Goal: Task Accomplishment & Management: Manage account settings

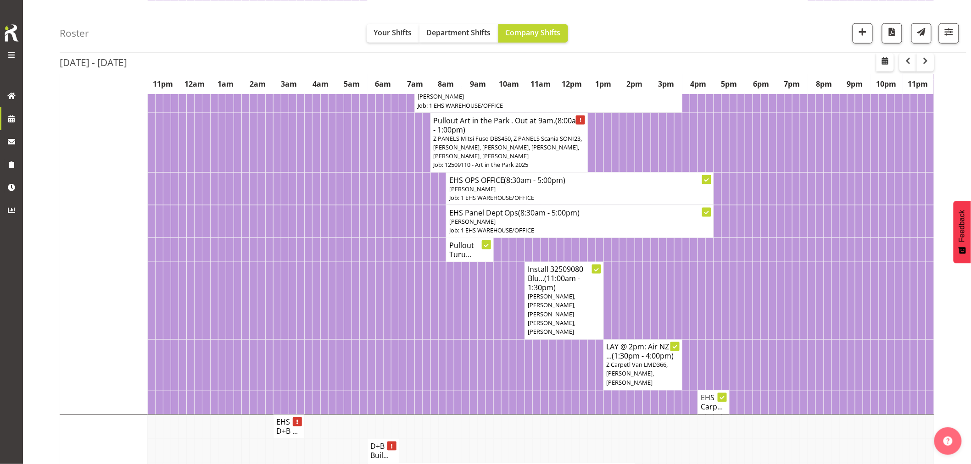
scroll to position [561, 0]
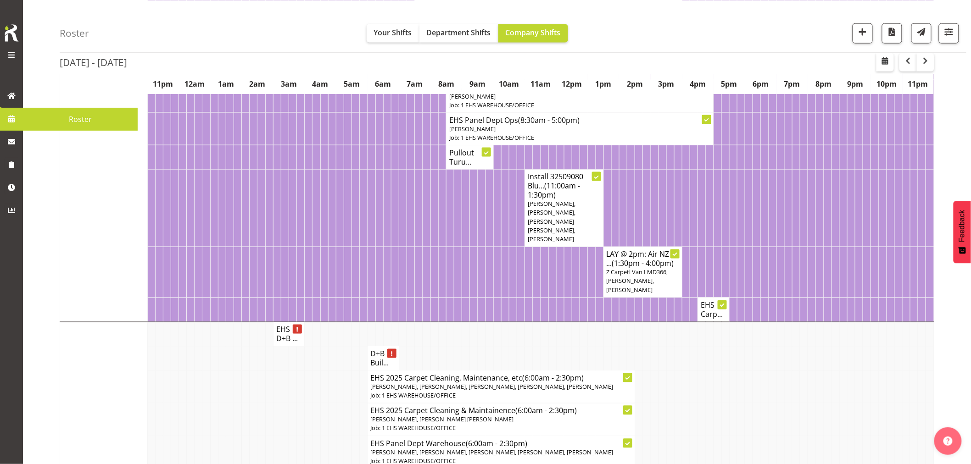
click at [11, 119] on span at bounding box center [12, 119] width 14 height 14
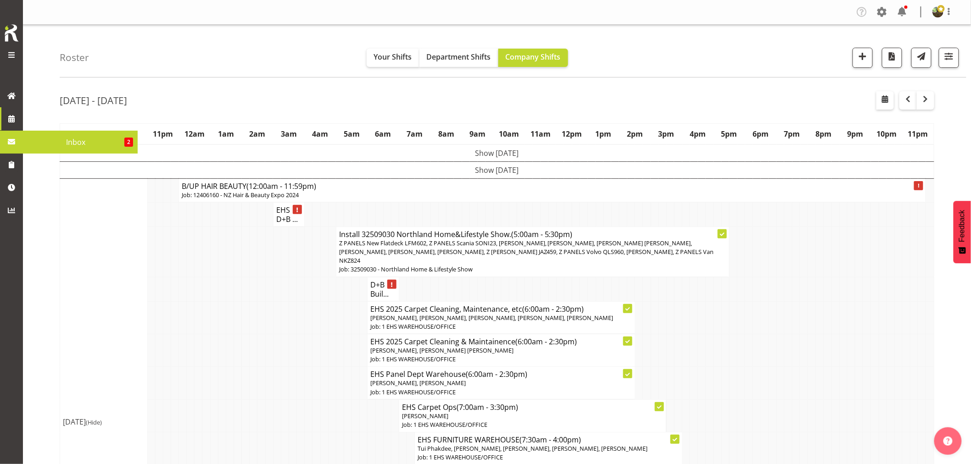
click at [74, 142] on span "Inbox" at bounding box center [76, 142] width 97 height 14
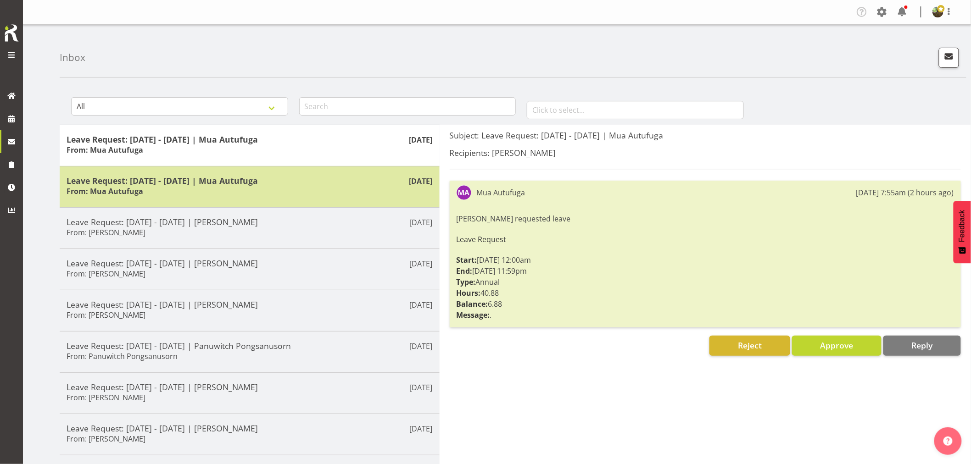
click at [306, 187] on div "Leave Request: 19/09/25 - 19/09/25 | Mua Autufuga From: Mua Autufuga" at bounding box center [250, 187] width 366 height 22
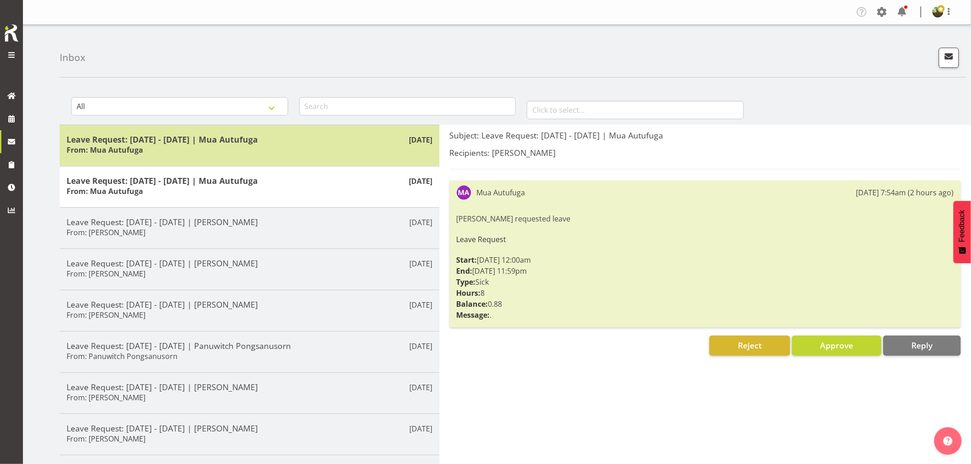
click at [317, 139] on h5 "Leave Request: 22/09/25 - 24/09/25 | Mua Autufuga" at bounding box center [250, 139] width 366 height 10
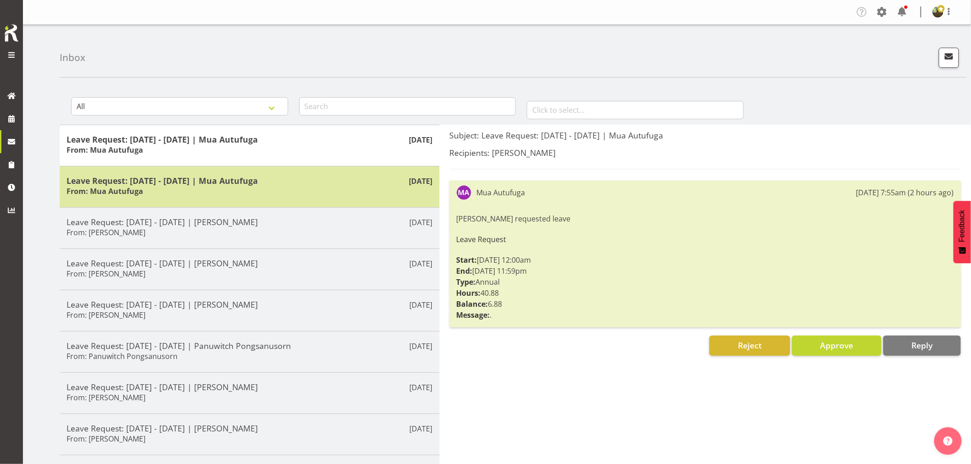
click at [321, 185] on div "Leave Request: 19/09/25 - 19/09/25 | Mua Autufuga From: Mua Autufuga" at bounding box center [250, 187] width 366 height 22
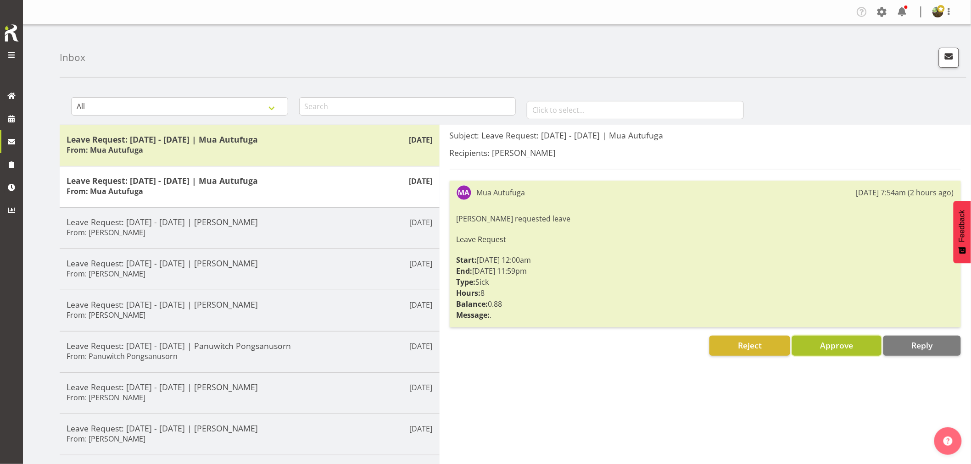
click at [842, 347] on span "Approve" at bounding box center [836, 345] width 33 height 11
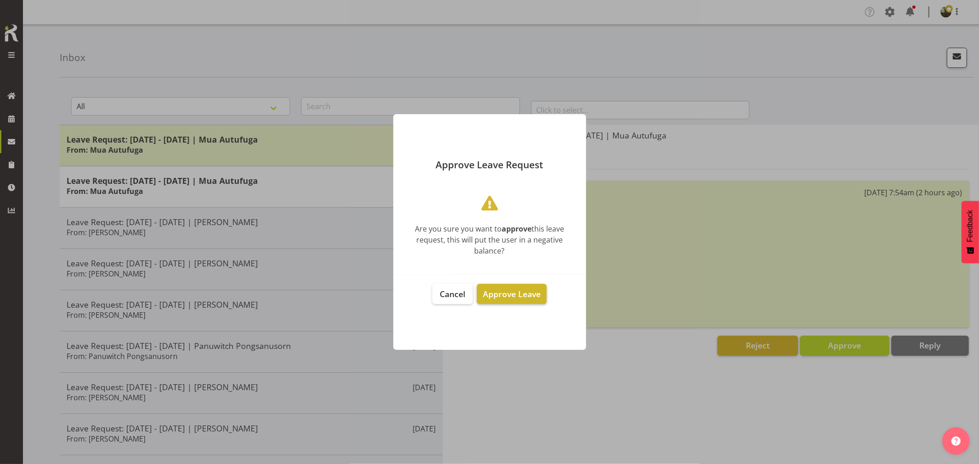
click at [508, 293] on span "Approve Leave" at bounding box center [512, 294] width 58 height 11
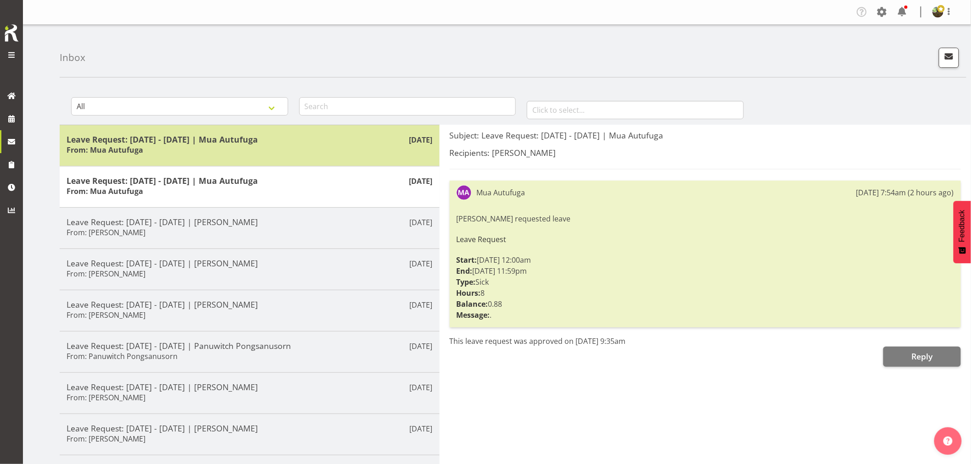
click at [340, 145] on div "Leave Request: 22/09/25 - 24/09/25 | Mua Autufuga From: Mua Autufuga" at bounding box center [250, 145] width 366 height 22
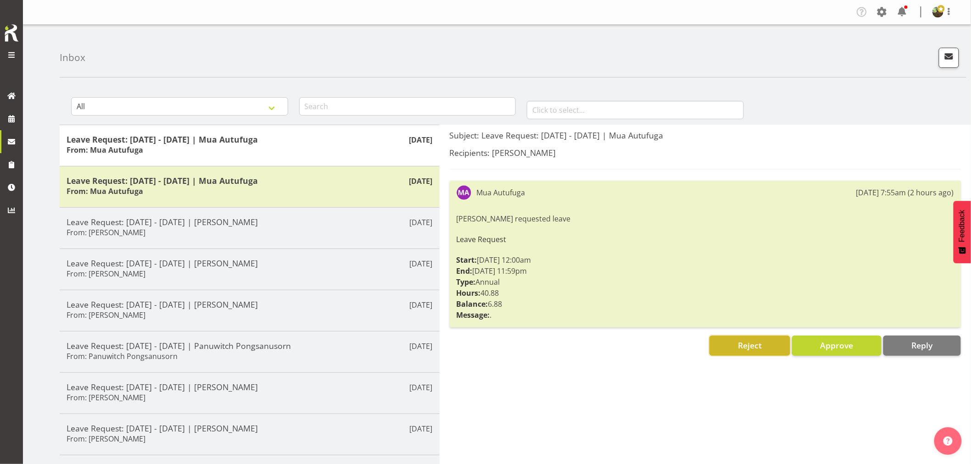
click at [742, 345] on span "Reject" at bounding box center [750, 345] width 24 height 11
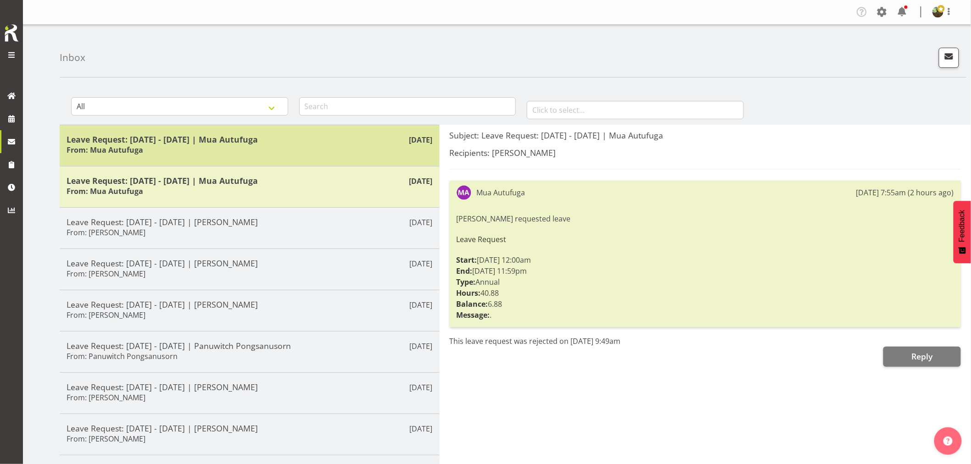
click at [332, 145] on div "Leave Request: 22/09/25 - 24/09/25 | Mua Autufuga From: Mua Autufuga" at bounding box center [250, 145] width 366 height 22
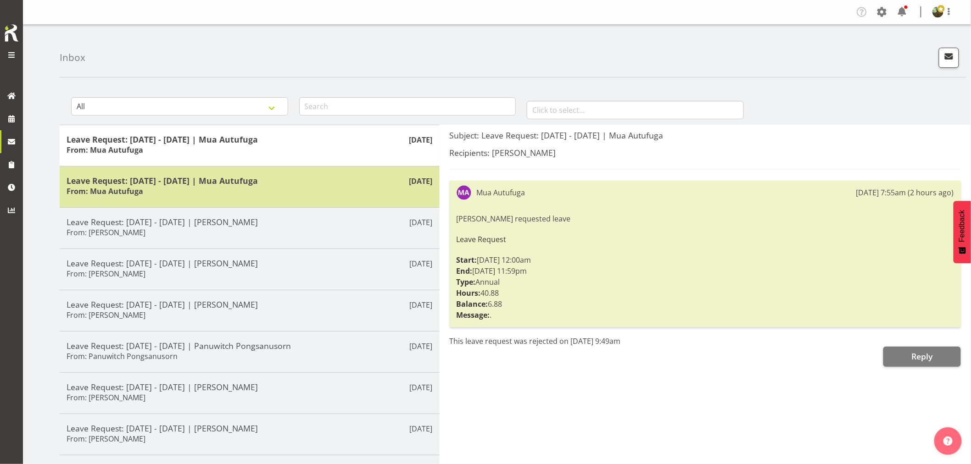
click at [332, 190] on div "Leave Request: 19/09/25 - 19/09/25 | Mua Autufuga From: Mua Autufuga" at bounding box center [250, 187] width 366 height 22
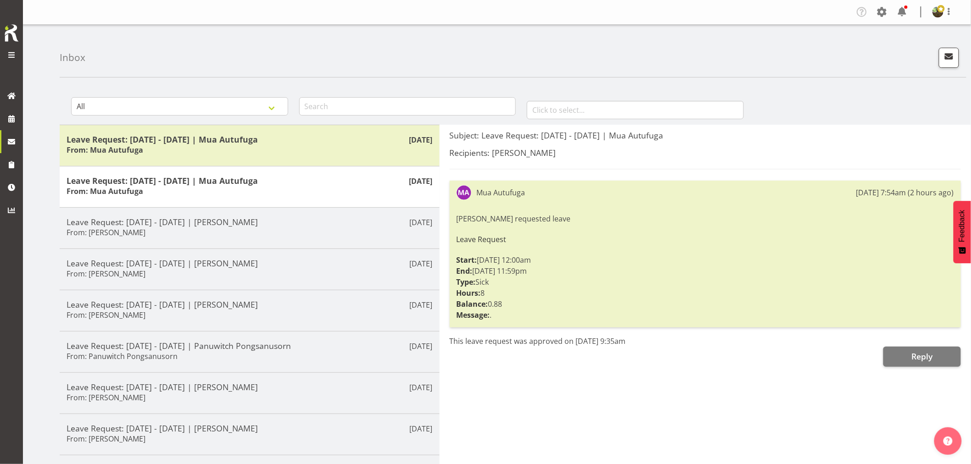
click at [212, 33] on div "Inbox" at bounding box center [513, 51] width 907 height 53
click at [659, 425] on div "Subject: Leave Request: 19/09/25 - 19/09/25 | Mua Autufuga Recipients: Filipo I…" at bounding box center [706, 346] width 532 height 443
click at [89, 119] on span "Roster" at bounding box center [81, 119] width 106 height 14
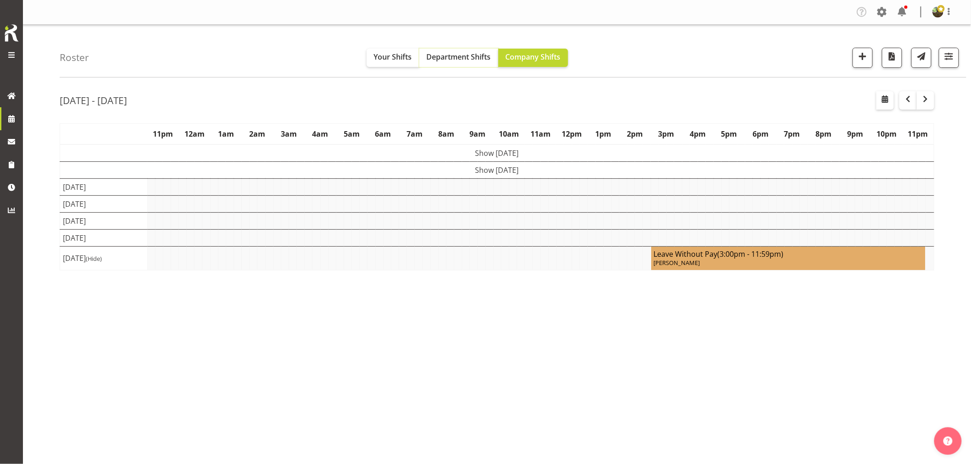
click at [447, 61] on span "Department Shifts" at bounding box center [459, 57] width 64 height 10
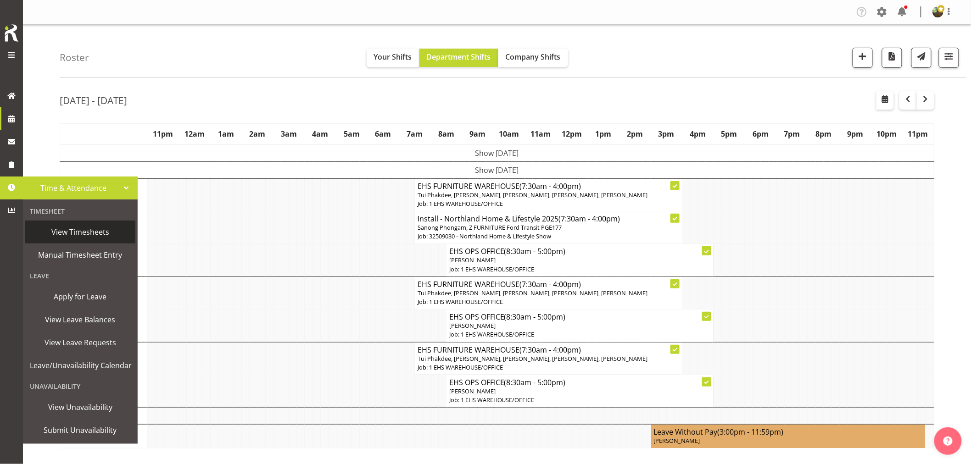
click at [74, 233] on span "View Timesheets" at bounding box center [80, 232] width 101 height 14
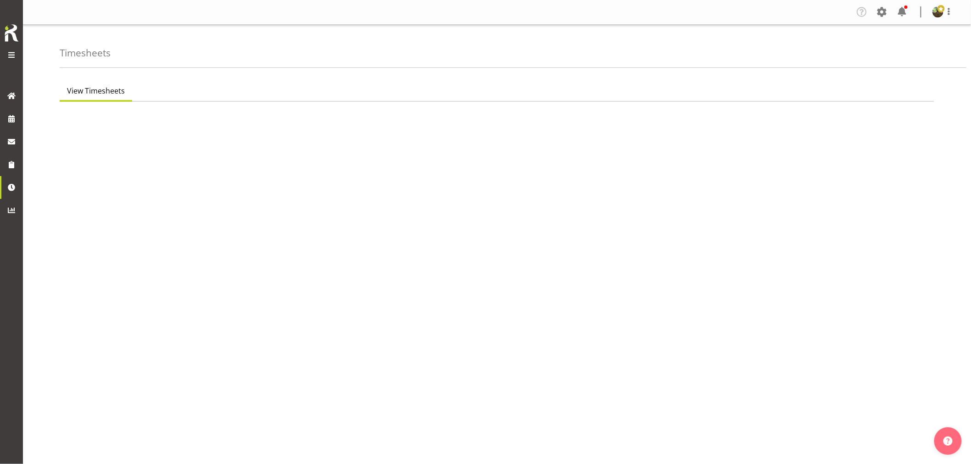
select select "7"
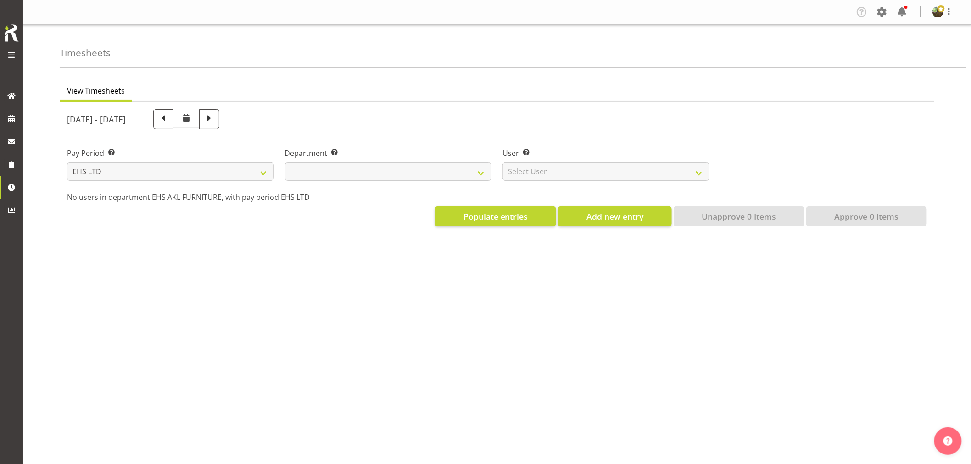
select select
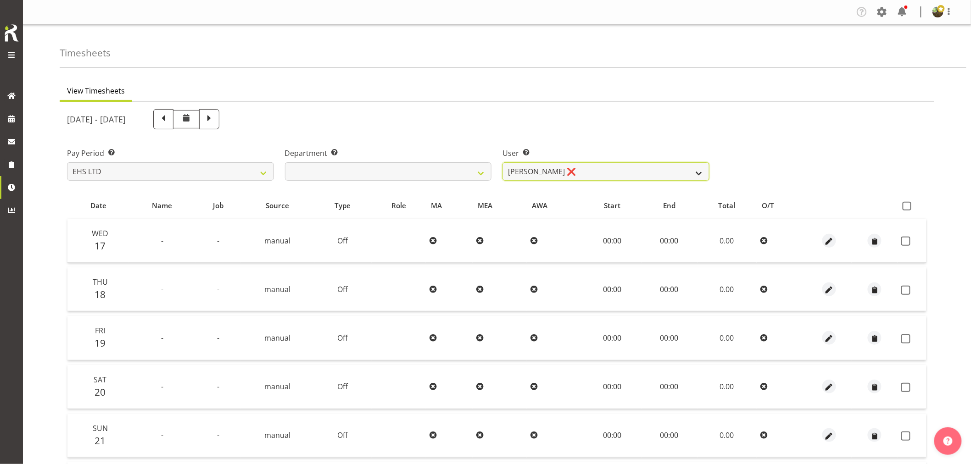
click at [687, 168] on select "[PERSON_NAME] ❌ [PERSON_NAME] ❌ [PERSON_NAME] ❌ [PERSON_NAME] ❌ [PERSON_NAME] ❌…" at bounding box center [605, 171] width 207 height 18
select select "889"
click at [502, 162] on select "[PERSON_NAME] ❌ [PERSON_NAME] ❌ [PERSON_NAME] ❌ [PERSON_NAME] ❌ [PERSON_NAME] ❌…" at bounding box center [605, 171] width 207 height 18
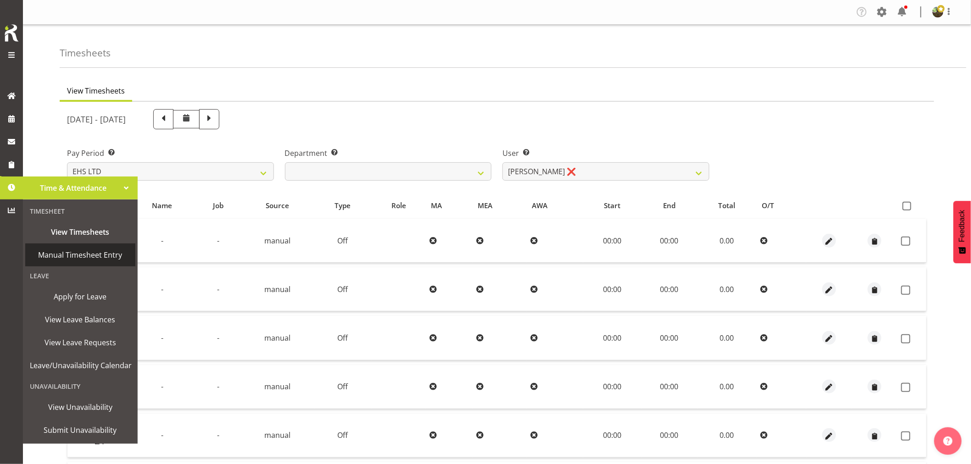
click at [80, 260] on span "Manual Timesheet Entry" at bounding box center [80, 255] width 101 height 14
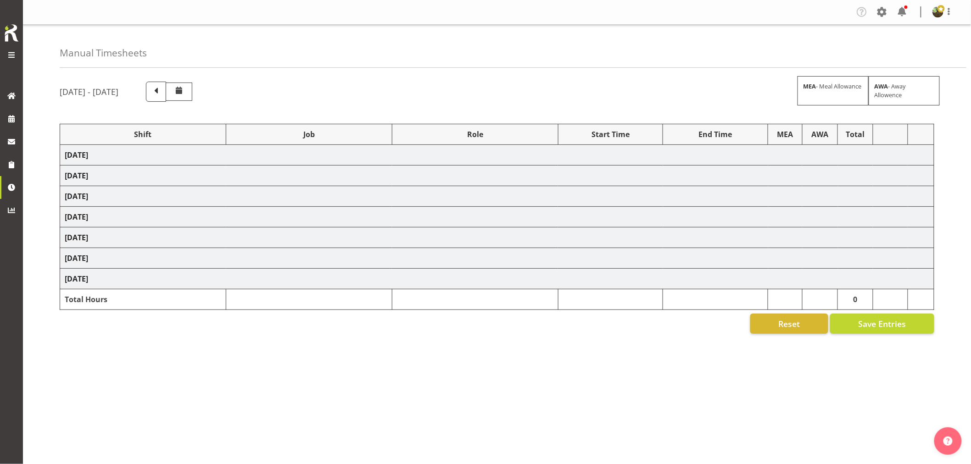
select select "1587"
select select "69"
select select "1587"
select select "69"
select select "1587"
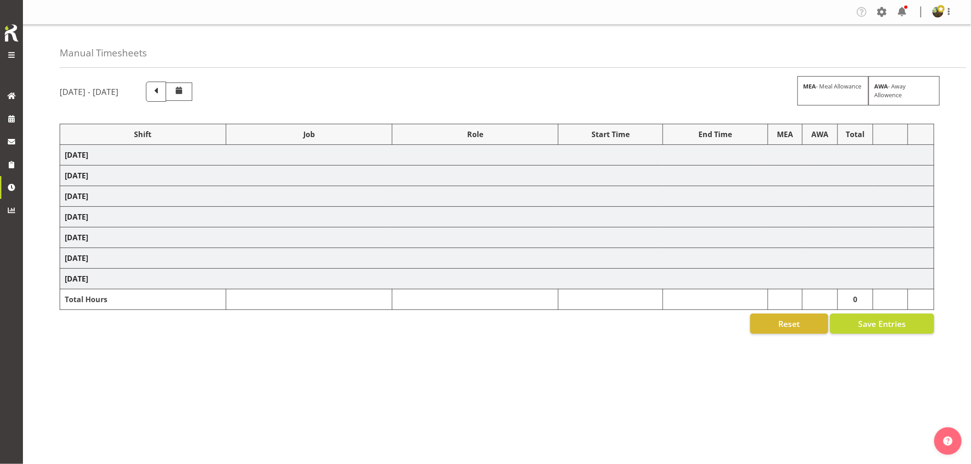
select select "69"
select select "1587"
select select "69"
select select "1587"
select select "69"
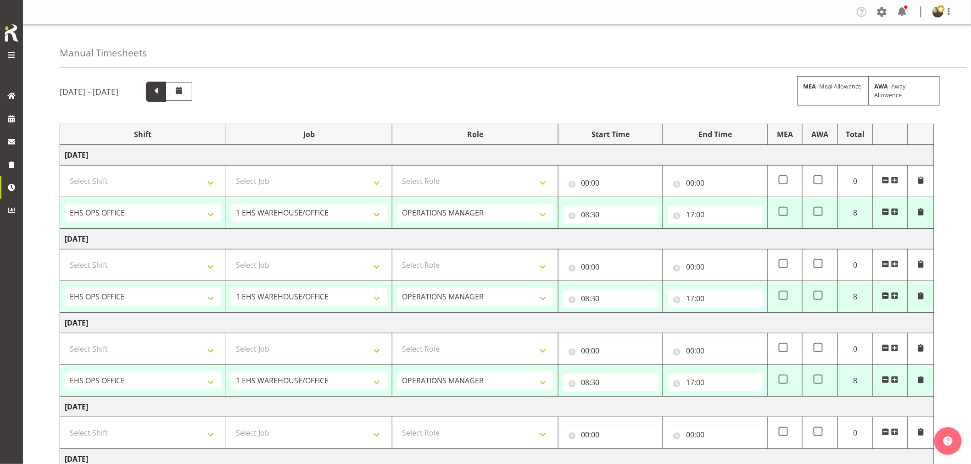
click at [162, 89] on span at bounding box center [156, 91] width 12 height 12
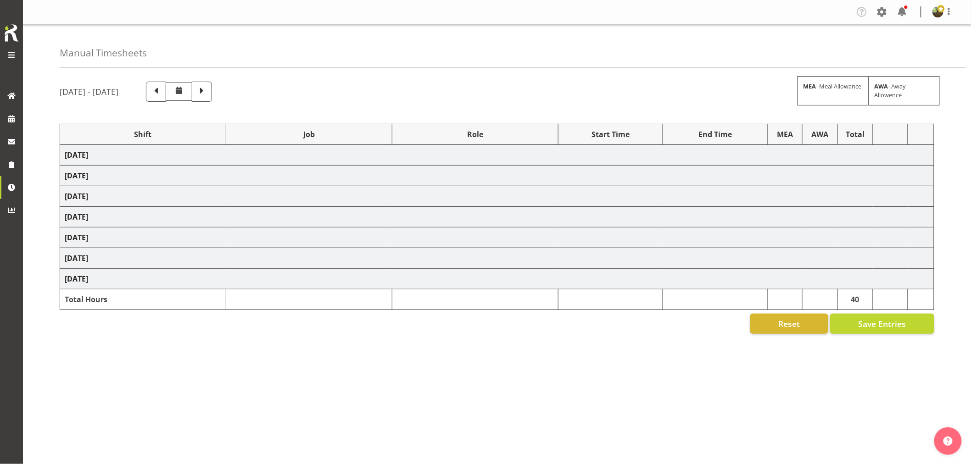
select select "1587"
select select "69"
select select "1587"
select select "69"
select select "1587"
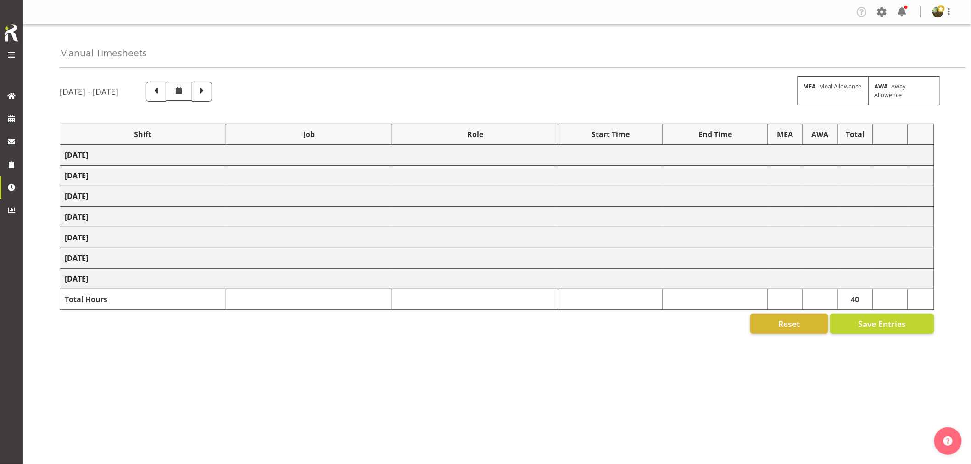
select select "69"
select select "1587"
select select "69"
select select "1587"
select select "69"
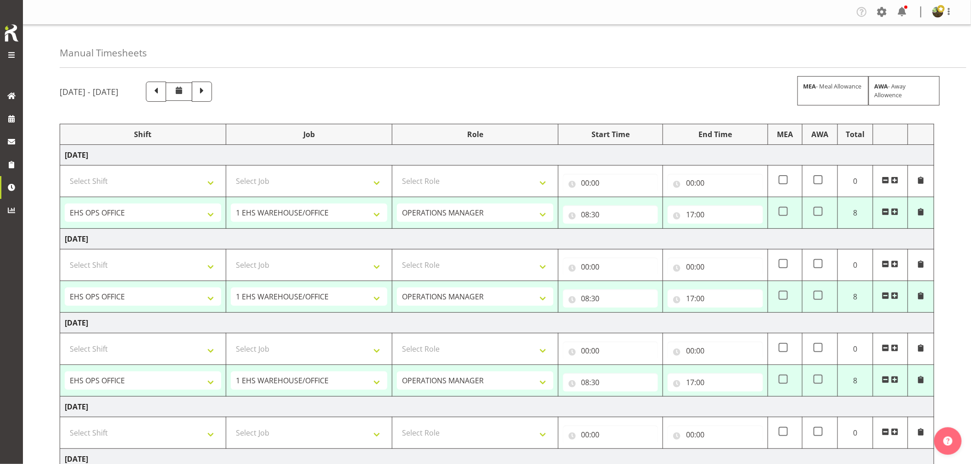
scroll to position [265, 0]
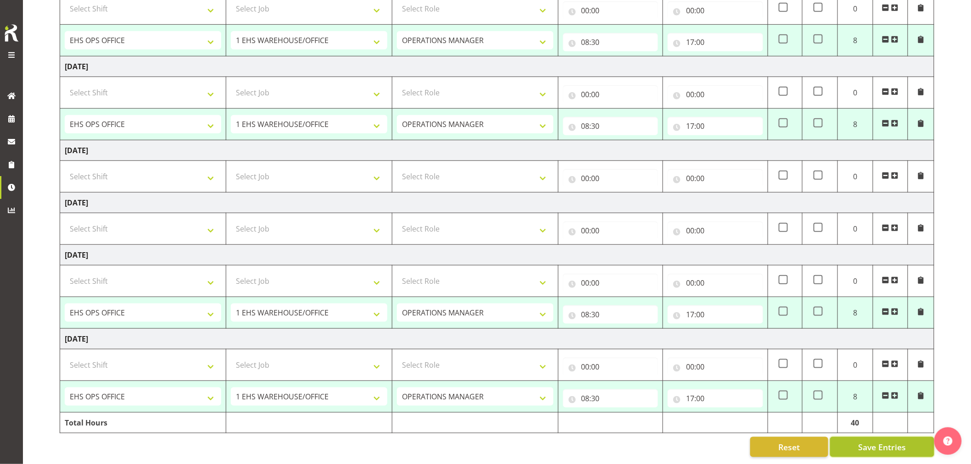
click at [877, 441] on span "Save Entries" at bounding box center [882, 447] width 48 height 12
select select "1587"
select select "69"
type input "08:30"
type input "17:00"
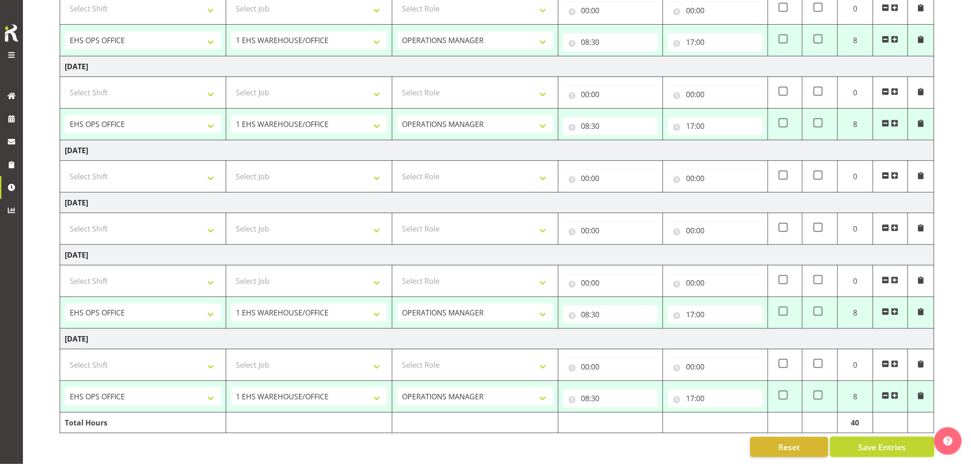
select select "1587"
select select "69"
type input "08:30"
type input "17:00"
select select "1587"
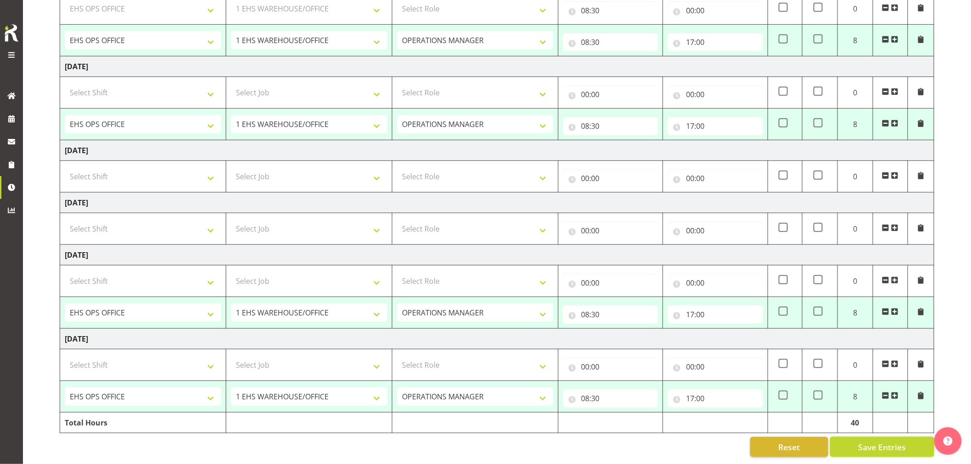
select select "69"
type input "08:30"
type input "17:00"
select select "1587"
select select "69"
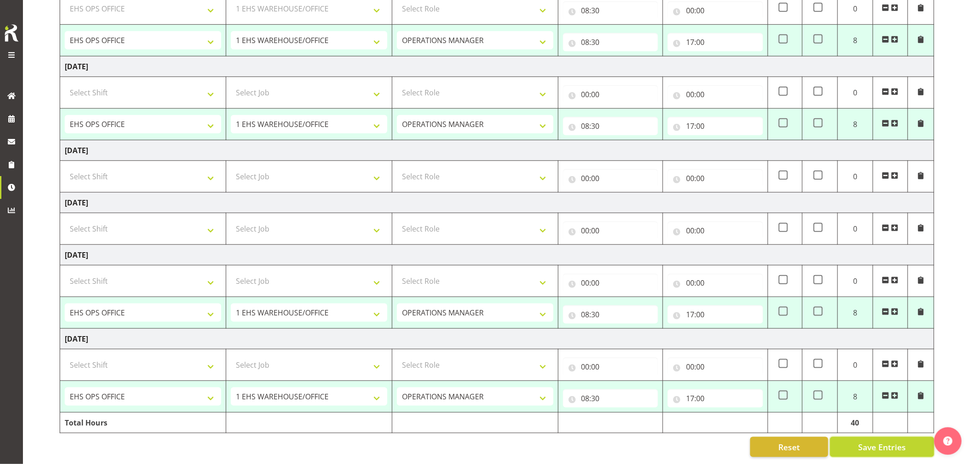
type input "08:30"
type input "17:00"
select select "1587"
select select "69"
type input "08:30"
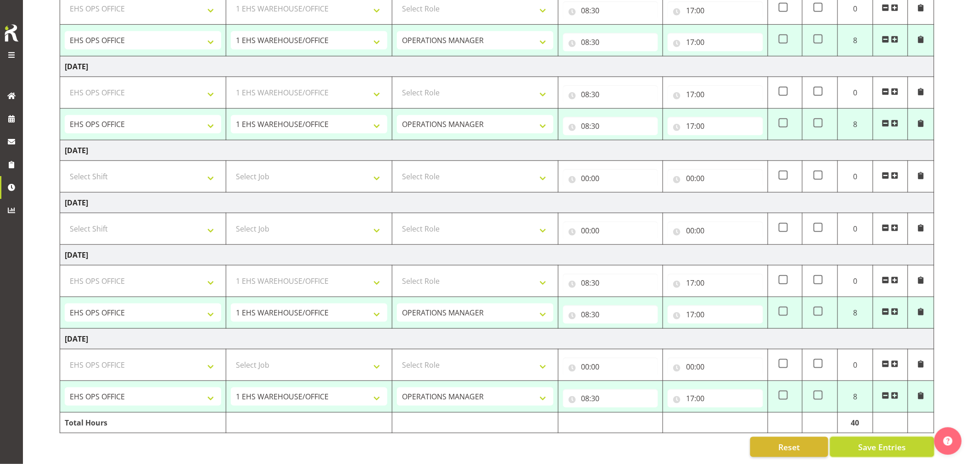
type input "17:00"
select select "1587"
select select "69"
select select "1587"
select select "69"
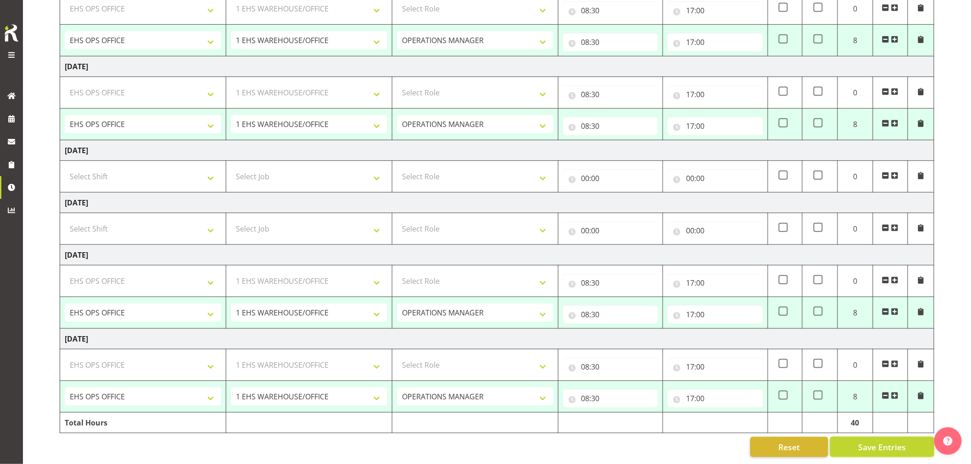
select select "1587"
select select "69"
select select "1587"
select select "69"
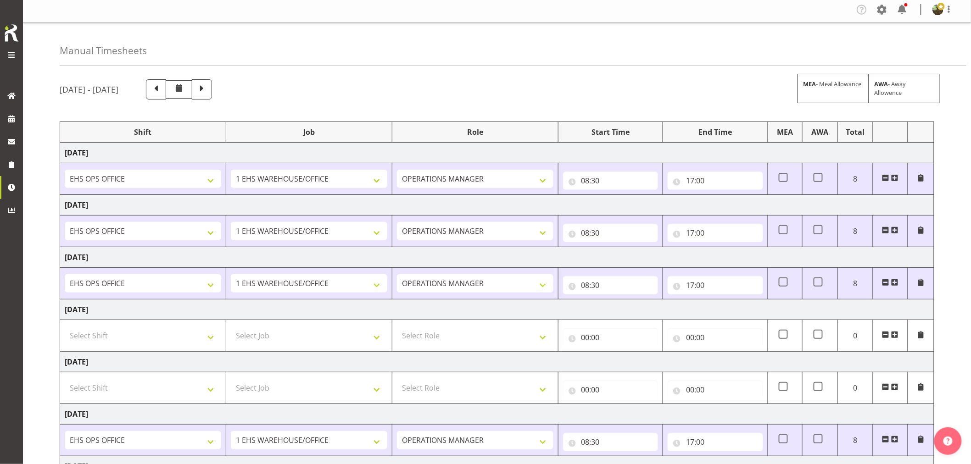
scroll to position [0, 0]
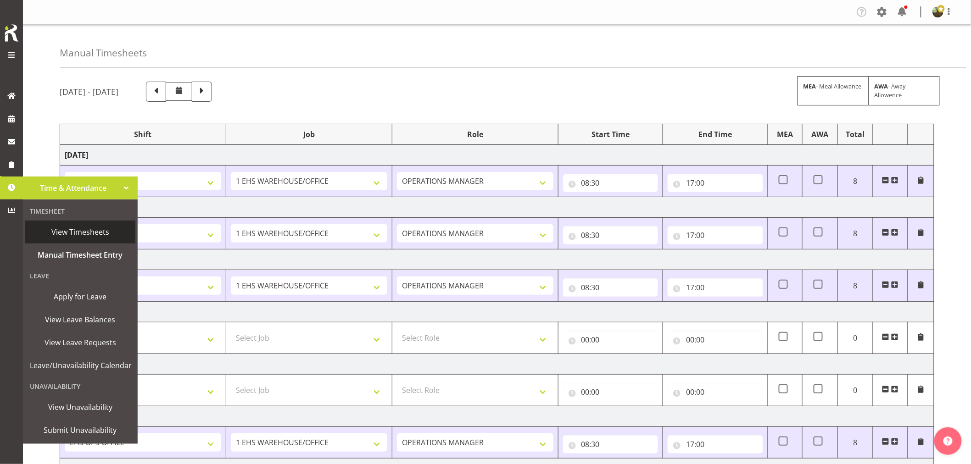
click at [86, 231] on span "View Timesheets" at bounding box center [80, 232] width 101 height 14
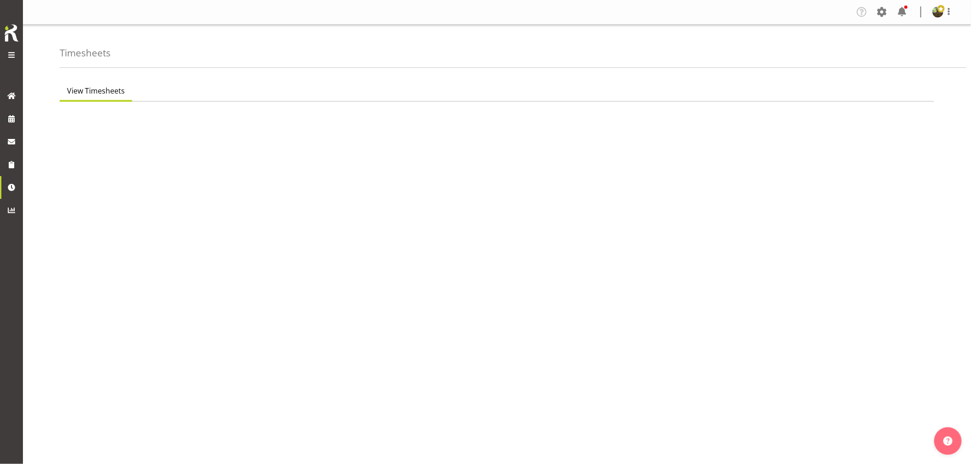
select select "7"
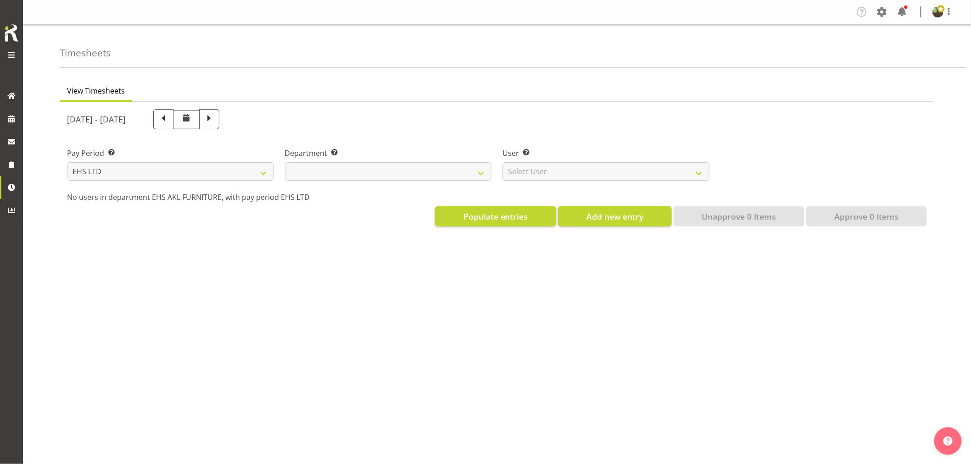
select select
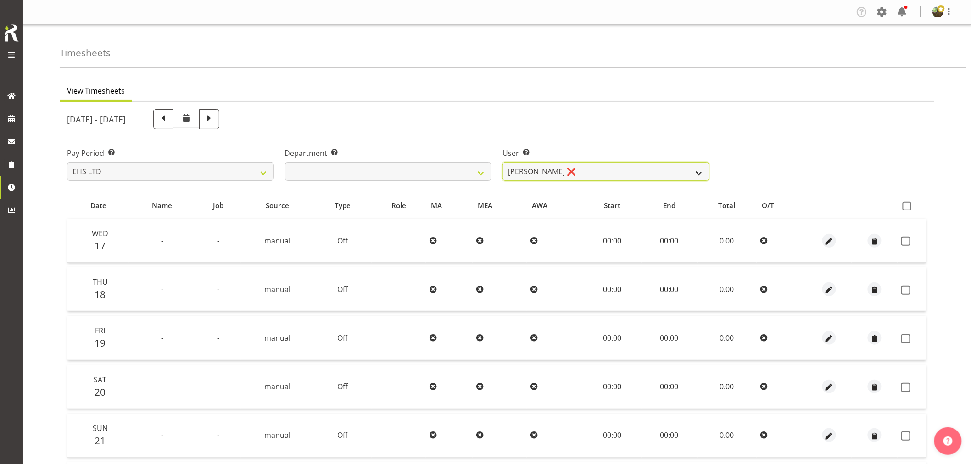
click at [695, 172] on select "[PERSON_NAME] ❌ [PERSON_NAME] ❌ [PERSON_NAME] ❌ [PERSON_NAME] ❌ [PERSON_NAME] ❌…" at bounding box center [605, 171] width 207 height 18
select select "889"
click at [502, 162] on select "[PERSON_NAME] ❌ [PERSON_NAME] ❌ [PERSON_NAME] ❌ [PERSON_NAME] ❌ [PERSON_NAME] ❌…" at bounding box center [605, 171] width 207 height 18
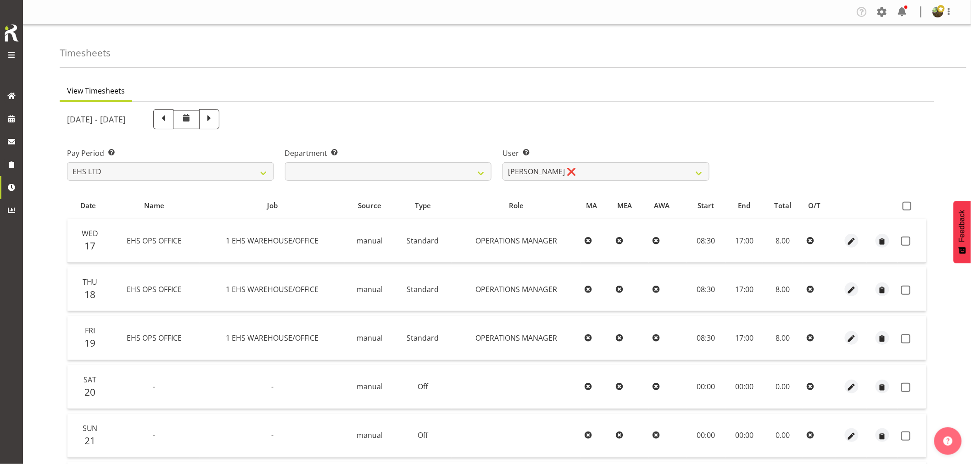
click at [905, 213] on th at bounding box center [911, 205] width 29 height 17
click at [906, 207] on span at bounding box center [907, 206] width 9 height 9
click at [906, 207] on input "checkbox" at bounding box center [906, 206] width 6 height 6
checkbox input "true"
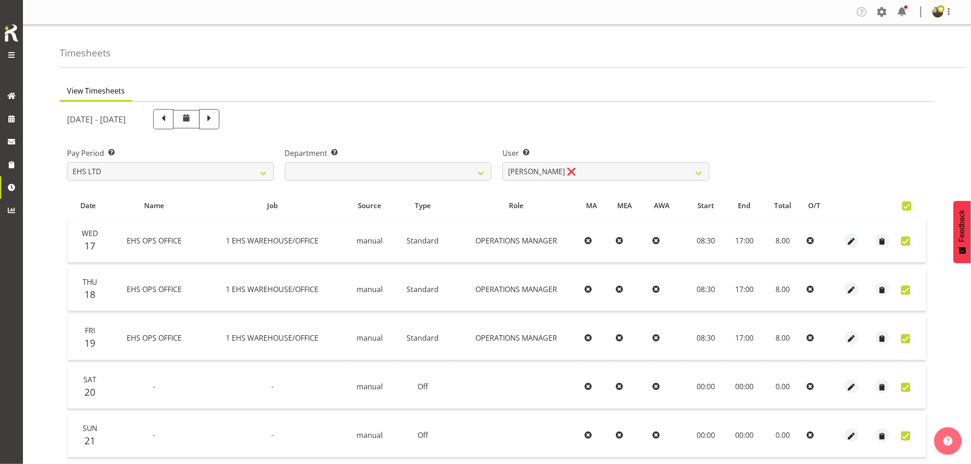
checkbox input "true"
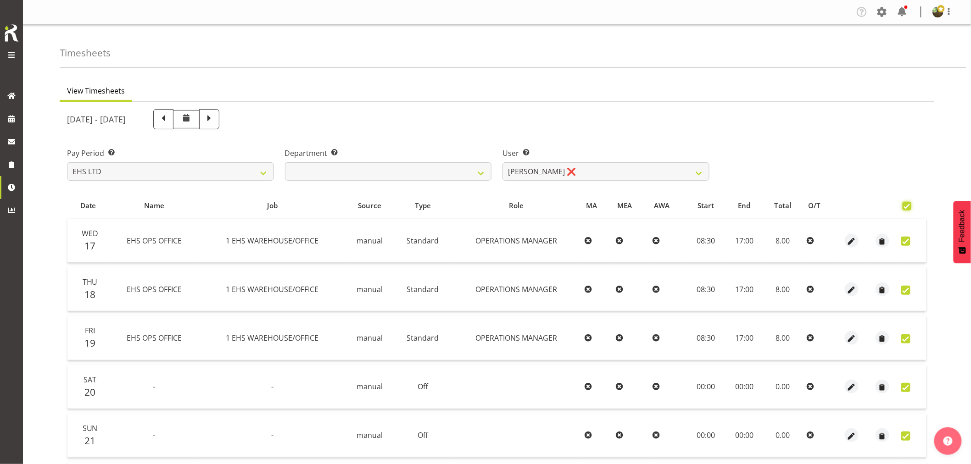
checkbox input "true"
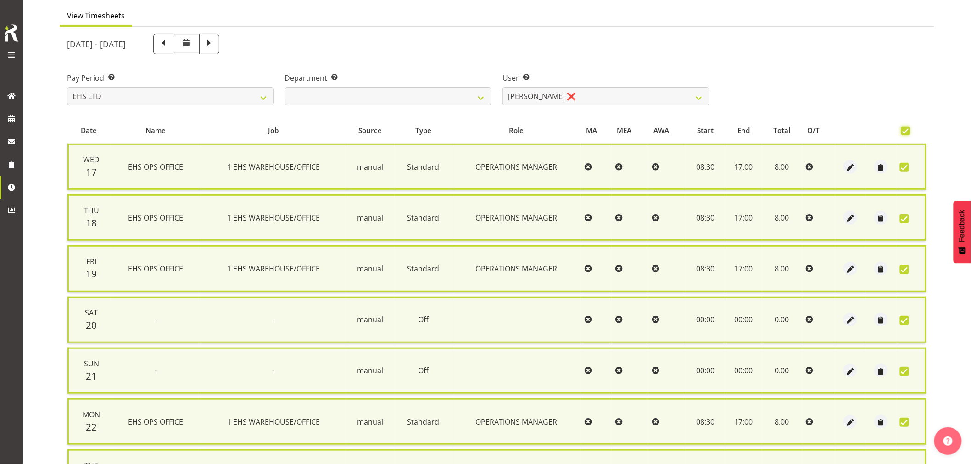
scroll to position [175, 0]
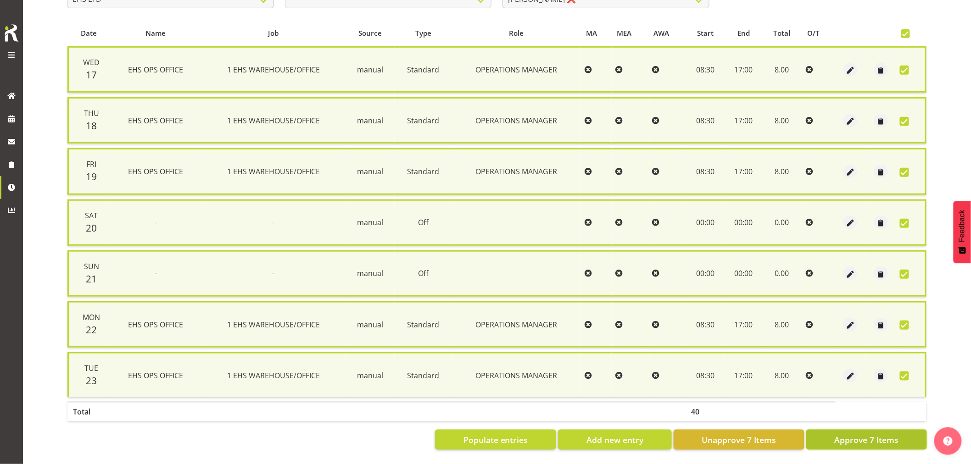
click at [822, 430] on button "Approve 7 Items" at bounding box center [866, 440] width 121 height 20
checkbox input "false"
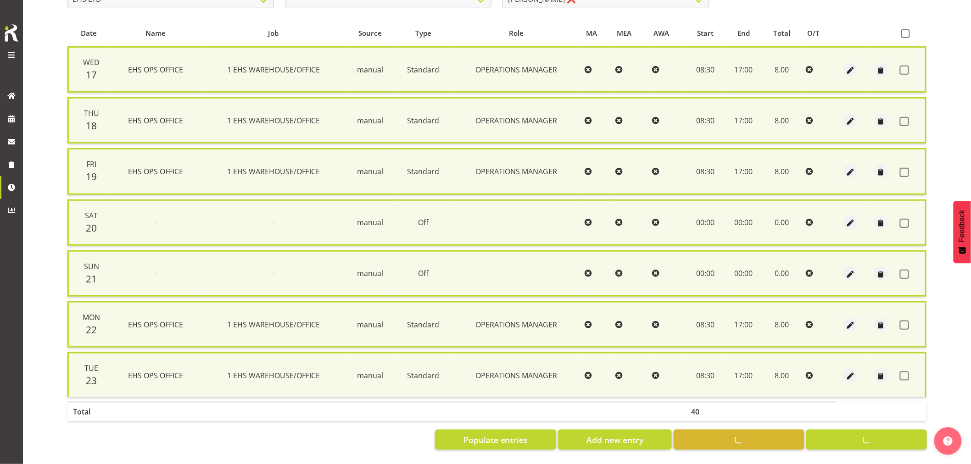
checkbox input "false"
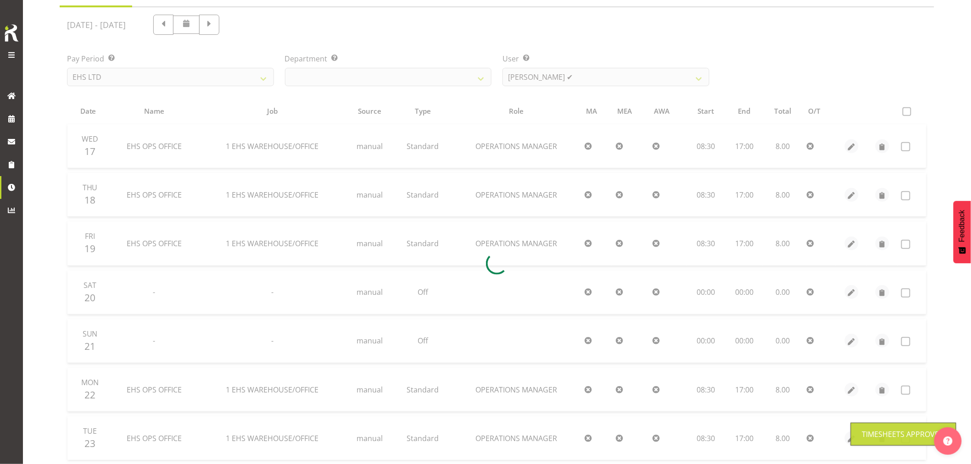
scroll to position [0, 0]
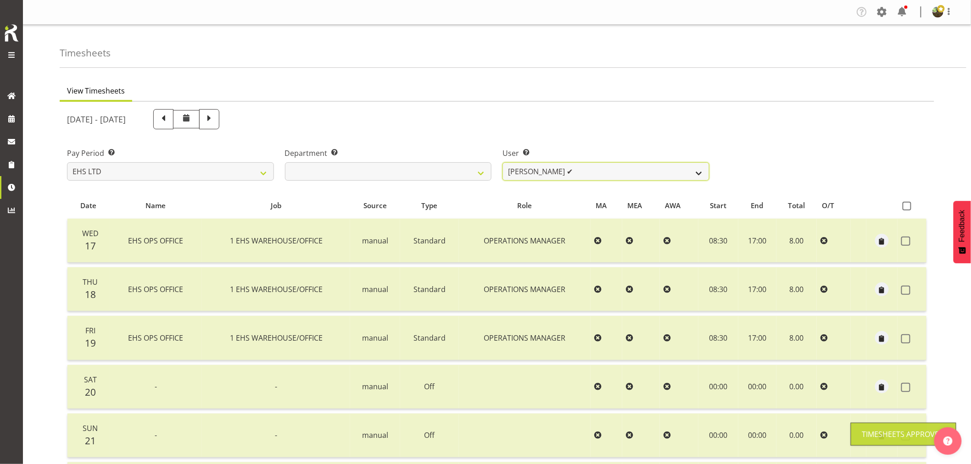
click at [598, 170] on select "[PERSON_NAME] ❌ [PERSON_NAME] ✔ [PERSON_NAME] ❌ [PERSON_NAME] ❌ [PERSON_NAME] ❌…" at bounding box center [605, 171] width 207 height 18
select select "1109"
click at [502, 162] on select "[PERSON_NAME] ❌ [PERSON_NAME] ✔ [PERSON_NAME] ❌ [PERSON_NAME] ❌ [PERSON_NAME] ❌…" at bounding box center [605, 171] width 207 height 18
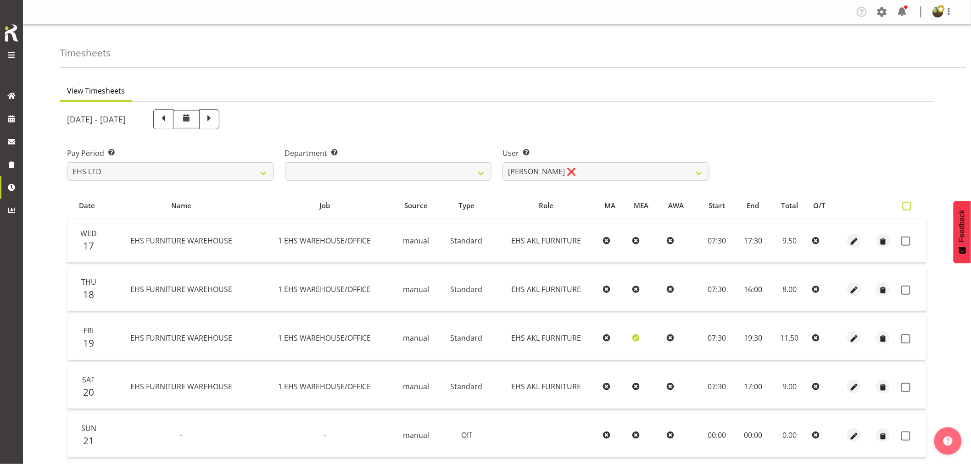
click at [908, 206] on span at bounding box center [907, 206] width 9 height 9
click at [908, 206] on input "checkbox" at bounding box center [906, 206] width 6 height 6
checkbox input "true"
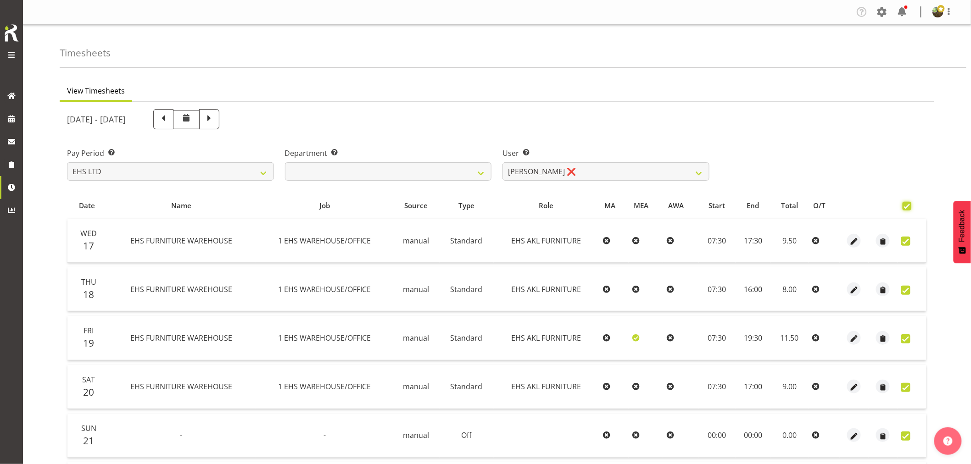
checkbox input "true"
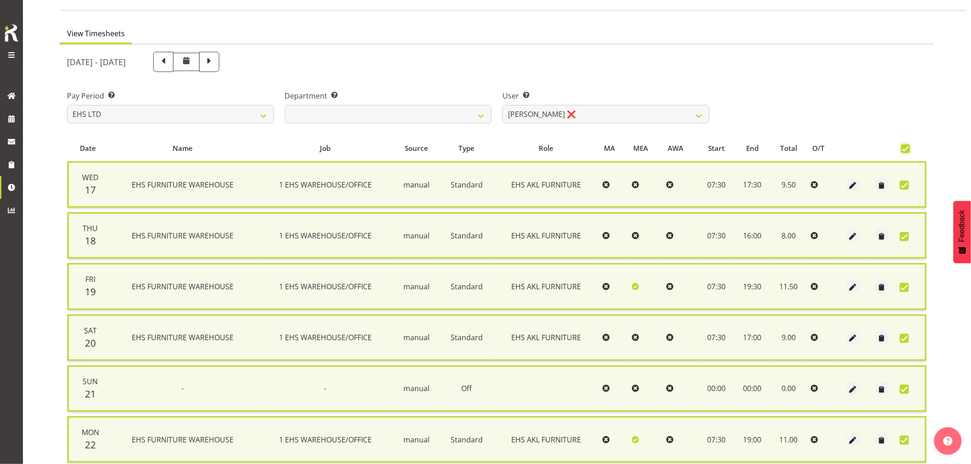
scroll to position [175, 0]
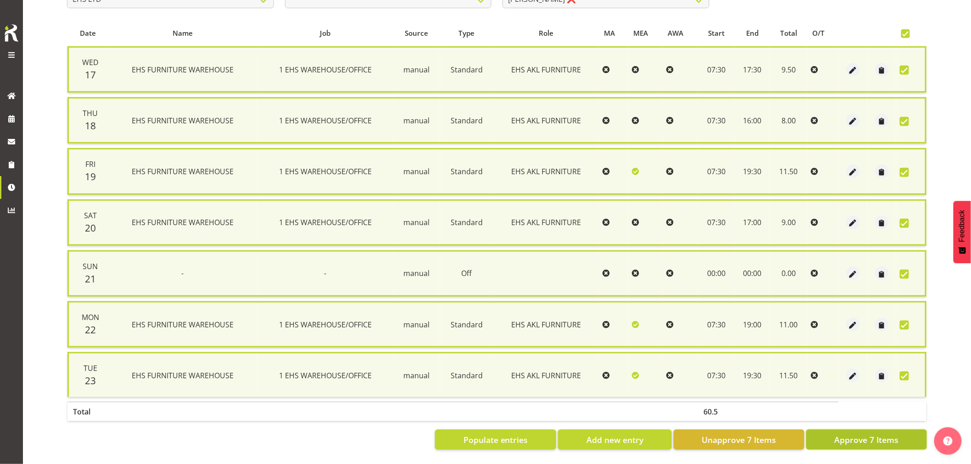
click at [863, 434] on span "Approve 7 Items" at bounding box center [866, 440] width 64 height 12
checkbox input "false"
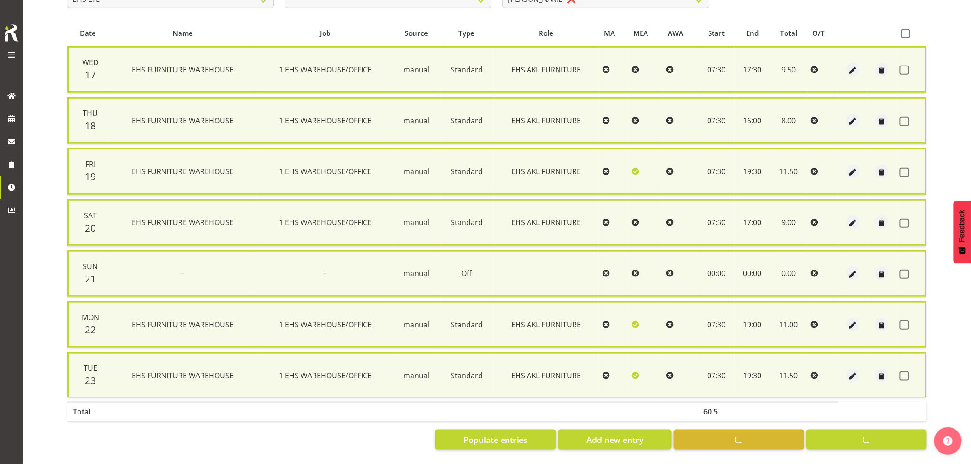
checkbox input "false"
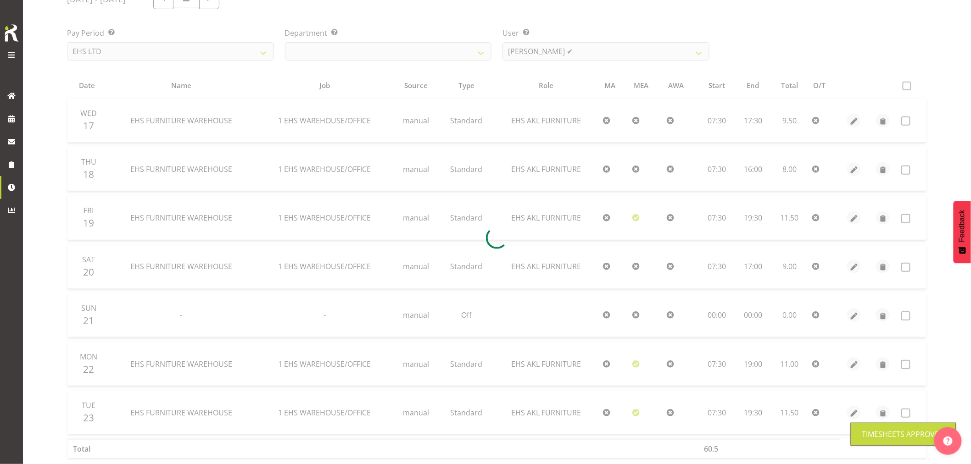
scroll to position [0, 0]
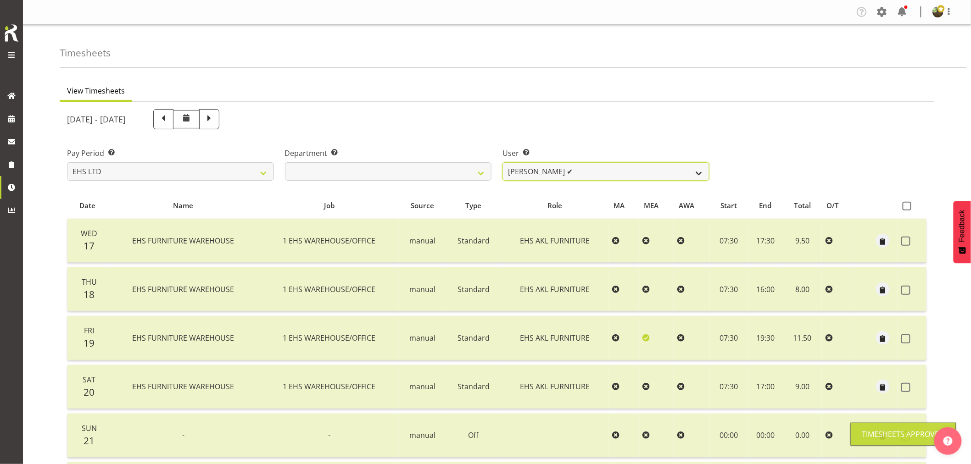
click at [623, 167] on select "[PERSON_NAME] ❌ [PERSON_NAME] ✔ [PERSON_NAME] ✔ [PERSON_NAME] ❌ [PERSON_NAME] ❌…" at bounding box center [605, 171] width 207 height 18
select select "1112"
click at [502, 162] on select "[PERSON_NAME] ❌ [PERSON_NAME] ✔ [PERSON_NAME] ✔ [PERSON_NAME] ❌ [PERSON_NAME] ❌…" at bounding box center [605, 171] width 207 height 18
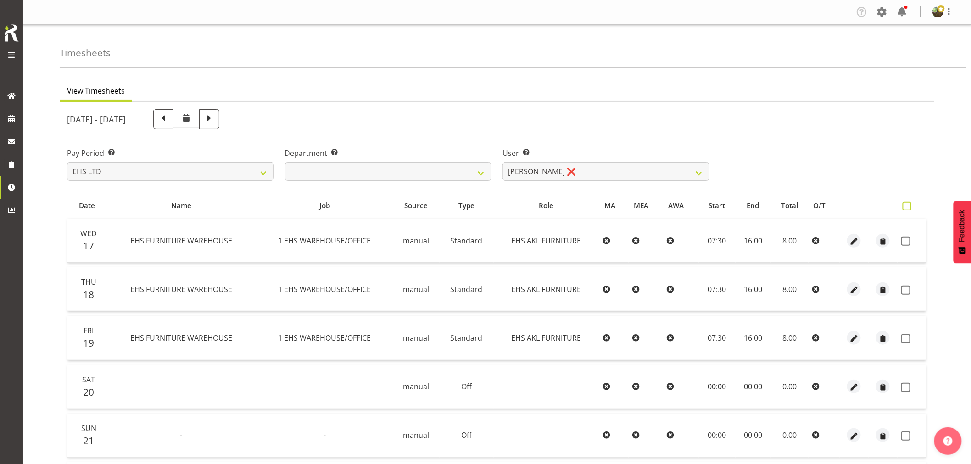
click at [911, 209] on span at bounding box center [907, 206] width 9 height 9
click at [908, 209] on input "checkbox" at bounding box center [906, 206] width 6 height 6
checkbox input "true"
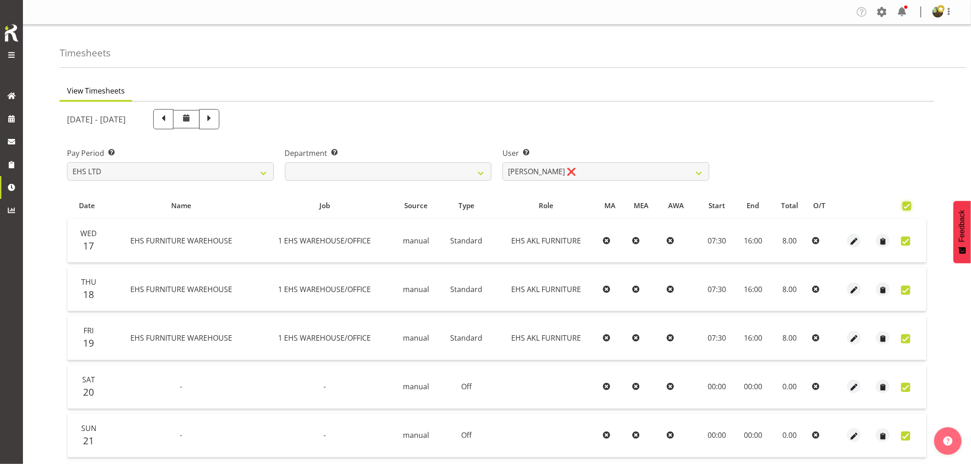
checkbox input "true"
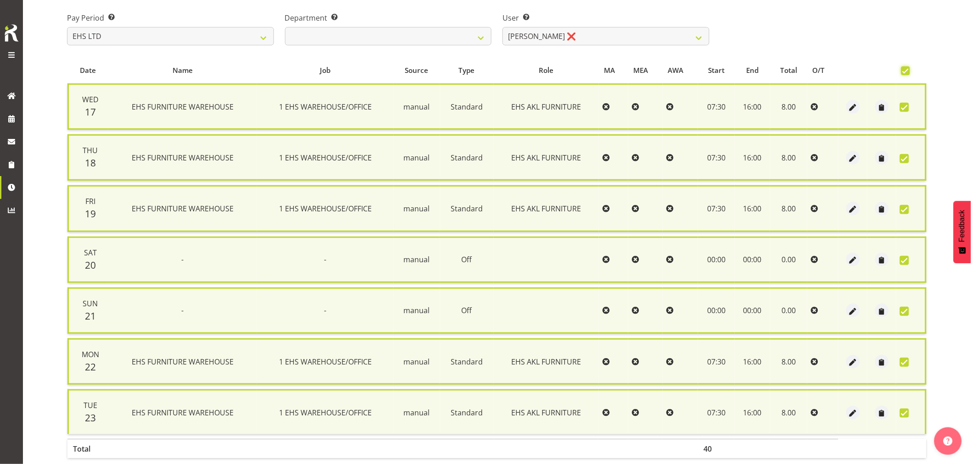
scroll to position [175, 0]
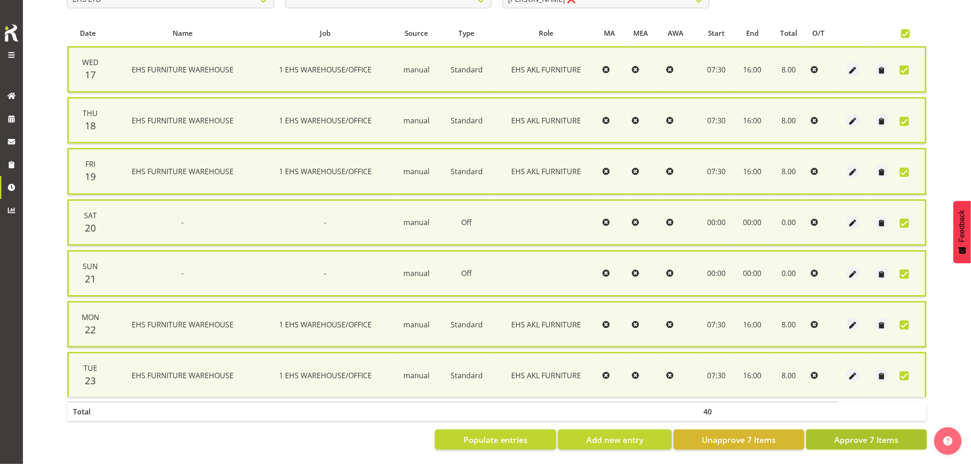
click at [862, 434] on span "Approve 7 Items" at bounding box center [866, 440] width 64 height 12
checkbox input "false"
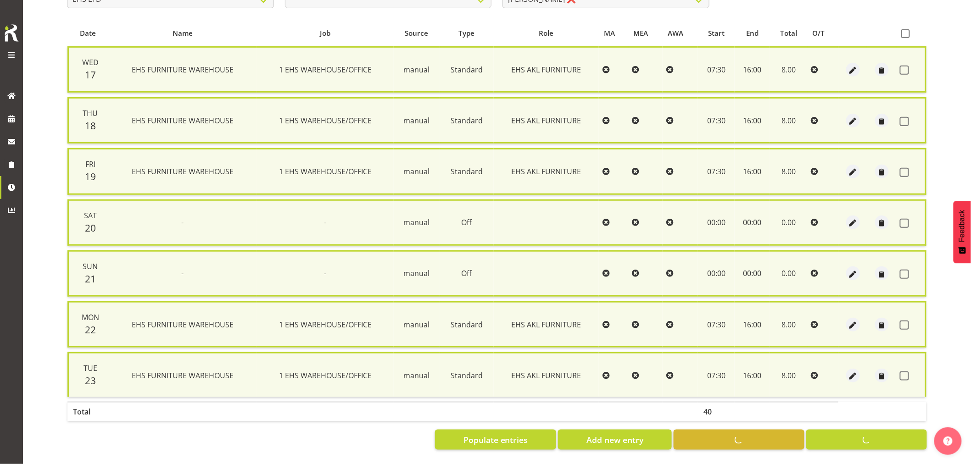
checkbox input "false"
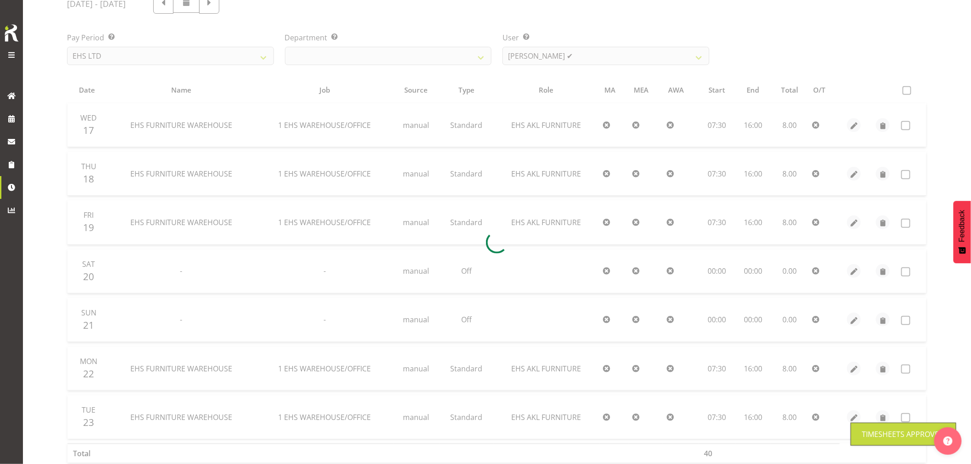
scroll to position [0, 0]
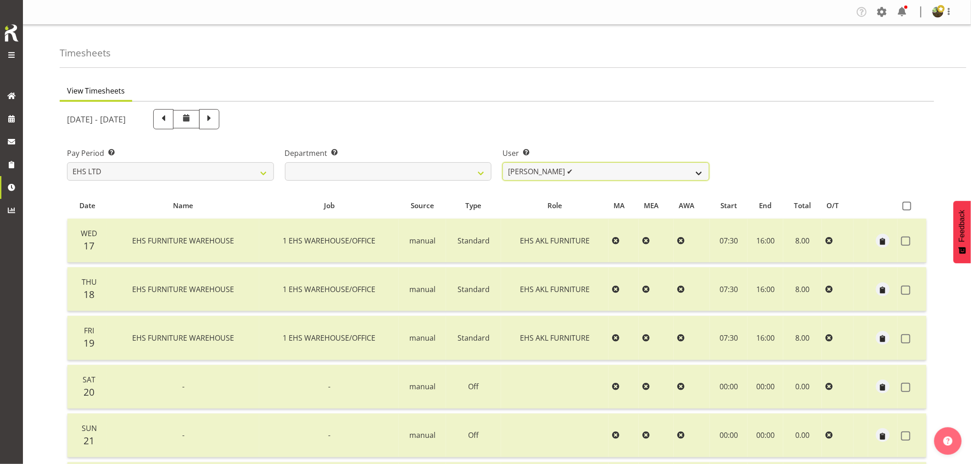
click at [694, 172] on select "[PERSON_NAME] ❌ [PERSON_NAME] ✔ [PERSON_NAME] ✔ [PERSON_NAME] ✔ [PERSON_NAME] ❌…" at bounding box center [605, 171] width 207 height 18
select select "7523"
click at [502, 162] on select "[PERSON_NAME] ❌ [PERSON_NAME] ✔ [PERSON_NAME] ✔ [PERSON_NAME] ✔ [PERSON_NAME] ❌…" at bounding box center [605, 171] width 207 height 18
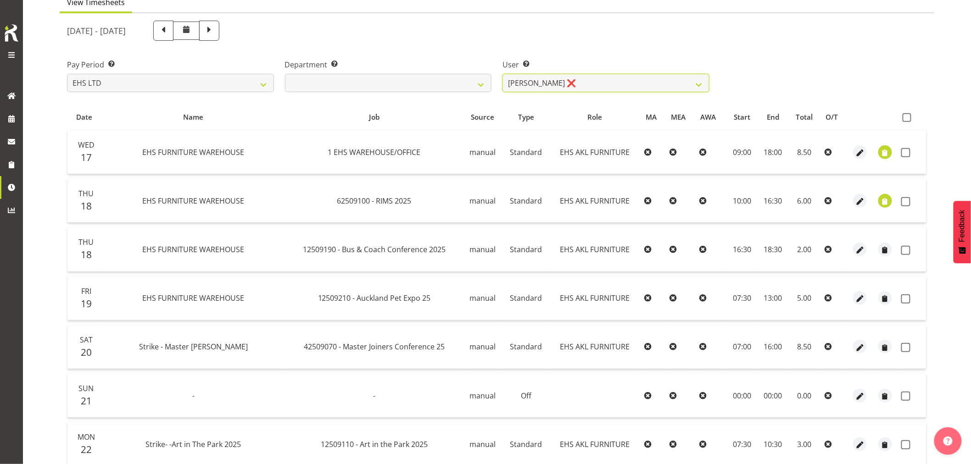
scroll to position [56, 0]
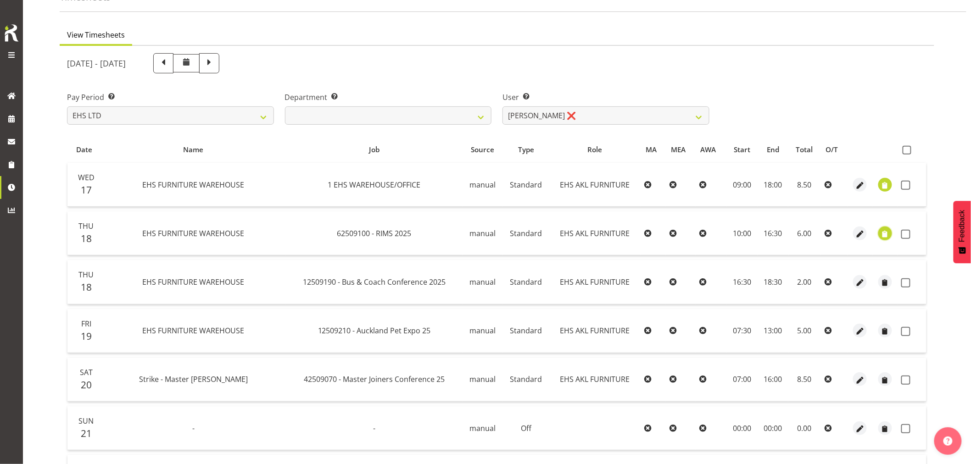
click at [885, 236] on span "button" at bounding box center [885, 234] width 11 height 11
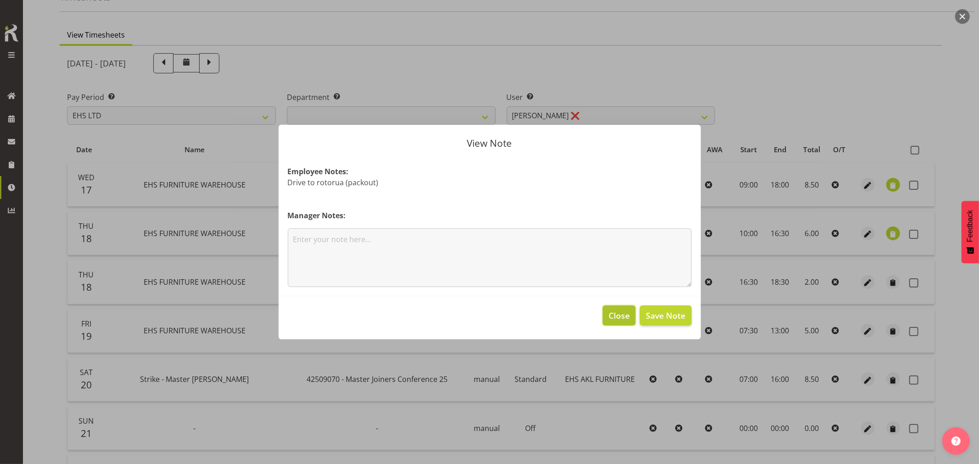
click at [624, 316] on span "Close" at bounding box center [618, 316] width 21 height 12
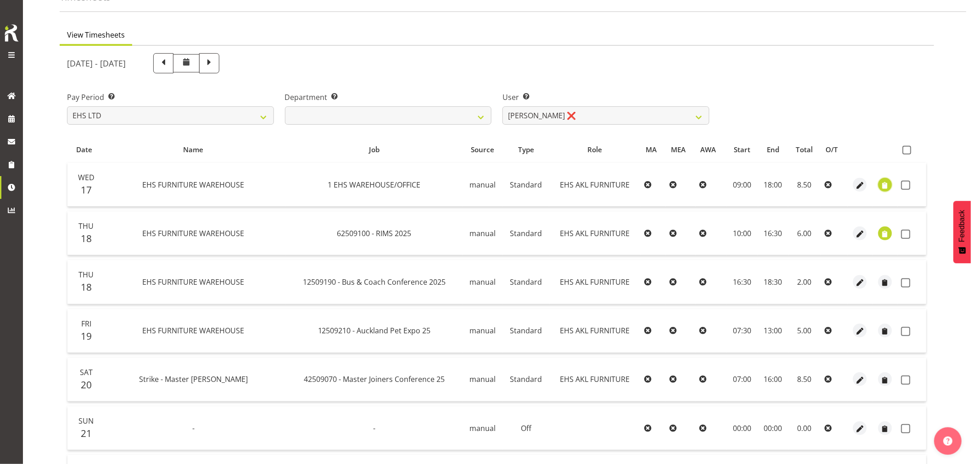
click at [886, 181] on span "button" at bounding box center [885, 185] width 11 height 11
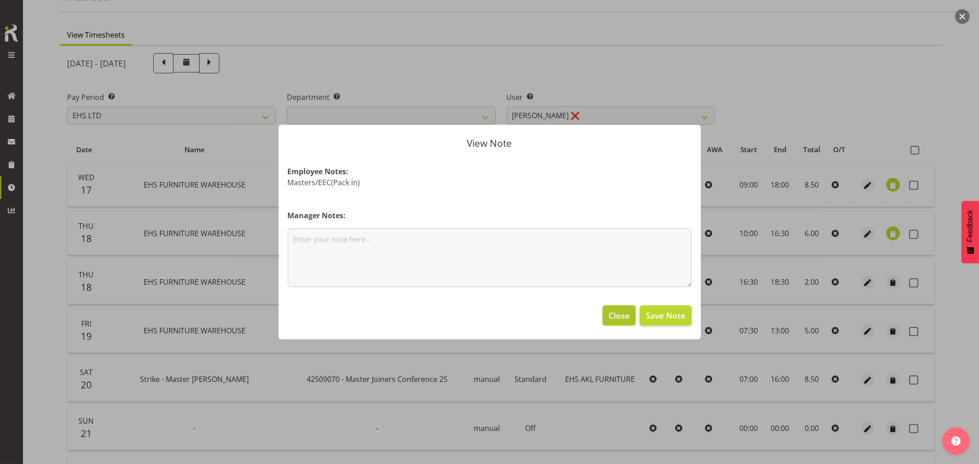
click at [621, 318] on span "Close" at bounding box center [618, 316] width 21 height 12
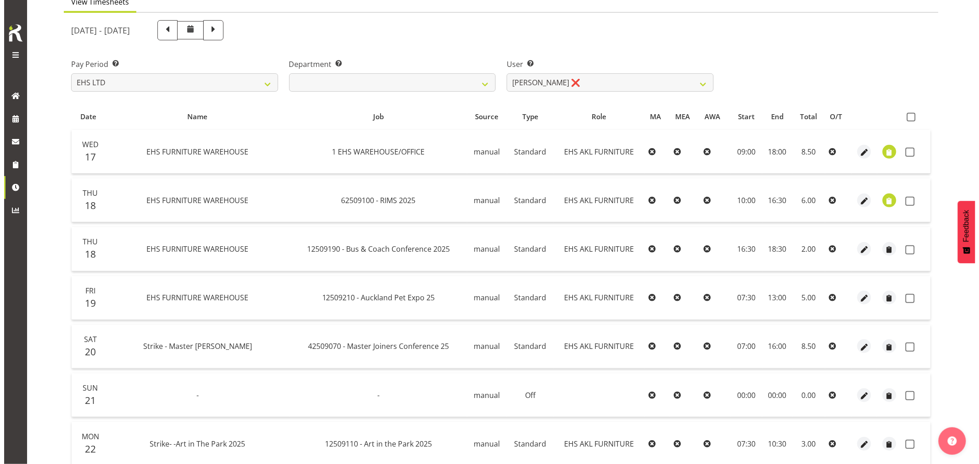
scroll to position [107, 0]
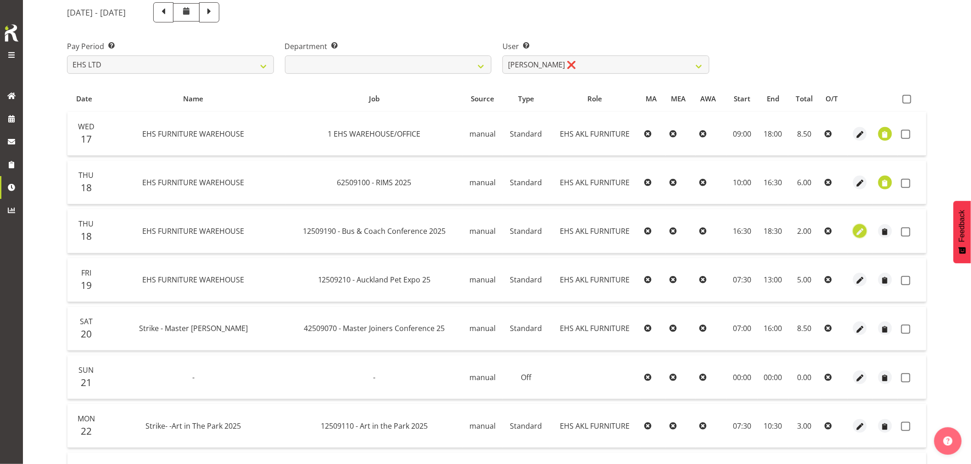
click at [859, 228] on span "button" at bounding box center [860, 232] width 11 height 11
select select "Standard"
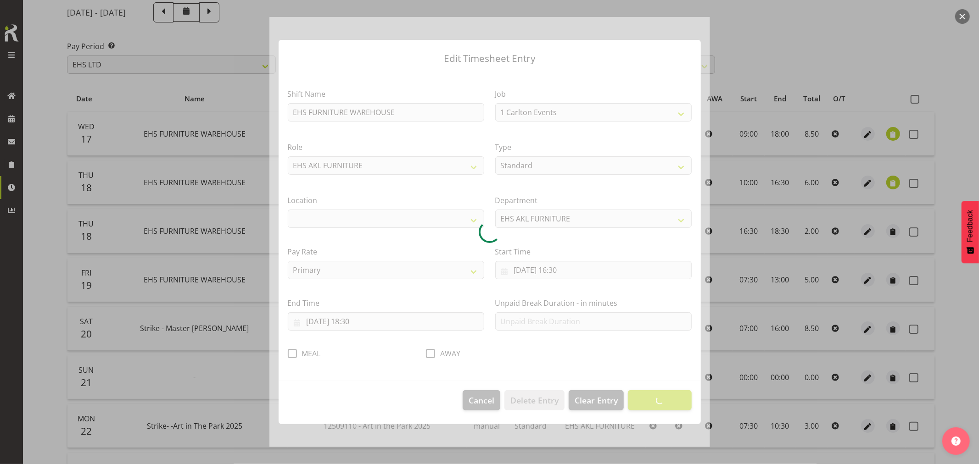
select select "9939"
select select "35"
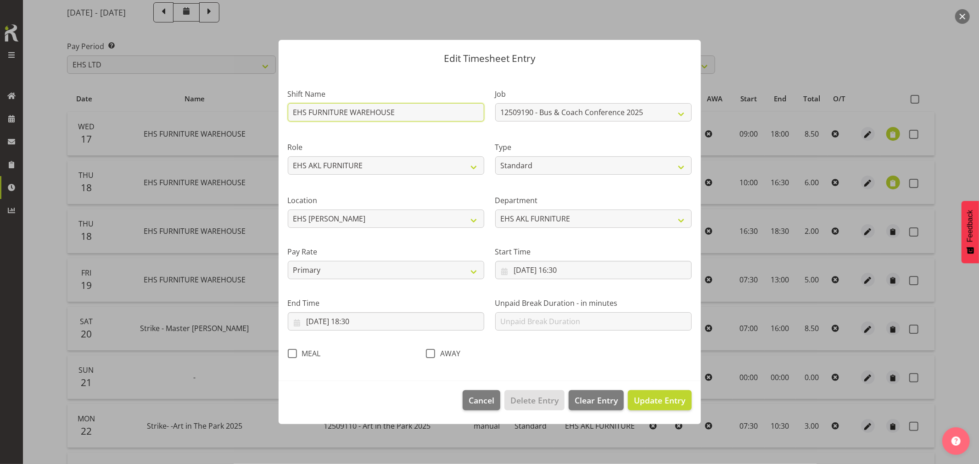
drag, startPoint x: 401, startPoint y: 112, endPoint x: 214, endPoint y: 122, distance: 187.0
click at [215, 122] on div "Edit Timesheet Entry Shift Name EHS FURNITURE WAREHOUSE Job 1 Carlton Events 1 …" at bounding box center [489, 232] width 979 height 464
type input "Install - Bus n Coach 2025"
click at [657, 400] on span "Update Entry" at bounding box center [659, 400] width 51 height 11
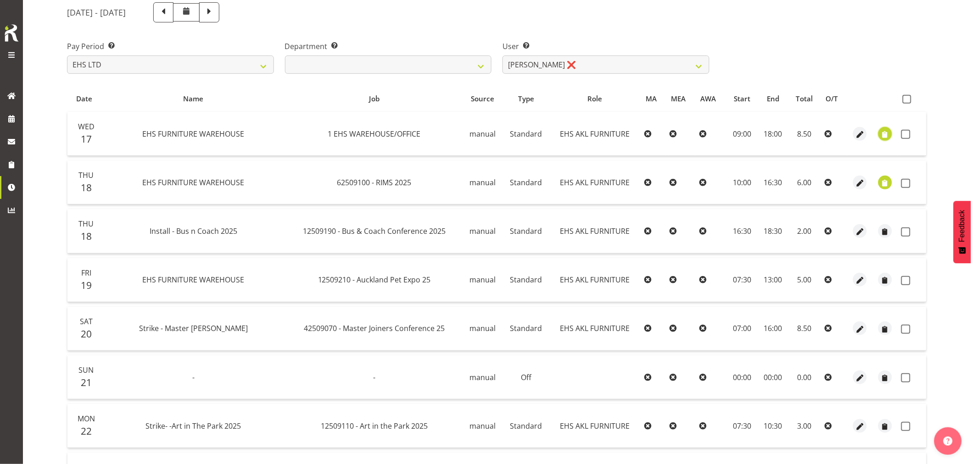
click at [885, 133] on span "button" at bounding box center [885, 134] width 11 height 11
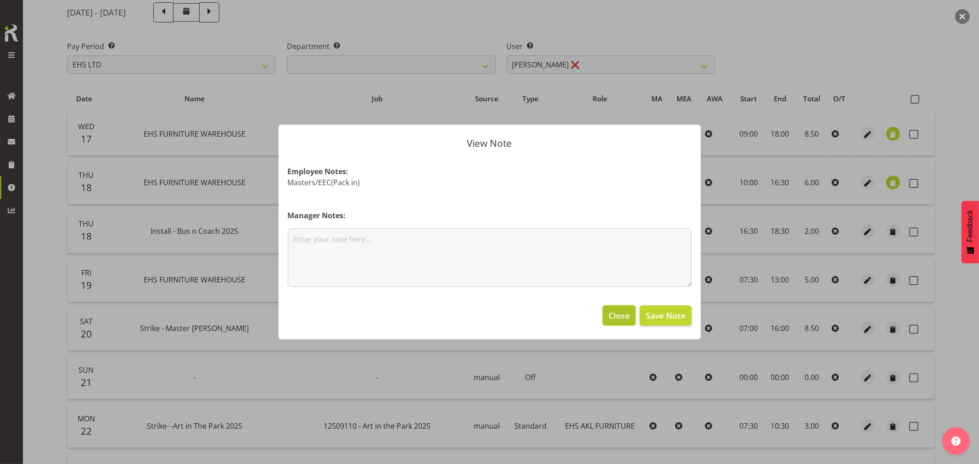
click at [613, 314] on span "Close" at bounding box center [618, 316] width 21 height 12
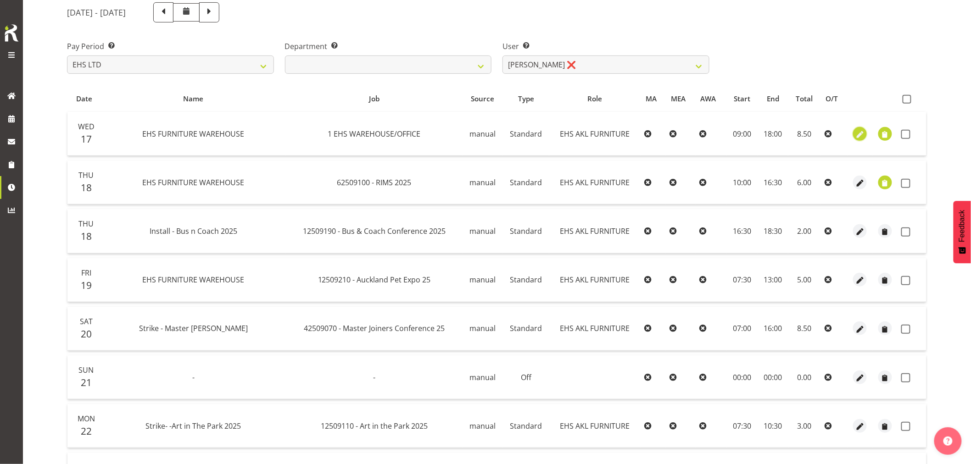
click at [856, 137] on span "button" at bounding box center [860, 134] width 11 height 11
select select "Standard"
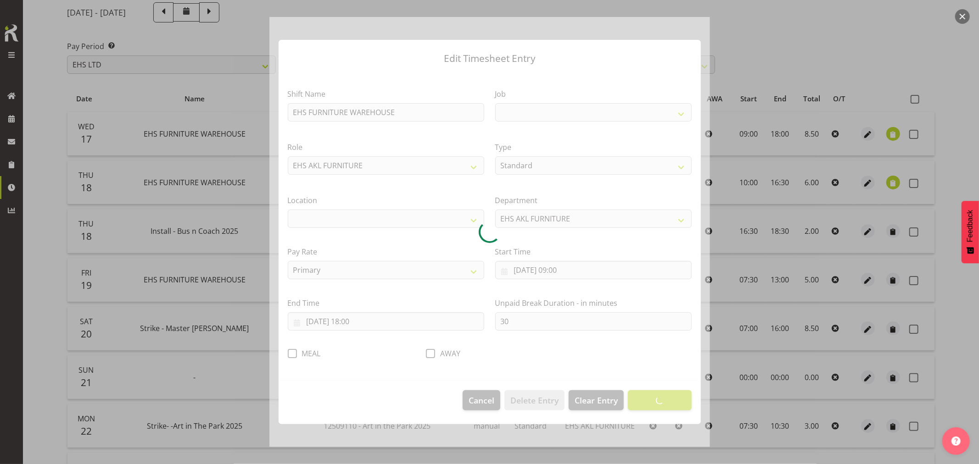
select select
select select "69"
select select "35"
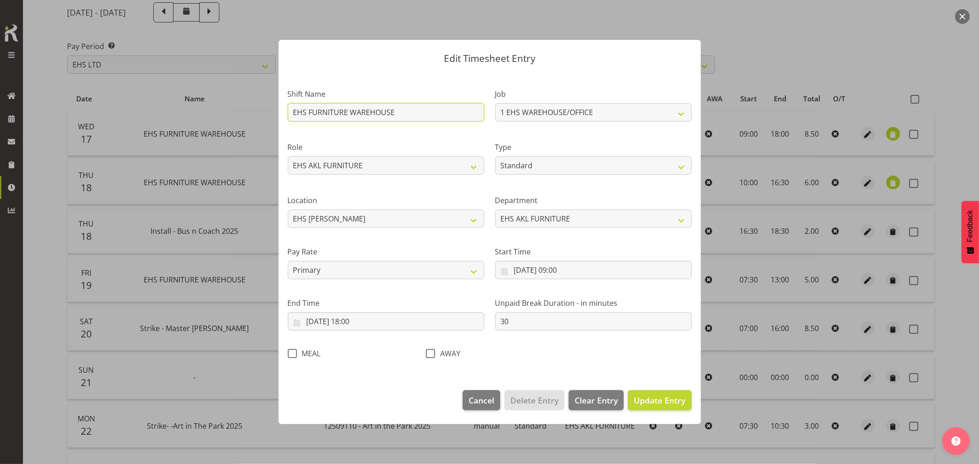
click at [411, 115] on input "EHS FURNITURE WAREHOUSE" at bounding box center [386, 112] width 196 height 18
drag, startPoint x: 410, startPoint y: 115, endPoint x: 282, endPoint y: 115, distance: 128.5
click at [282, 115] on div "Shift Name EHS FURNITURE WAREHOUSE" at bounding box center [385, 102] width 207 height 53
type input "Install - Master Joiners 2025"
click at [659, 401] on span "Update Entry" at bounding box center [659, 400] width 51 height 11
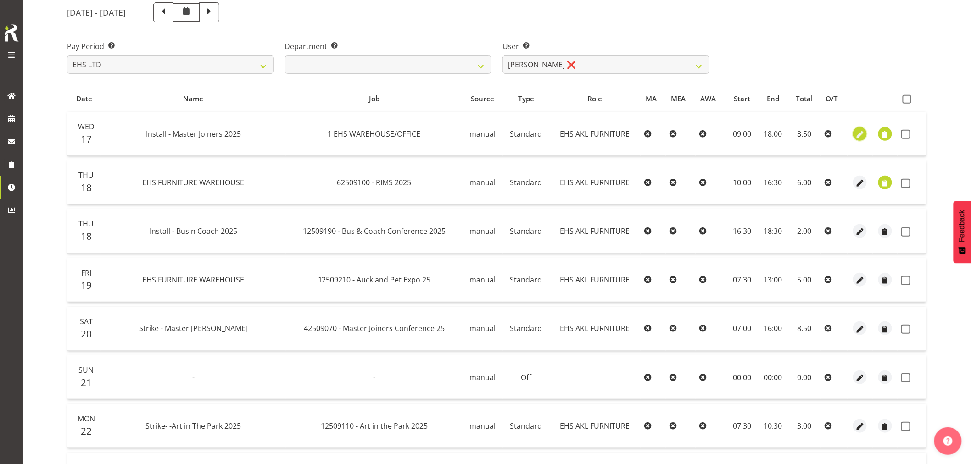
click at [858, 133] on span "button" at bounding box center [860, 134] width 11 height 11
select select "Standard"
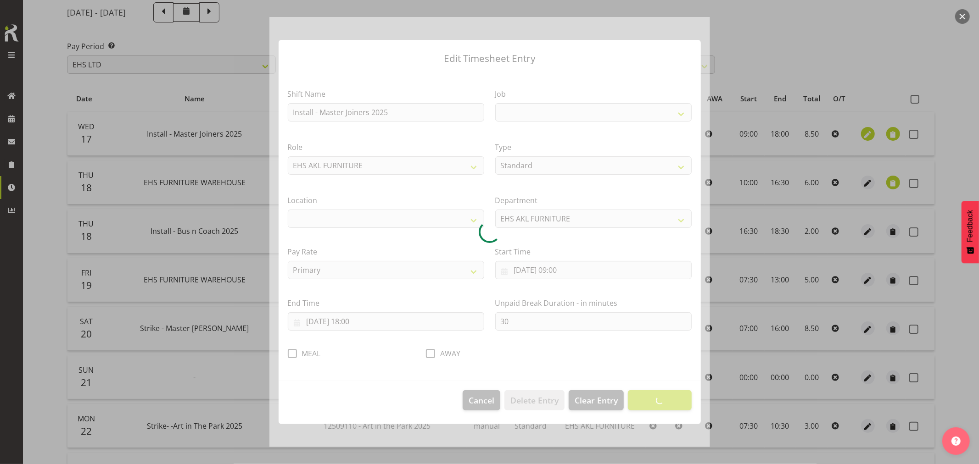
select select
select select "69"
select select "35"
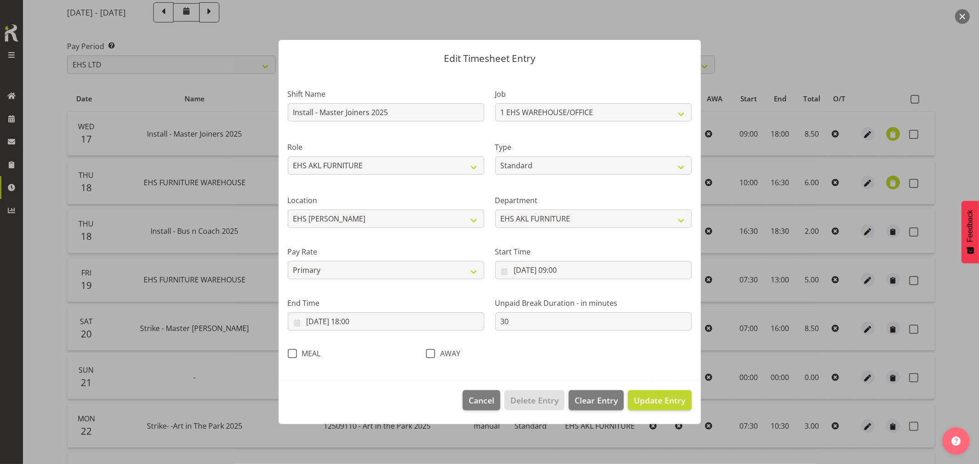
click at [895, 134] on div at bounding box center [489, 232] width 979 height 464
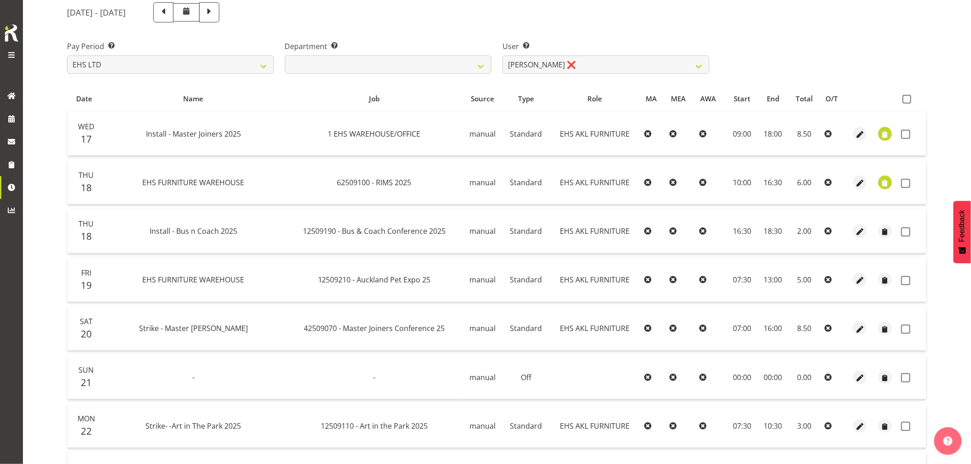
click at [895, 134] on td at bounding box center [885, 134] width 25 height 44
click at [888, 134] on span "button" at bounding box center [885, 134] width 11 height 11
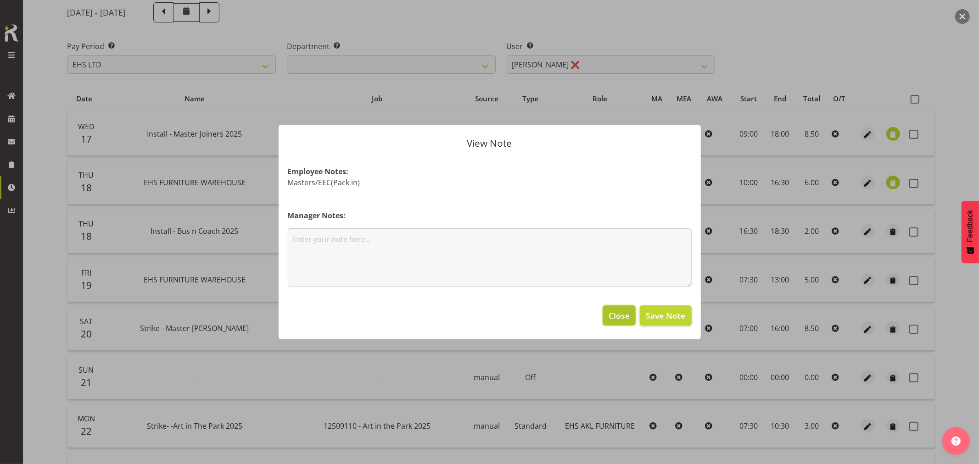
click at [626, 315] on span "Close" at bounding box center [618, 316] width 21 height 12
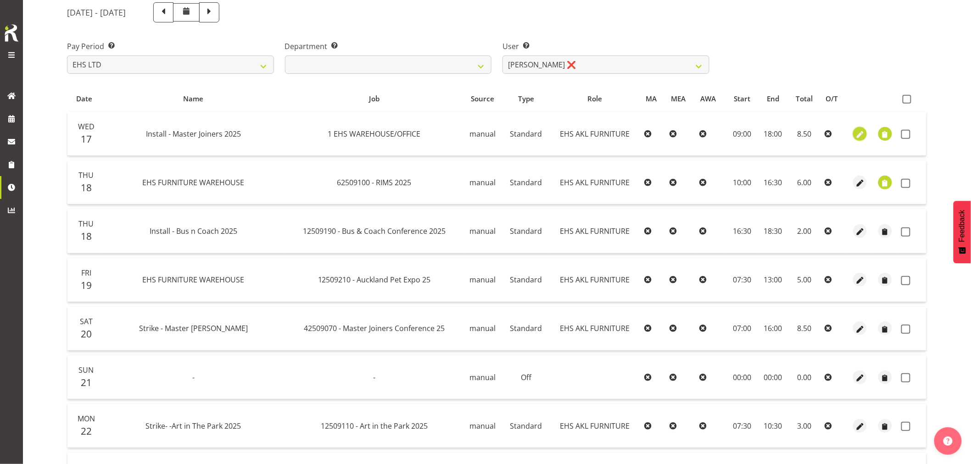
click at [860, 134] on span "button" at bounding box center [860, 134] width 11 height 11
select select "Standard"
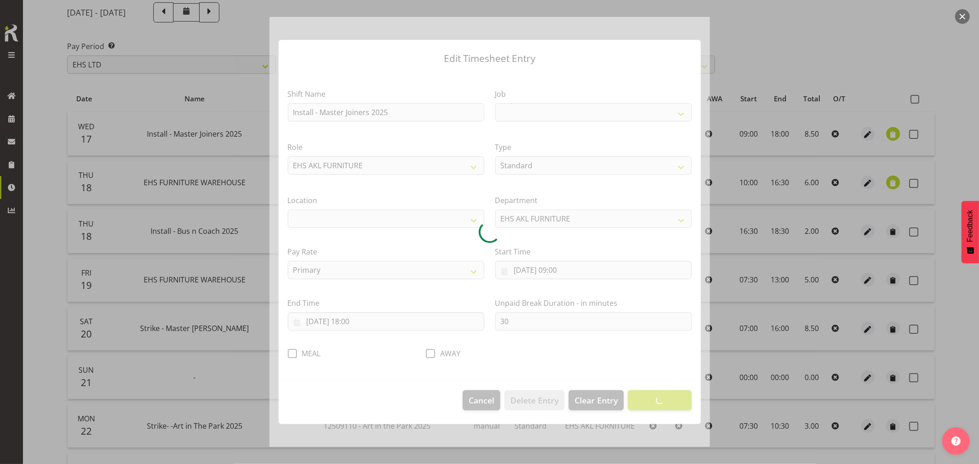
select select
select select "69"
select select "35"
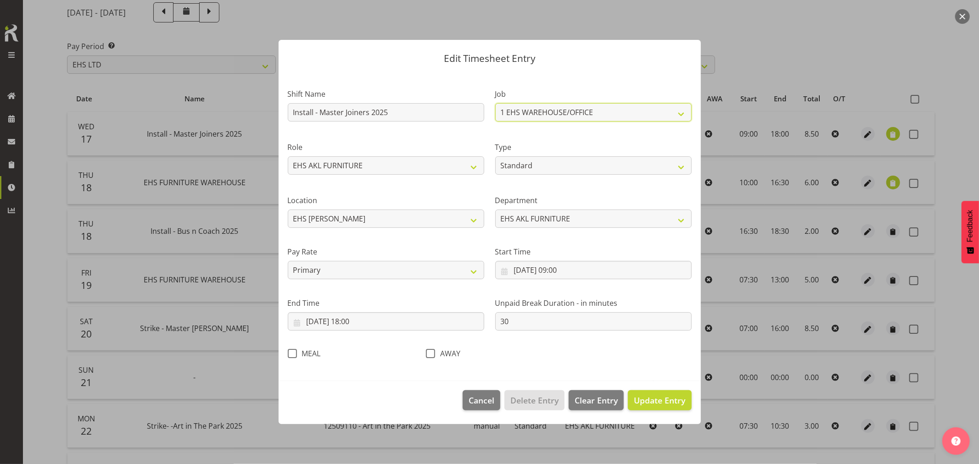
click at [608, 112] on select "1 Carlton Events 1 [PERSON_NAME] 1 [PERSON_NAME][GEOGRAPHIC_DATA] 1 EHS WAREHOU…" at bounding box center [593, 112] width 196 height 18
select select "9797"
click at [495, 103] on select "1 Carlton Events 1 [PERSON_NAME] 1 [PERSON_NAME][GEOGRAPHIC_DATA] 1 EHS WAREHOU…" at bounding box center [593, 112] width 196 height 18
click at [652, 404] on span "Update Entry" at bounding box center [659, 400] width 51 height 11
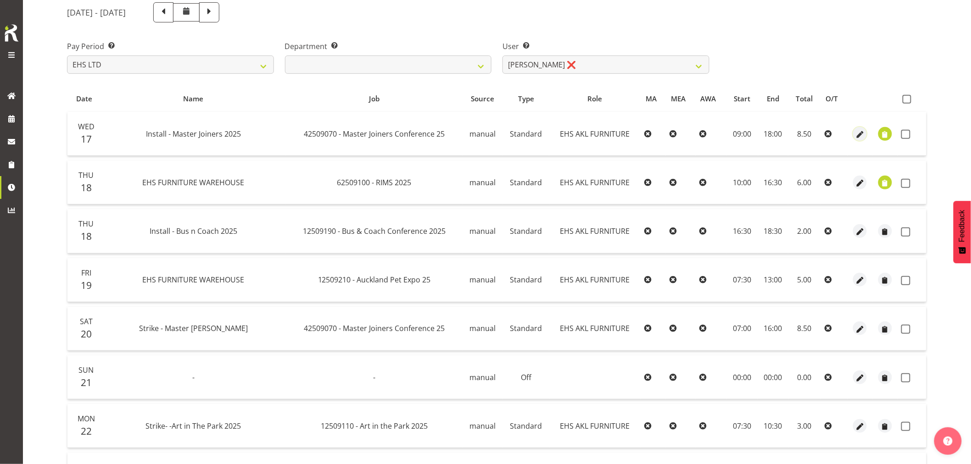
click at [856, 131] on span "button" at bounding box center [860, 134] width 11 height 11
select select "Standard"
select select "8"
select select "2025"
select select "9"
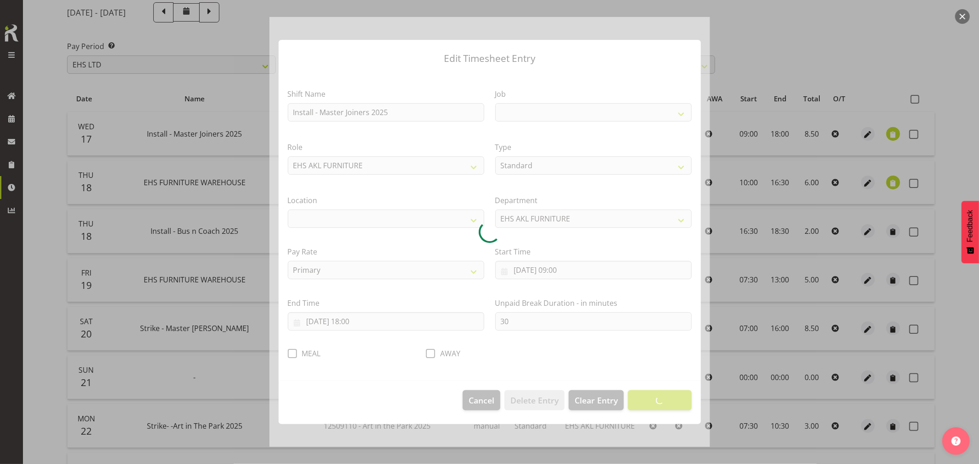
select select
select select "9797"
select select "35"
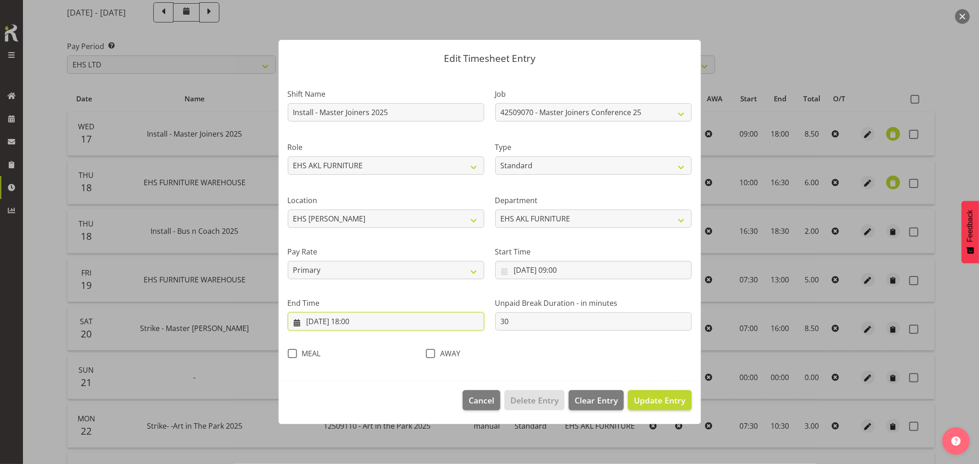
drag, startPoint x: 357, startPoint y: 320, endPoint x: 373, endPoint y: 336, distance: 22.7
click at [357, 321] on input "[DATE] 18:00" at bounding box center [386, 321] width 196 height 18
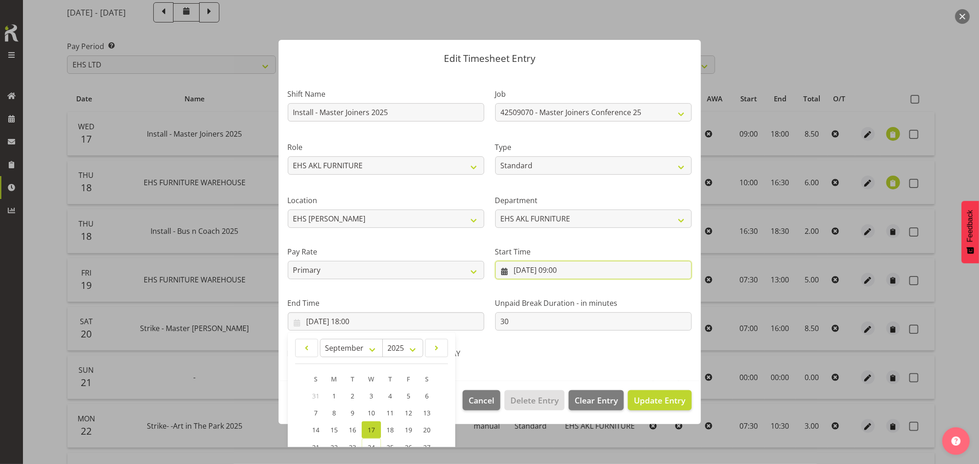
click at [557, 274] on input "[DATE] 09:00" at bounding box center [593, 270] width 196 height 18
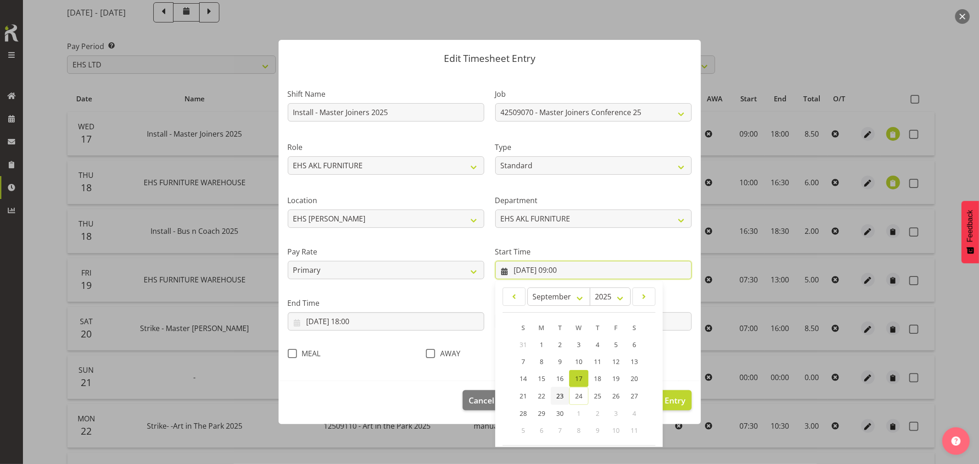
scroll to position [42, 0]
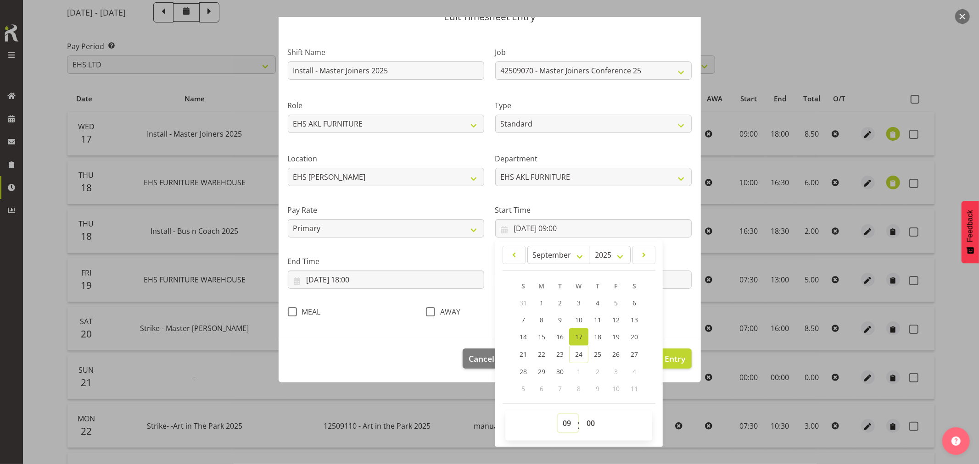
click at [565, 423] on select "00 01 02 03 04 05 06 07 08 09 10 11 12 13 14 15 16 17 18 19 20 21 22 23" at bounding box center [567, 423] width 21 height 18
select select "7"
click at [557, 414] on select "00 01 02 03 04 05 06 07 08 09 10 11 12 13 14 15 16 17 18 19 20 21 22 23" at bounding box center [567, 423] width 21 height 18
type input "[DATE] 07:00"
click at [666, 387] on div "Edit Timesheet Entry Shift Name Install - Master Joiners 2025 Job 1 Carlton Eve…" at bounding box center [489, 190] width 440 height 431
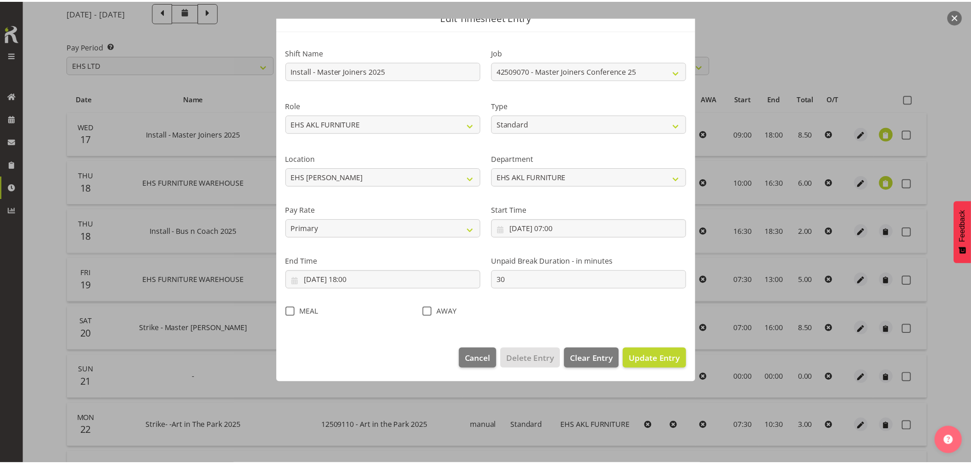
scroll to position [0, 0]
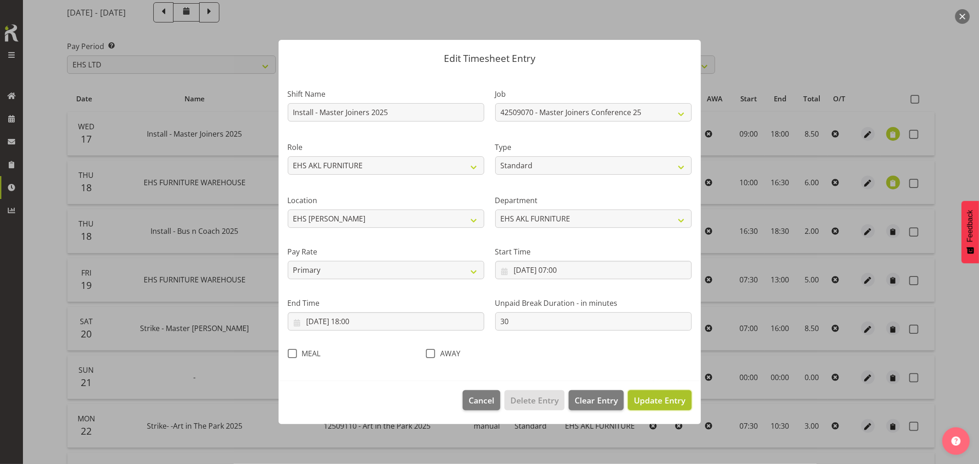
click at [662, 398] on span "Update Entry" at bounding box center [659, 400] width 51 height 11
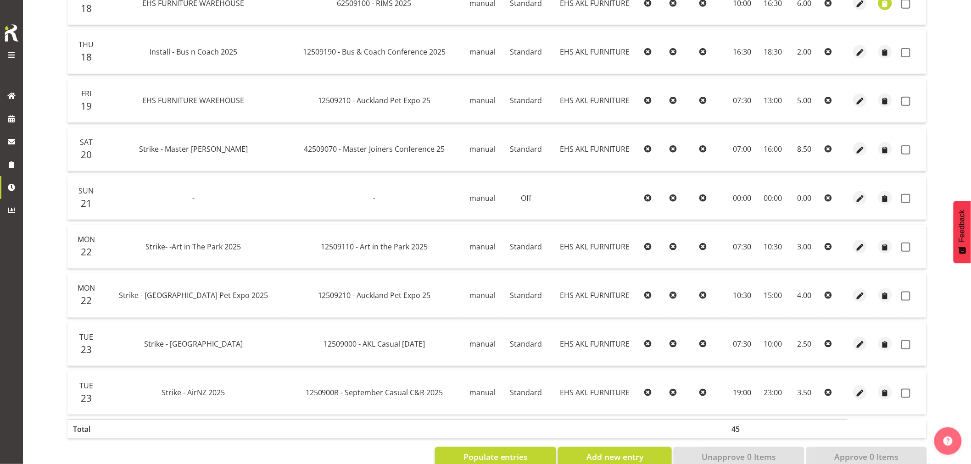
scroll to position [311, 0]
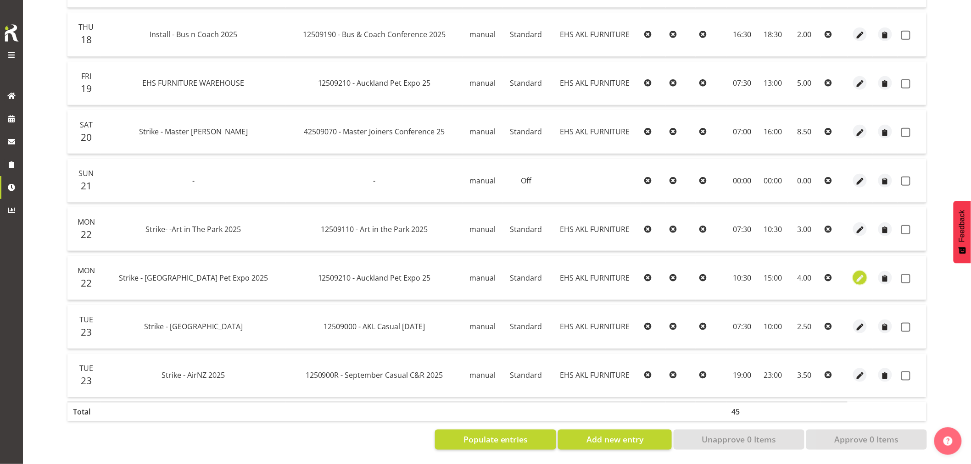
click at [857, 273] on span "button" at bounding box center [860, 278] width 11 height 11
select select "Standard"
select select "8"
select select "2025"
select select "15"
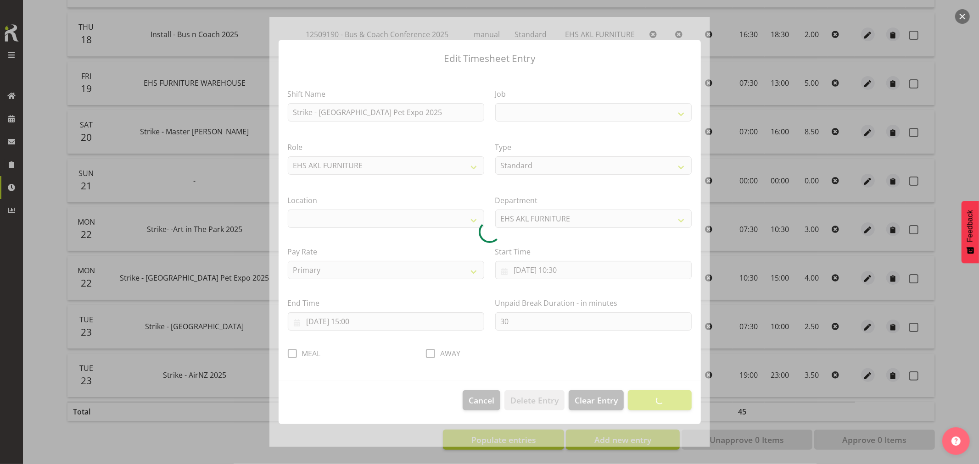
select select
select select "10191"
select select "35"
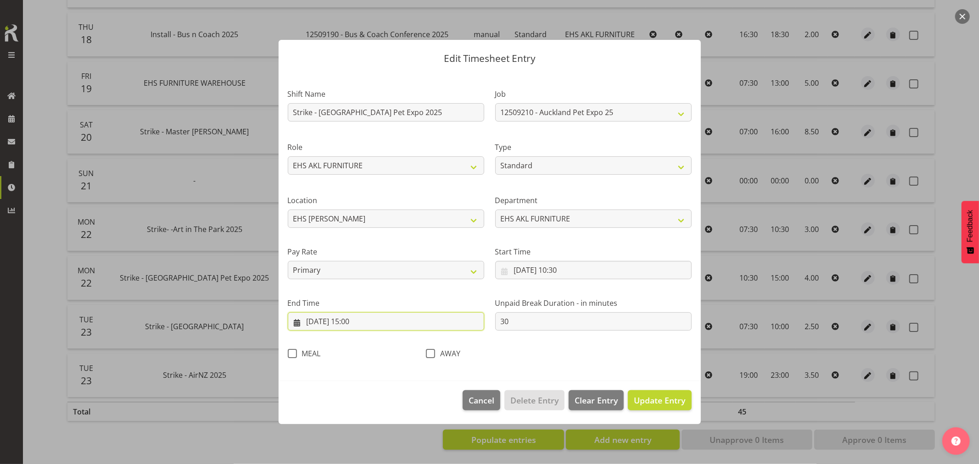
click at [354, 323] on input "[DATE] 15:00" at bounding box center [386, 321] width 196 height 18
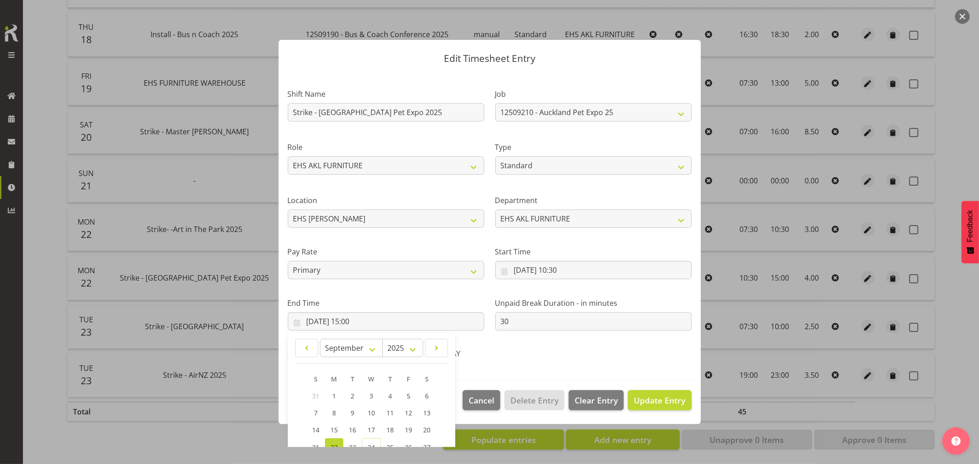
click at [569, 351] on div "Shift Name Strike - [GEOGRAPHIC_DATA] Pet Expo 2025 Job 1 Carlton Events 1 [PER…" at bounding box center [489, 221] width 415 height 291
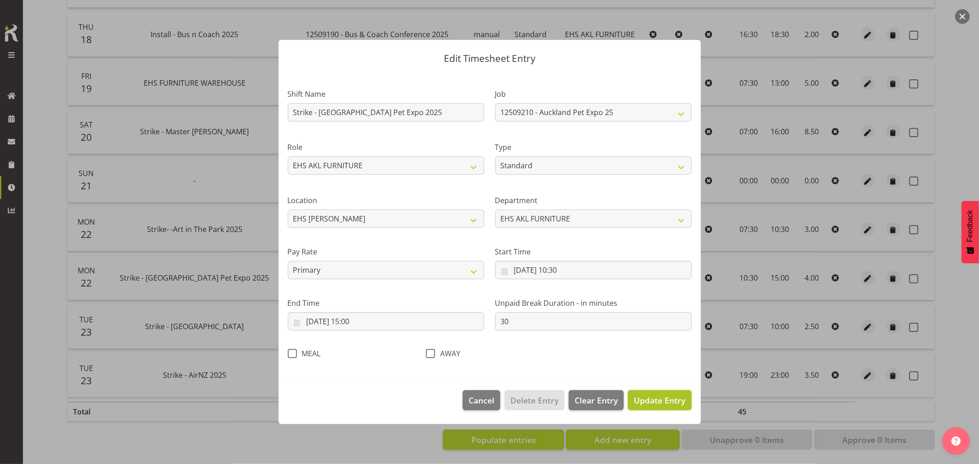
click at [663, 405] on span "Update Entry" at bounding box center [659, 400] width 51 height 11
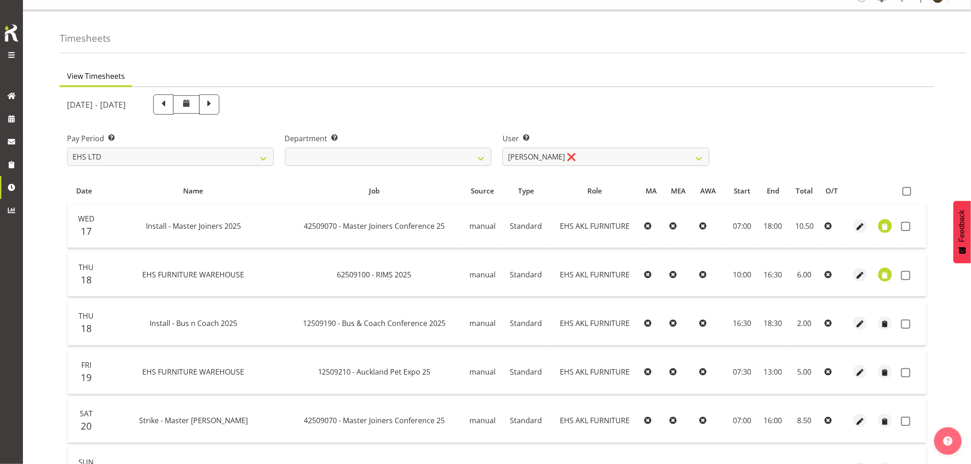
scroll to position [5, 0]
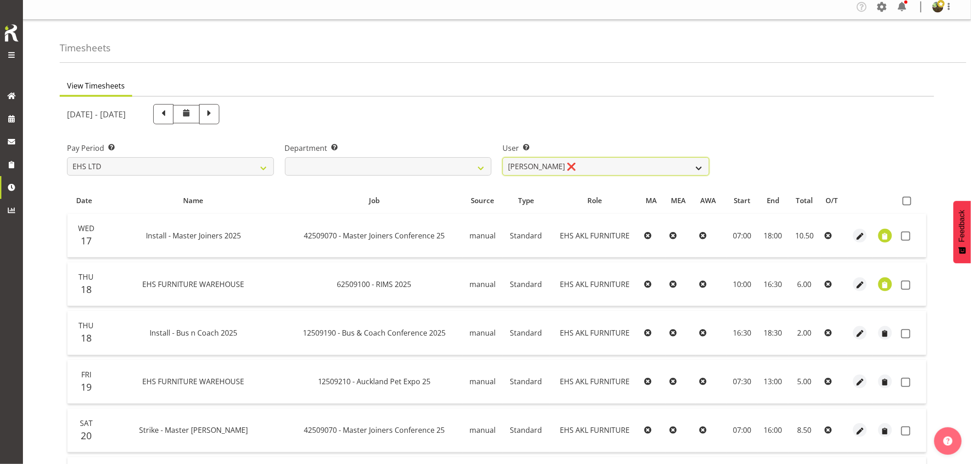
click at [682, 172] on select "[PERSON_NAME] ❌ [PERSON_NAME] ✔ [PERSON_NAME] ✔ [PERSON_NAME] ✔ [PERSON_NAME] ❌…" at bounding box center [605, 166] width 207 height 18
select select "1114"
click at [502, 157] on select "[PERSON_NAME] ❌ [PERSON_NAME] ✔ [PERSON_NAME] ✔ [PERSON_NAME] ✔ [PERSON_NAME] ❌…" at bounding box center [605, 166] width 207 height 18
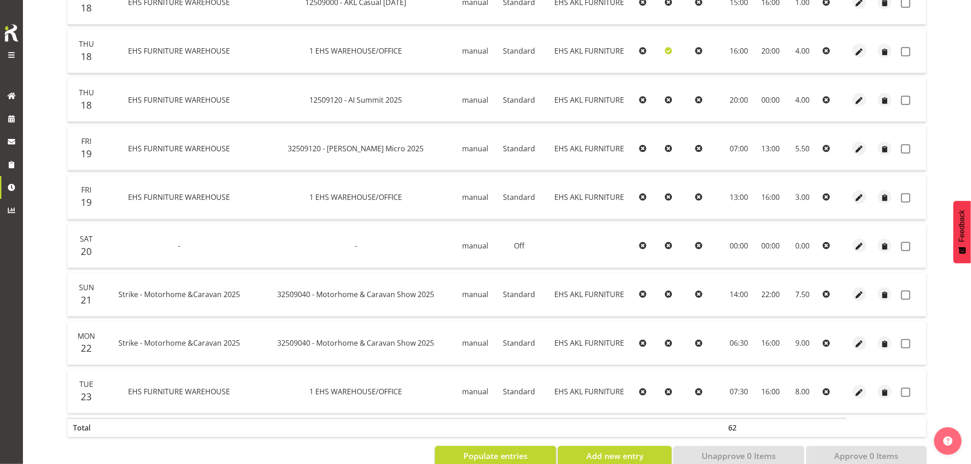
scroll to position [409, 0]
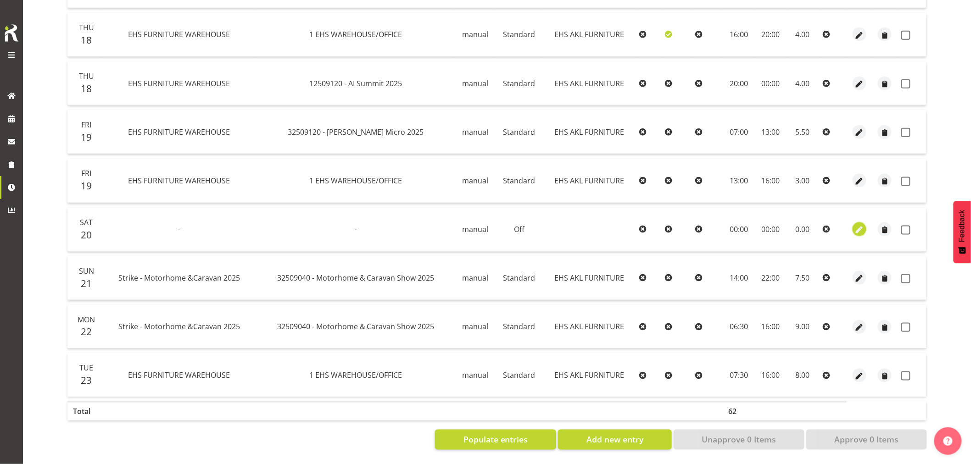
click at [859, 225] on span "button" at bounding box center [859, 230] width 11 height 11
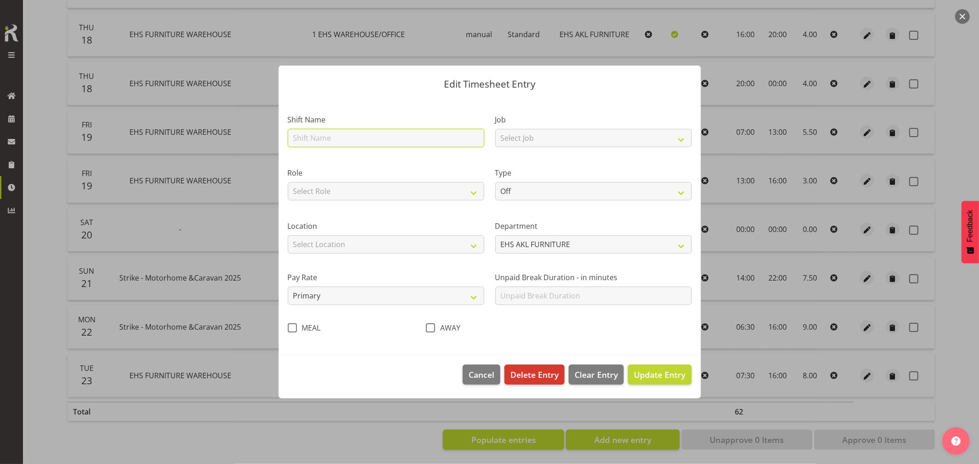
click at [317, 142] on input "text" at bounding box center [386, 138] width 196 height 18
type input "EHS FURNITURE WAREHOUSE"
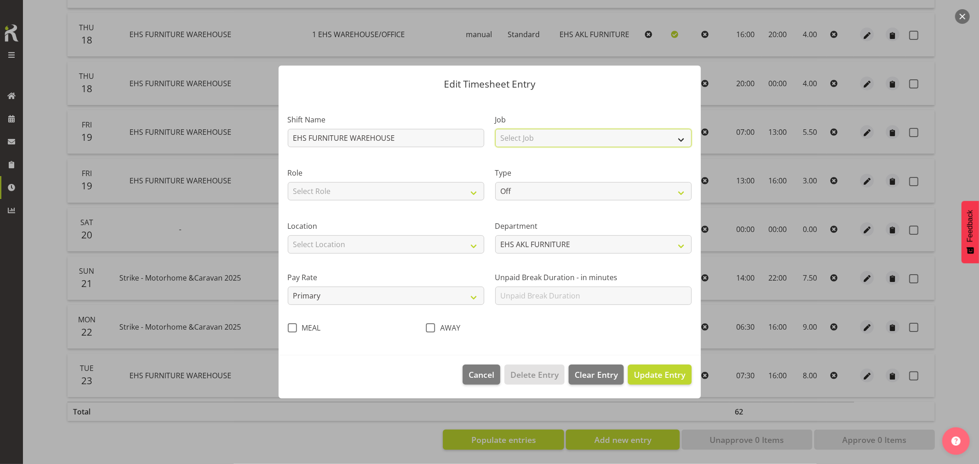
click at [529, 144] on select "Select Job 1 Carlton Events 1 [PERSON_NAME][GEOGRAPHIC_DATA] 1 [PERSON_NAME][GE…" at bounding box center [593, 138] width 196 height 18
select select "69"
click at [495, 129] on select "Select Job 1 Carlton Events 1 [PERSON_NAME][GEOGRAPHIC_DATA] 1 [PERSON_NAME][GE…" at bounding box center [593, 138] width 196 height 18
click at [411, 195] on select "Select Role EHS AKL FURNITURE" at bounding box center [386, 191] width 196 height 18
select select "189"
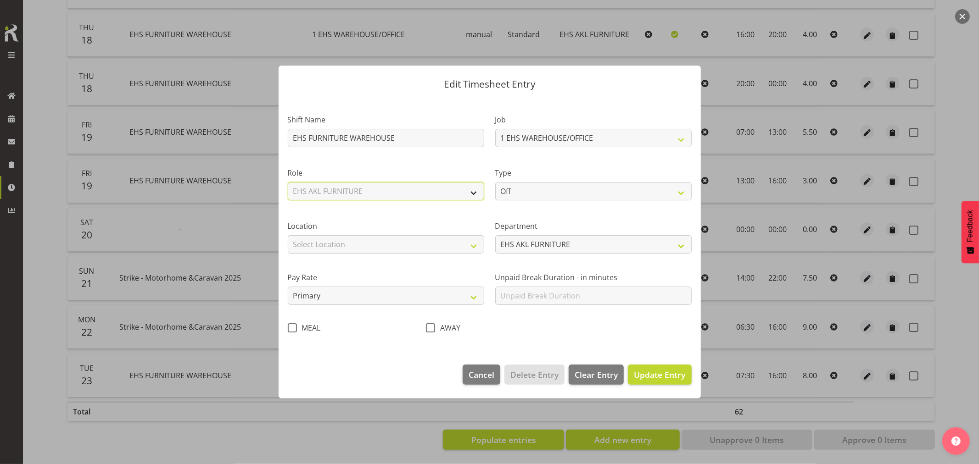
click at [288, 182] on select "Select Role EHS AKL FURNITURE" at bounding box center [386, 191] width 196 height 18
click at [523, 195] on select "Off Standard Public Holiday Public Holiday (Worked) Day In Lieu Annual Leave Si…" at bounding box center [593, 191] width 196 height 18
select select "Standard"
click at [495, 182] on select "Off Standard Public Holiday Public Holiday (Worked) Day In Lieu Annual Leave Si…" at bounding box center [593, 191] width 196 height 18
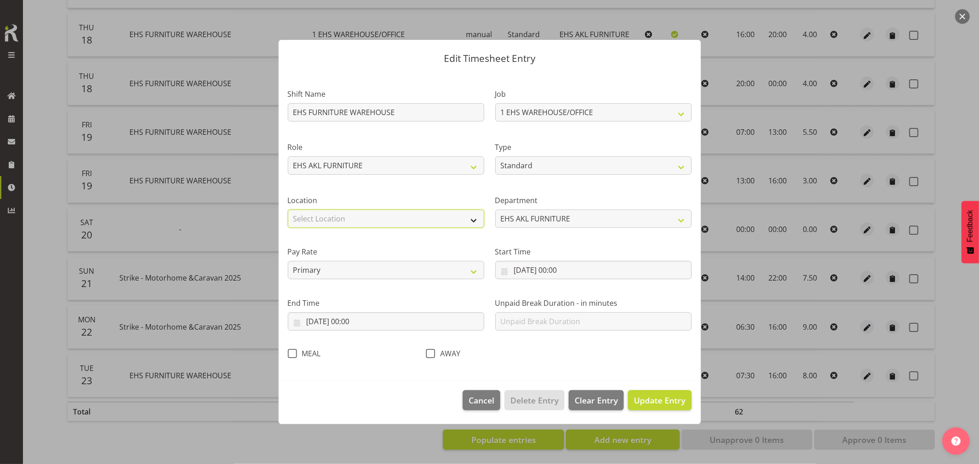
click at [405, 225] on select "Select Location [GEOGRAPHIC_DATA] EVENTS [PERSON_NAME][GEOGRAPHIC_DATA] [GEOGRA…" at bounding box center [386, 219] width 196 height 18
select select "35"
click at [288, 210] on select "Select Location [GEOGRAPHIC_DATA] EVENTS [PERSON_NAME][GEOGRAPHIC_DATA] [GEOGRA…" at bounding box center [386, 219] width 196 height 18
click at [482, 397] on span "Cancel" at bounding box center [481, 401] width 26 height 12
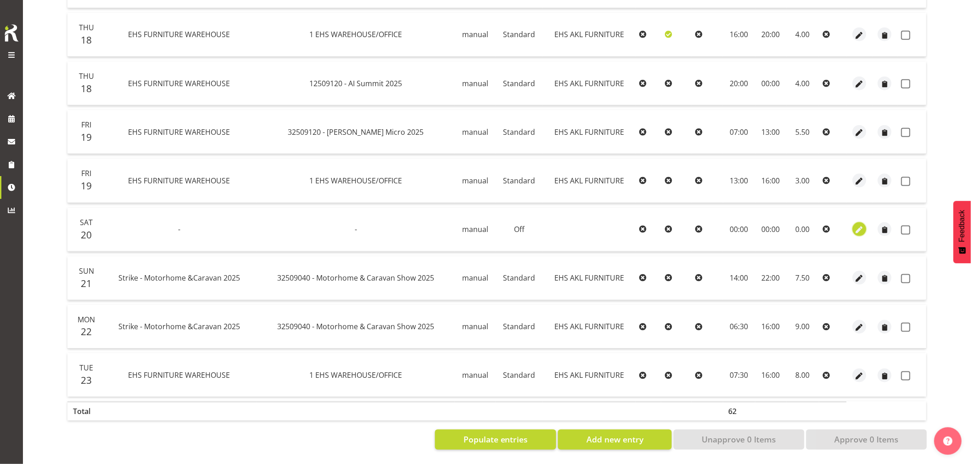
click at [861, 225] on span "button" at bounding box center [859, 230] width 11 height 11
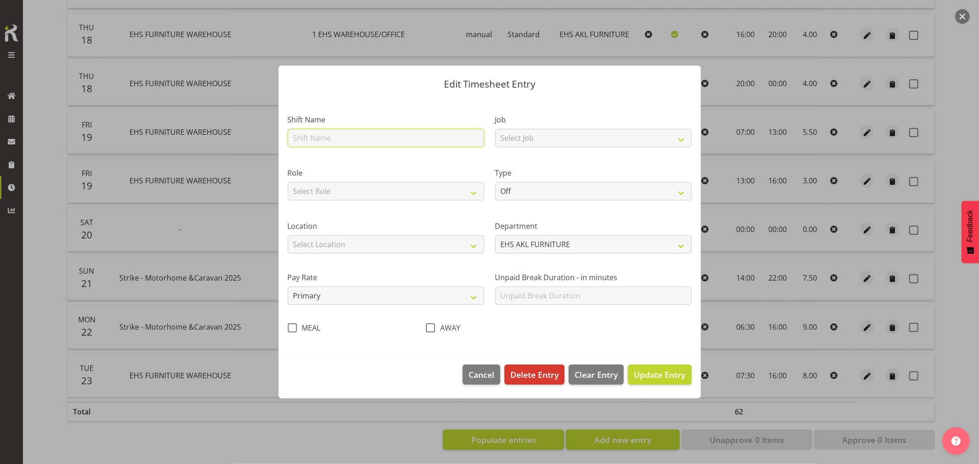
click at [374, 141] on input "text" at bounding box center [386, 138] width 196 height 18
type input "EHS FURNITURE WAREHOUSE"
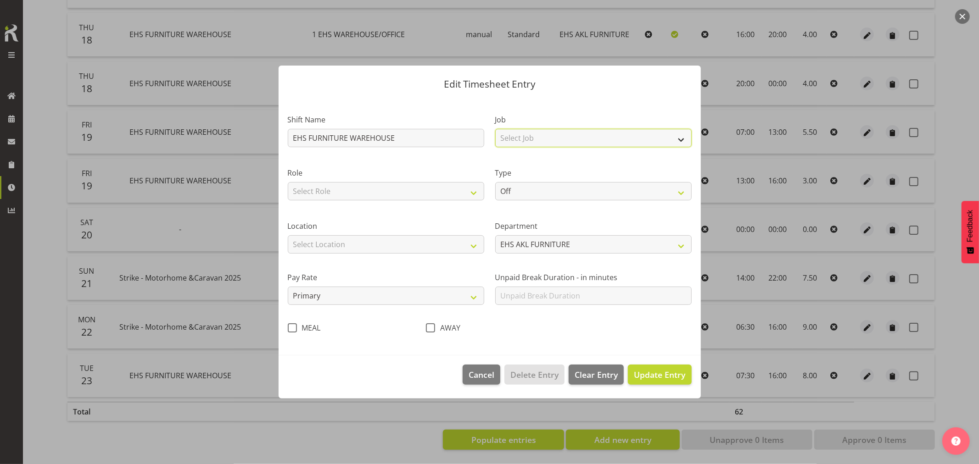
click at [537, 134] on select "Select Job 1 Carlton Events 1 [PERSON_NAME][GEOGRAPHIC_DATA] 1 [PERSON_NAME][GE…" at bounding box center [593, 138] width 196 height 18
select select "69"
click at [495, 129] on select "Select Job 1 Carlton Events 1 [PERSON_NAME][GEOGRAPHIC_DATA] 1 [PERSON_NAME][GE…" at bounding box center [593, 138] width 196 height 18
click at [380, 192] on select "Select Role EHS AKL FURNITURE" at bounding box center [386, 191] width 196 height 18
select select "189"
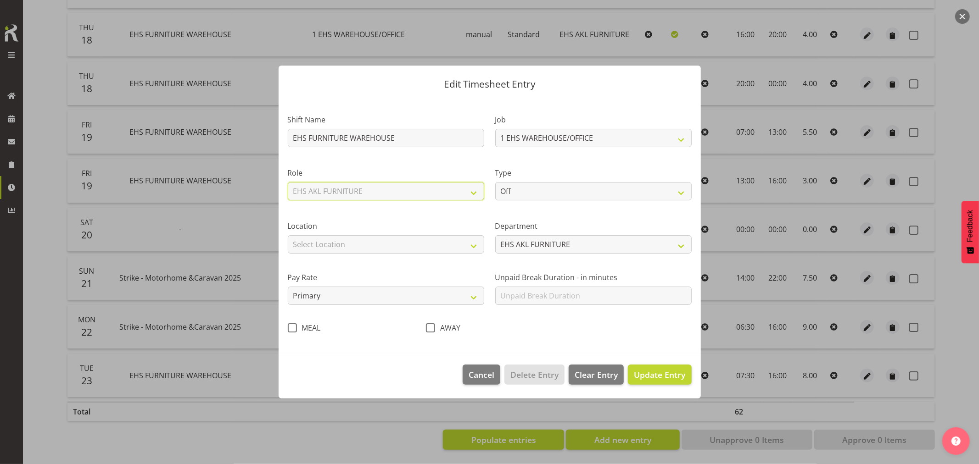
click at [288, 182] on select "Select Role EHS AKL FURNITURE" at bounding box center [386, 191] width 196 height 18
click at [538, 193] on select "Off Standard Public Holiday Public Holiday (Worked) Day In Lieu Annual Leave Si…" at bounding box center [593, 191] width 196 height 18
click at [656, 90] on header "Edit Timesheet Entry" at bounding box center [490, 82] width 422 height 33
drag, startPoint x: 483, startPoint y: 377, endPoint x: 497, endPoint y: 367, distance: 17.4
click at [483, 376] on span "Cancel" at bounding box center [481, 375] width 26 height 12
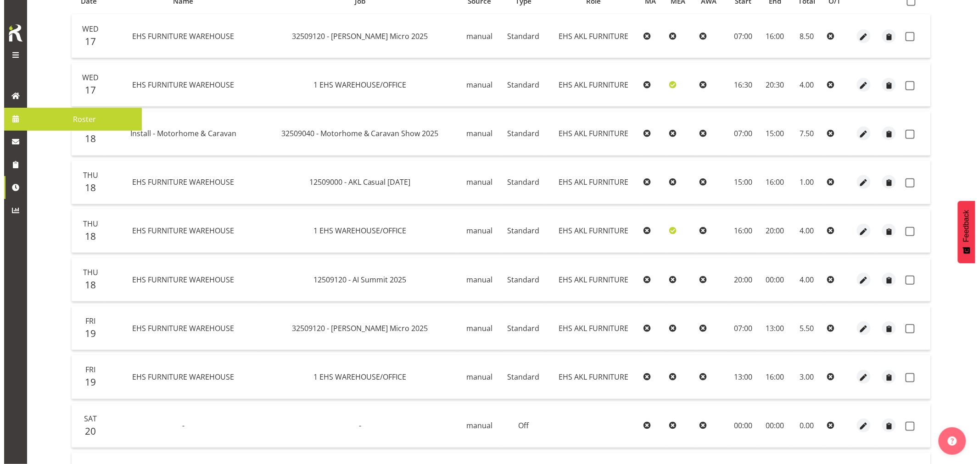
scroll to position [256, 0]
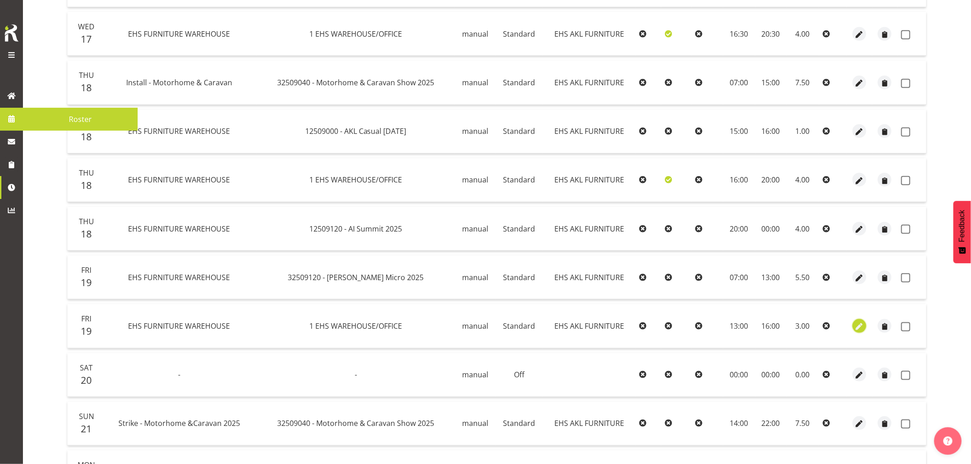
click at [858, 326] on span "button" at bounding box center [859, 327] width 11 height 11
select select "Standard"
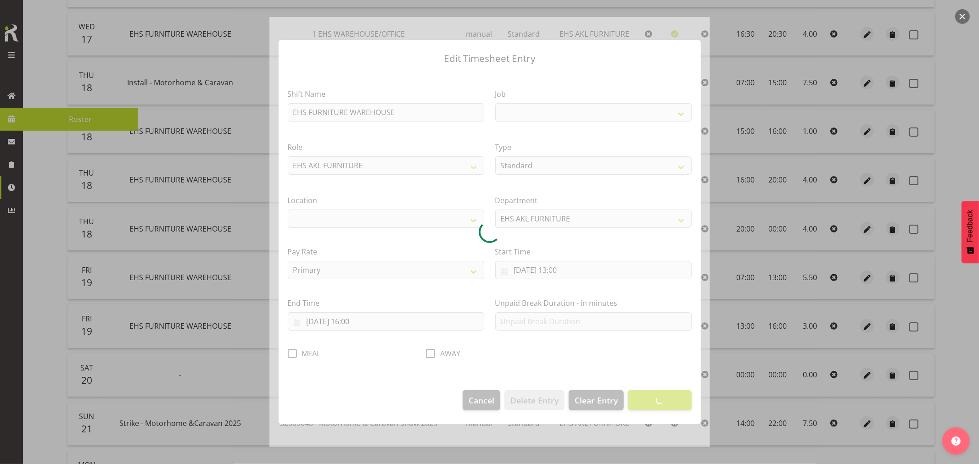
select select
select select "69"
select select "35"
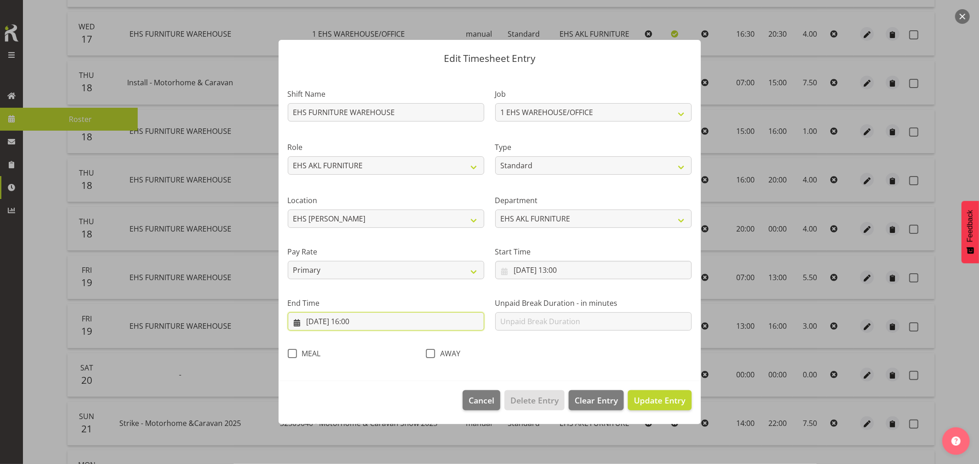
click at [429, 322] on input "[DATE] 16:00" at bounding box center [386, 321] width 196 height 18
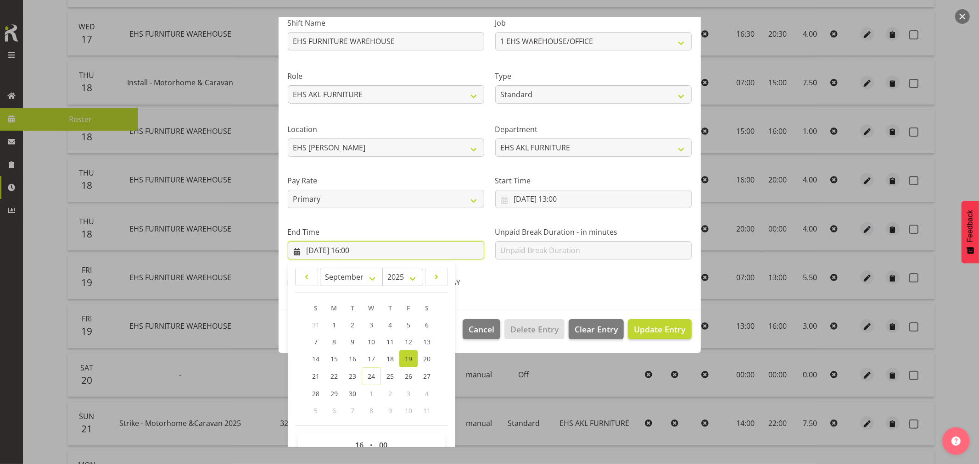
scroll to position [93, 0]
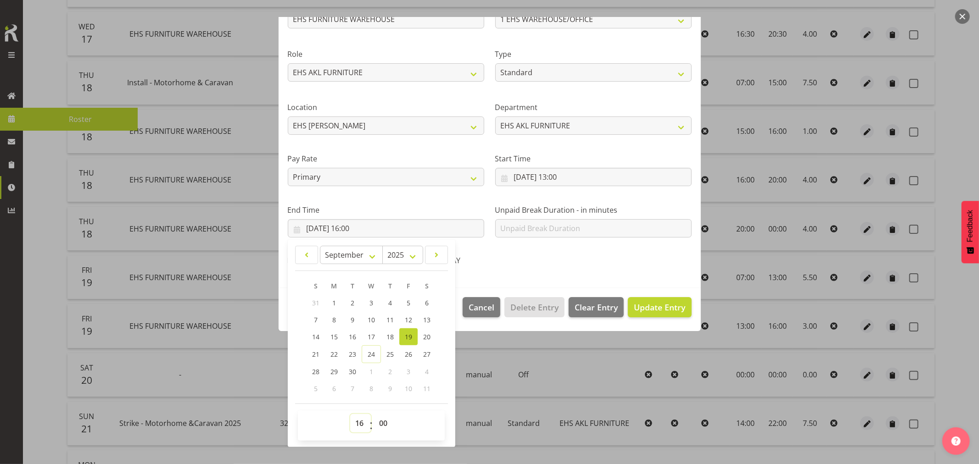
click at [357, 424] on select "00 01 02 03 04 05 06 07 08 09 10 11 12 13 14 15 16 17 18 19 20 21 22 23" at bounding box center [360, 423] width 21 height 18
select select "20"
click at [350, 414] on select "00 01 02 03 04 05 06 07 08 09 10 11 12 13 14 15 16 17 18 19 20 21 22 23" at bounding box center [360, 423] width 21 height 18
type input "[DATE] 20:00"
click at [529, 267] on div "AWAY" at bounding box center [489, 262] width 127 height 12
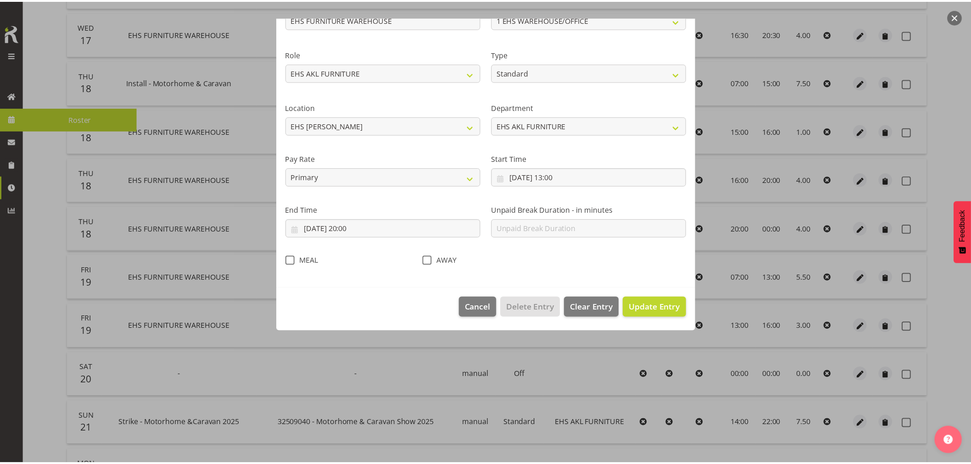
scroll to position [0, 0]
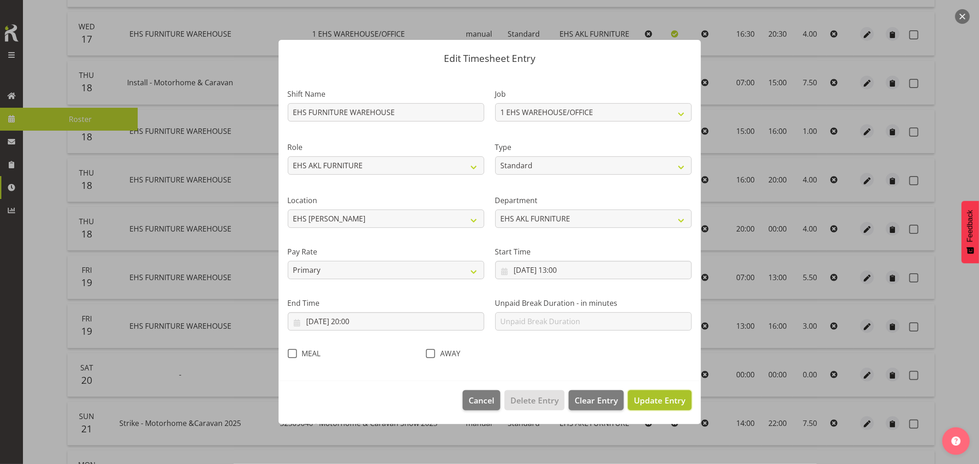
click at [656, 396] on span "Update Entry" at bounding box center [659, 400] width 51 height 11
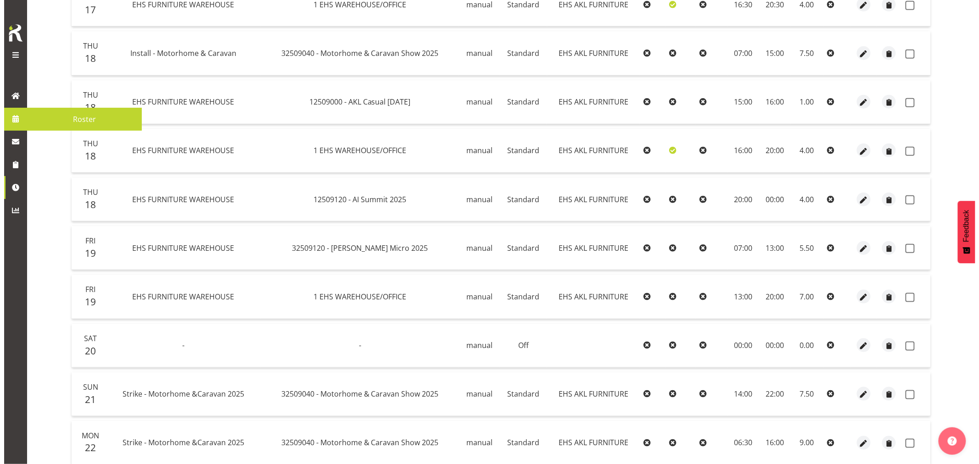
scroll to position [409, 0]
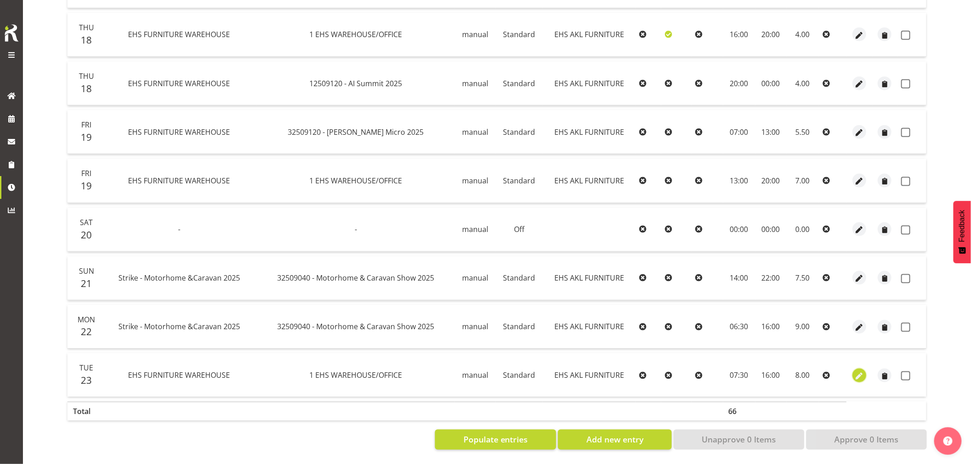
click at [860, 371] on span "button" at bounding box center [859, 376] width 11 height 11
select select "Standard"
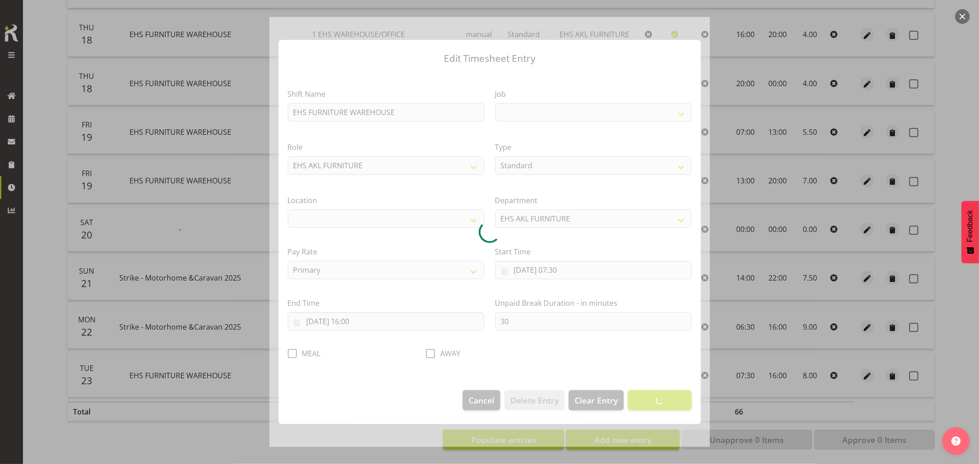
select select
select select "69"
select select "35"
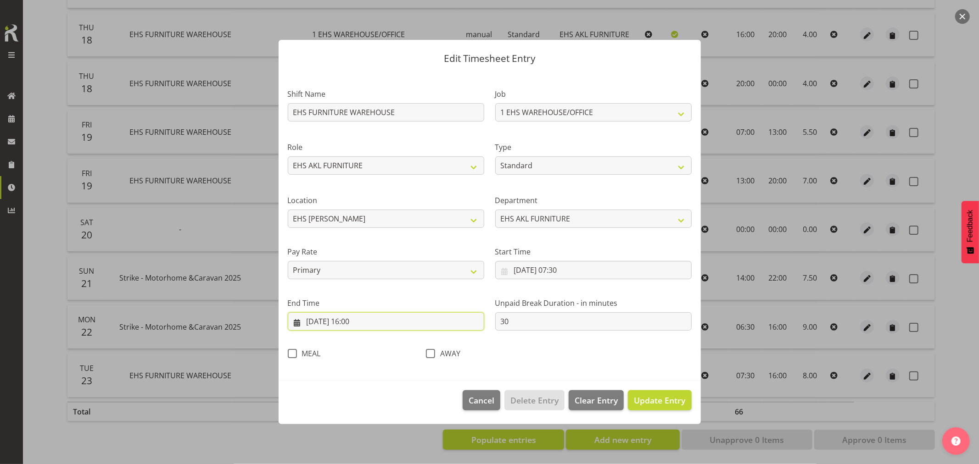
click at [357, 323] on input "[DATE] 16:00" at bounding box center [386, 321] width 196 height 18
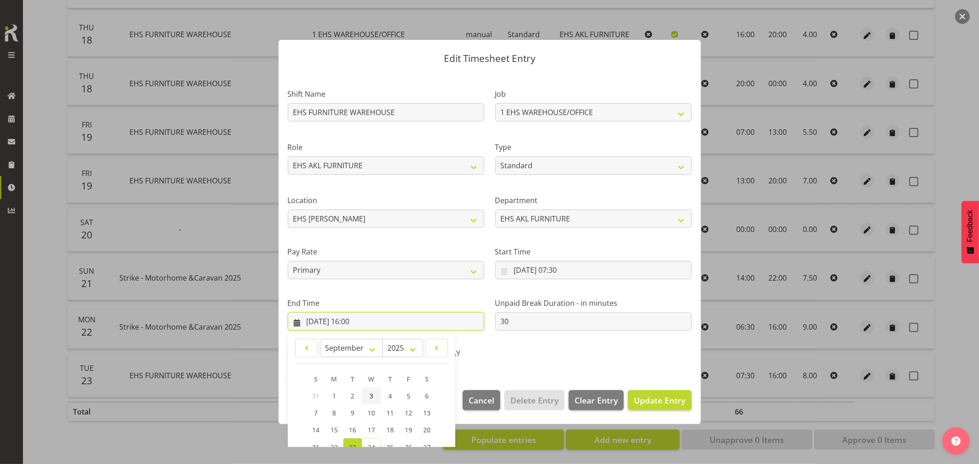
scroll to position [93, 0]
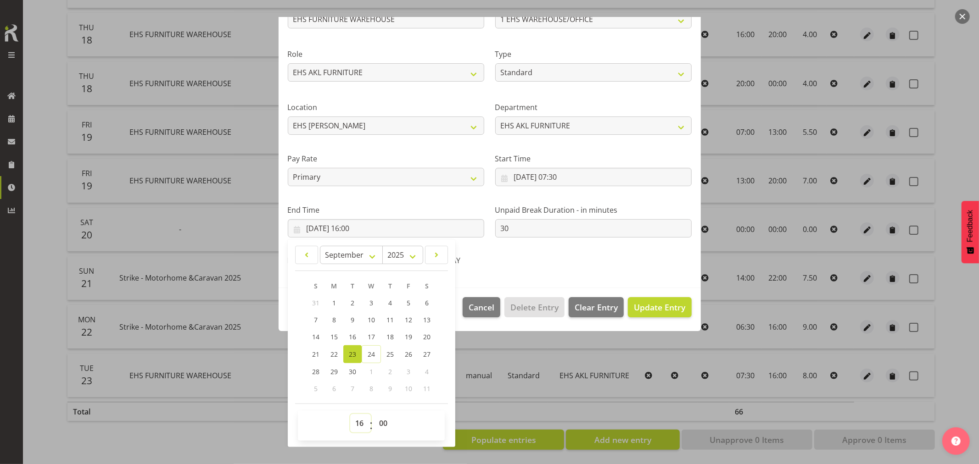
click at [361, 424] on select "00 01 02 03 04 05 06 07 08 09 10 11 12 13 14 15 16 17 18 19 20 21 22 23" at bounding box center [360, 423] width 21 height 18
select select "20"
click at [350, 414] on select "00 01 02 03 04 05 06 07 08 09 10 11 12 13 14 15 16 17 18 19 20 21 22 23" at bounding box center [360, 423] width 21 height 18
type input "[DATE] 20:00"
drag, startPoint x: 237, startPoint y: 426, endPoint x: 246, endPoint y: 426, distance: 9.2
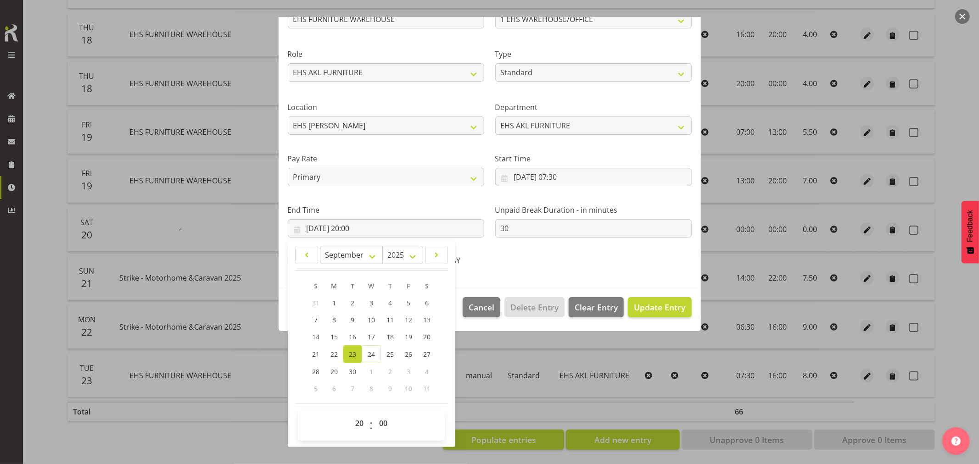
click at [239, 426] on div at bounding box center [489, 232] width 979 height 464
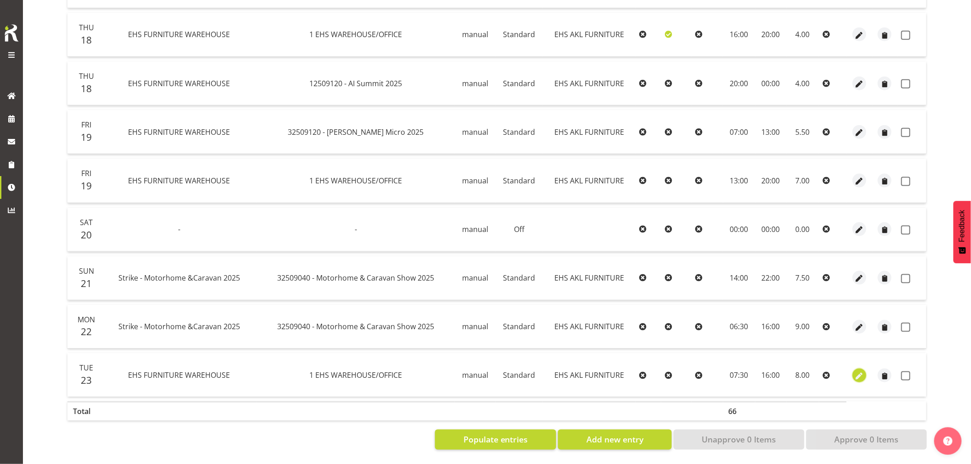
click at [861, 371] on span "button" at bounding box center [859, 376] width 11 height 11
select select "Standard"
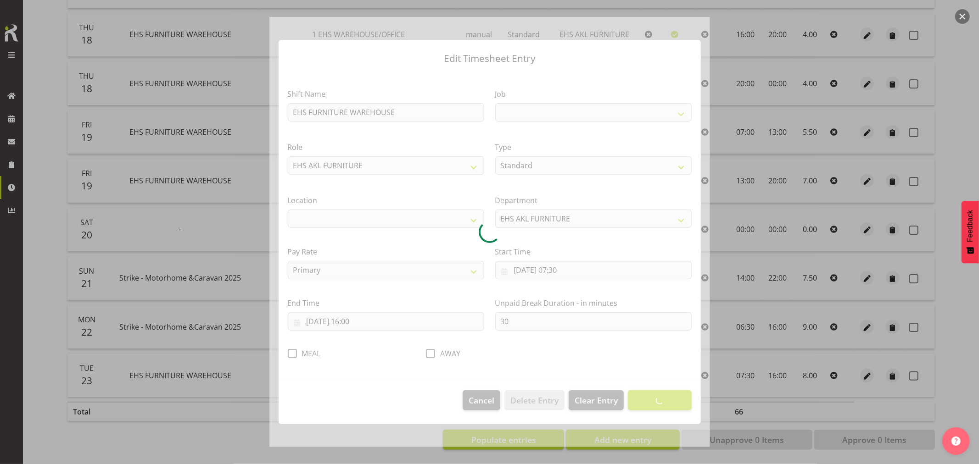
select select
select select "69"
select select "35"
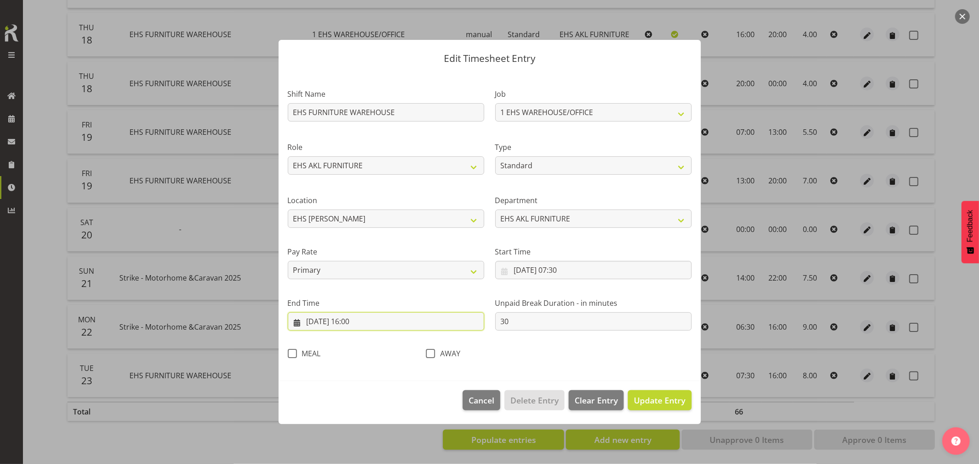
click at [357, 322] on input "[DATE] 16:00" at bounding box center [386, 321] width 196 height 18
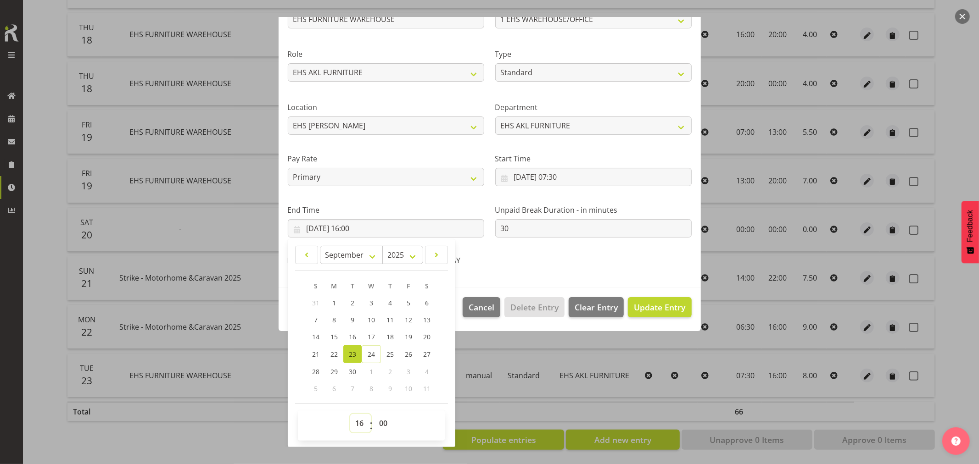
click at [362, 425] on select "00 01 02 03 04 05 06 07 08 09 10 11 12 13 14 15 16 17 18 19 20 21 22 23" at bounding box center [360, 423] width 21 height 18
select select "20"
click at [350, 414] on select "00 01 02 03 04 05 06 07 08 09 10 11 12 13 14 15 16 17 18 19 20 21 22 23" at bounding box center [360, 423] width 21 height 18
type input "[DATE] 20:00"
click at [653, 309] on span "Update Entry" at bounding box center [659, 307] width 51 height 11
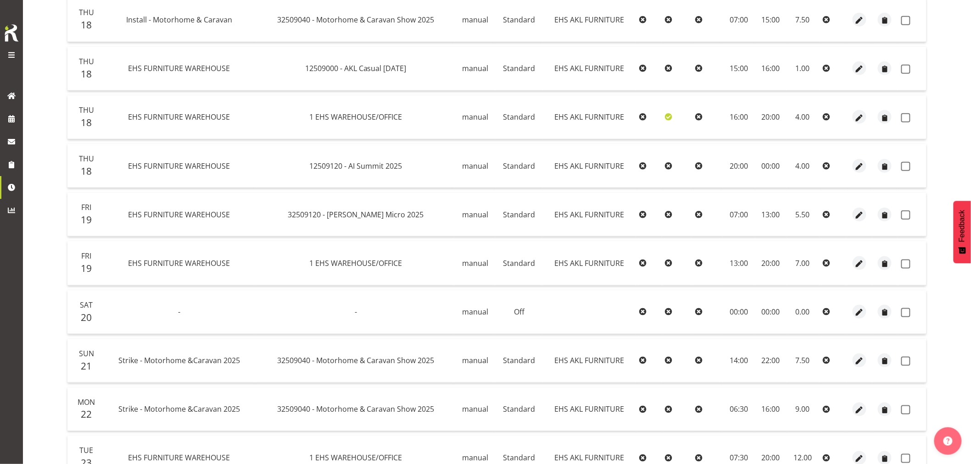
scroll to position [103, 0]
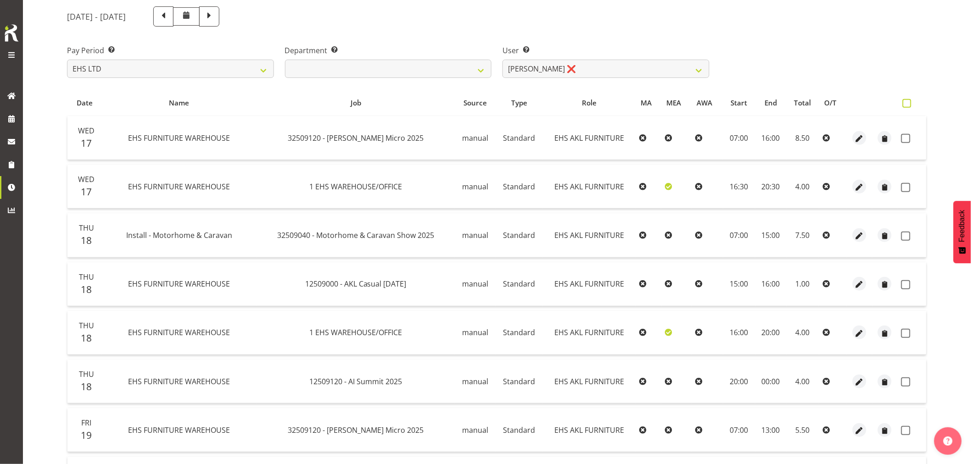
click at [907, 102] on span at bounding box center [907, 103] width 9 height 9
click at [907, 102] on input "checkbox" at bounding box center [906, 103] width 6 height 6
checkbox input "true"
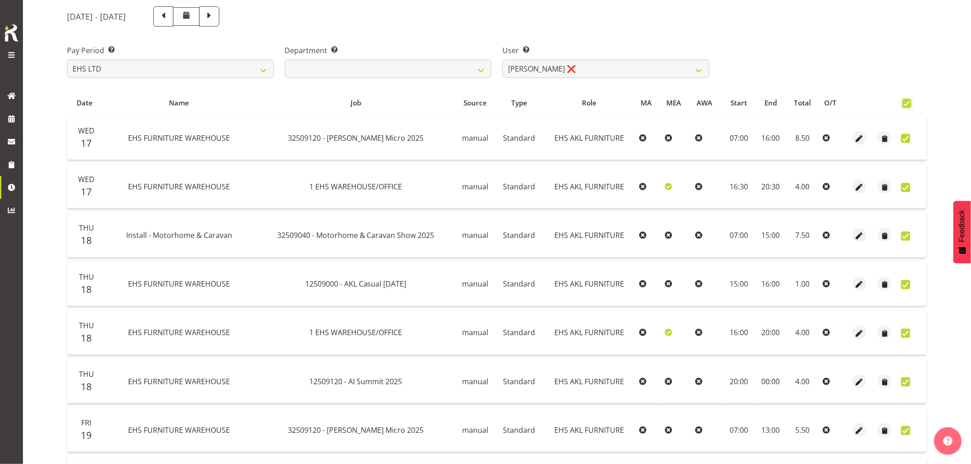
checkbox input "true"
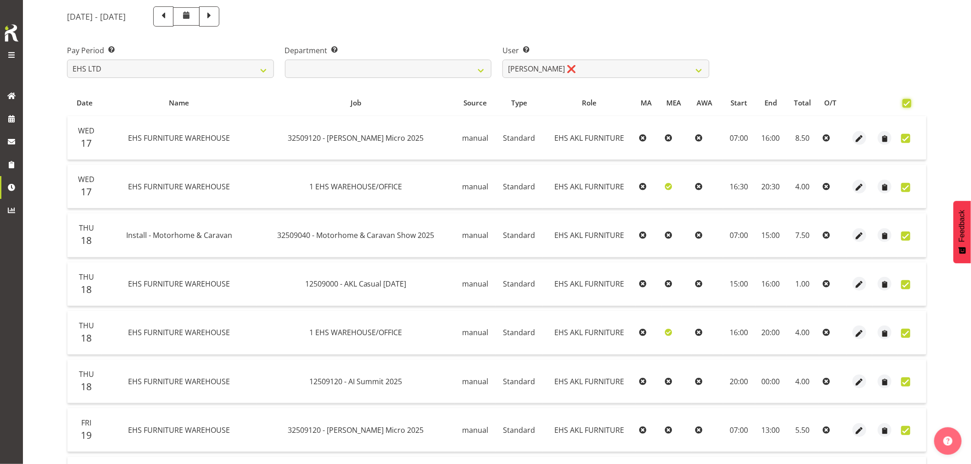
checkbox input "true"
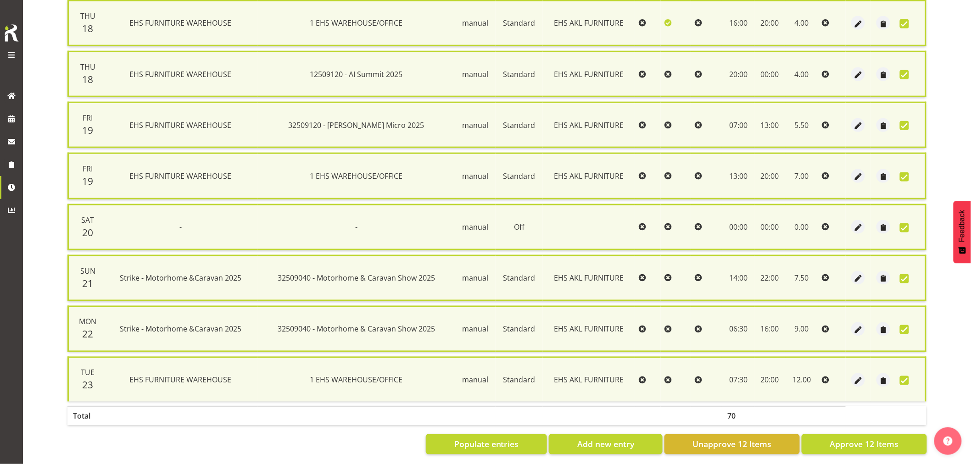
scroll to position [427, 0]
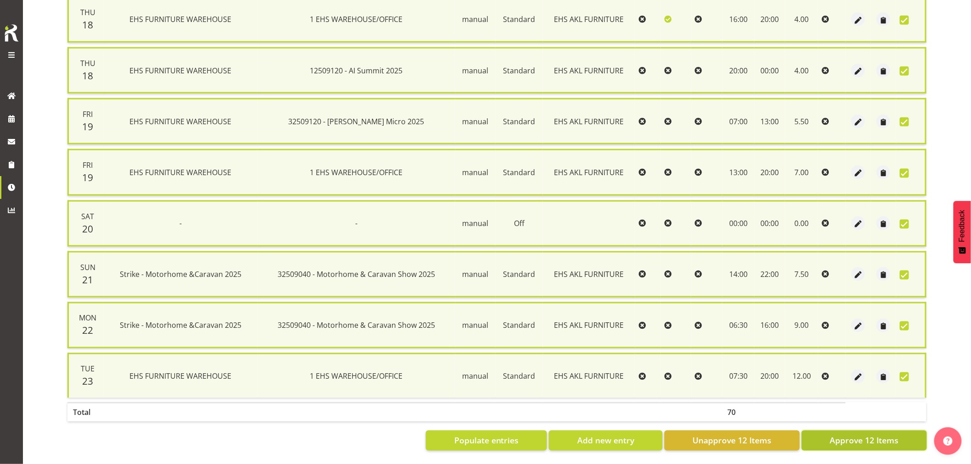
click at [855, 435] on span "Approve 12 Items" at bounding box center [864, 441] width 69 height 12
checkbox input "false"
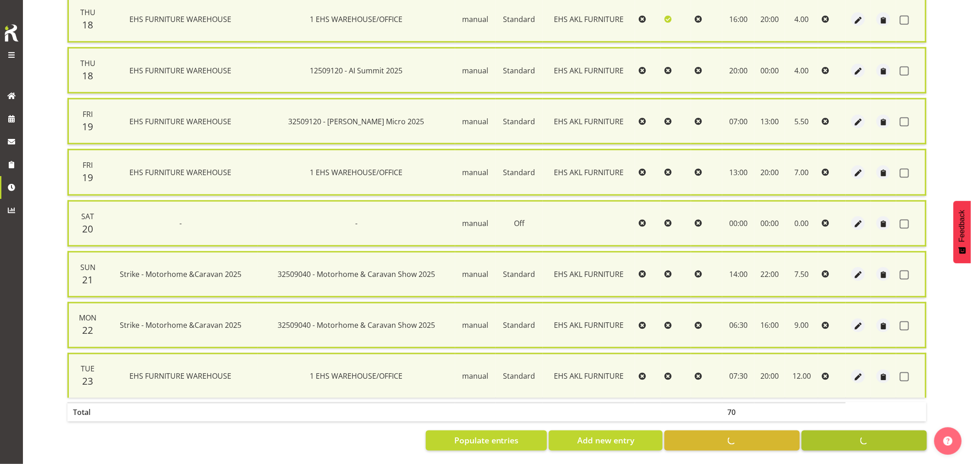
checkbox input "false"
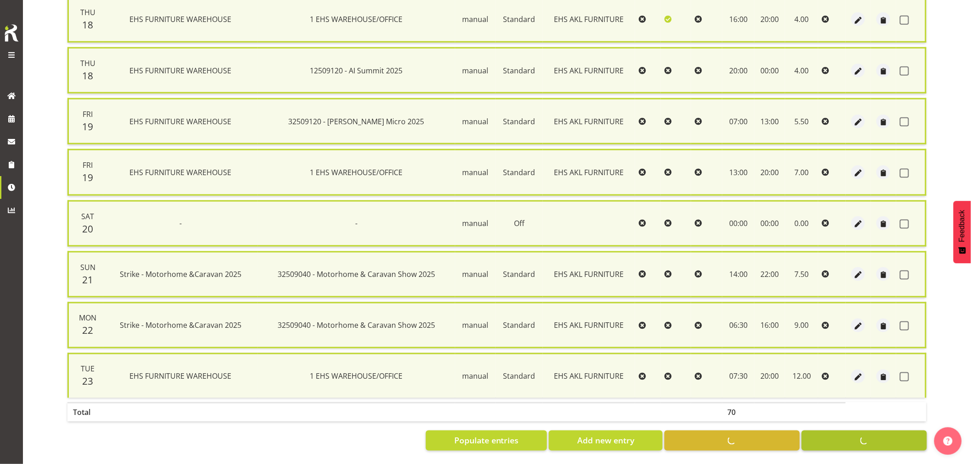
checkbox input "false"
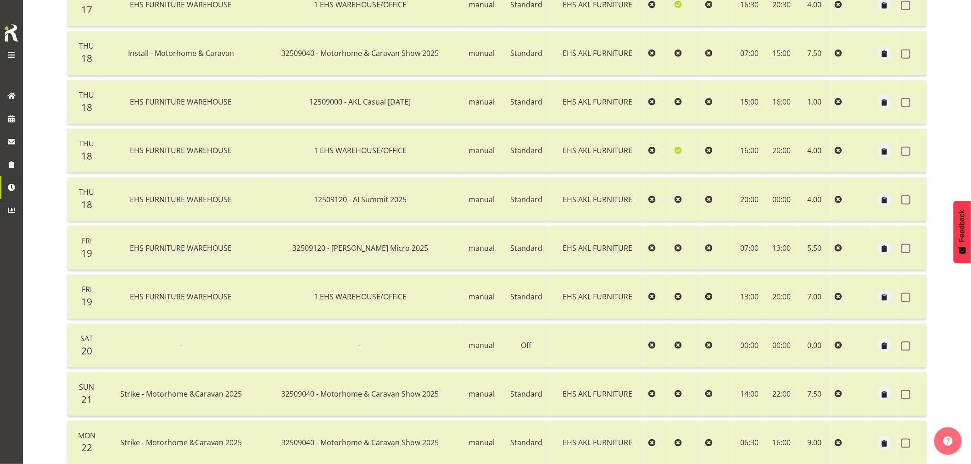
scroll to position [103, 0]
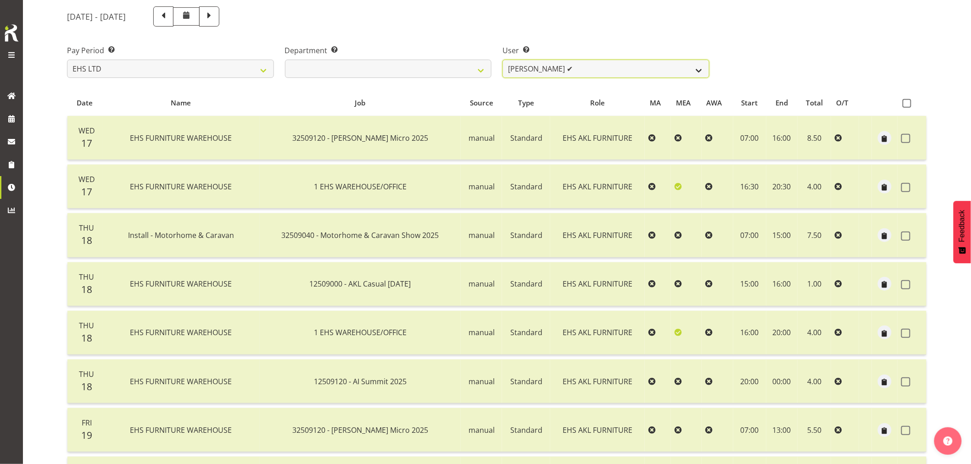
click at [633, 70] on select "[PERSON_NAME] ❌ [PERSON_NAME] ✔ [PERSON_NAME] ✔ [PERSON_NAME] ✔ [PERSON_NAME] ❌…" at bounding box center [605, 69] width 207 height 18
click at [502, 60] on select "[PERSON_NAME] ❌ [PERSON_NAME] ✔ [PERSON_NAME] ✔ [PERSON_NAME] ✔ [PERSON_NAME] ❌…" at bounding box center [605, 69] width 207 height 18
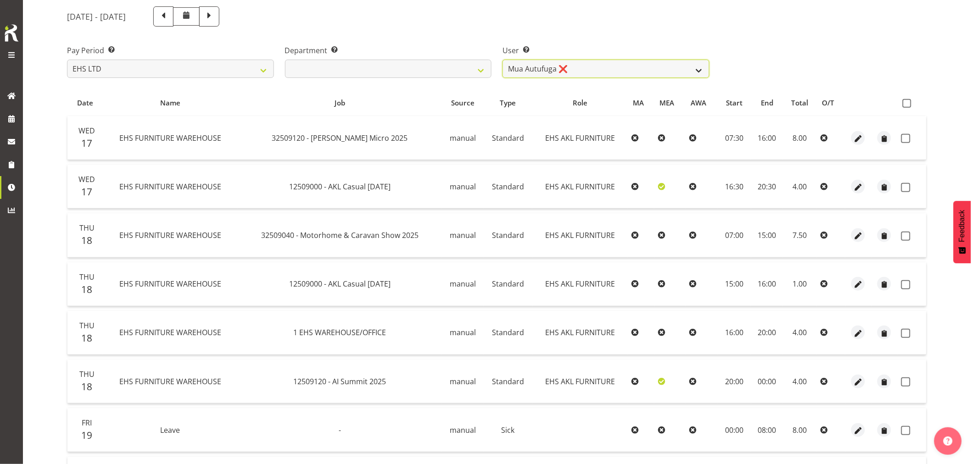
click at [622, 66] on select "[PERSON_NAME] ❌ [PERSON_NAME] ✔ [PERSON_NAME] ✔ [PERSON_NAME] ✔ [PERSON_NAME] ❌…" at bounding box center [605, 69] width 207 height 18
click at [502, 60] on select "[PERSON_NAME] ❌ [PERSON_NAME] ✔ [PERSON_NAME] ✔ [PERSON_NAME] ✔ [PERSON_NAME] ❌…" at bounding box center [605, 69] width 207 height 18
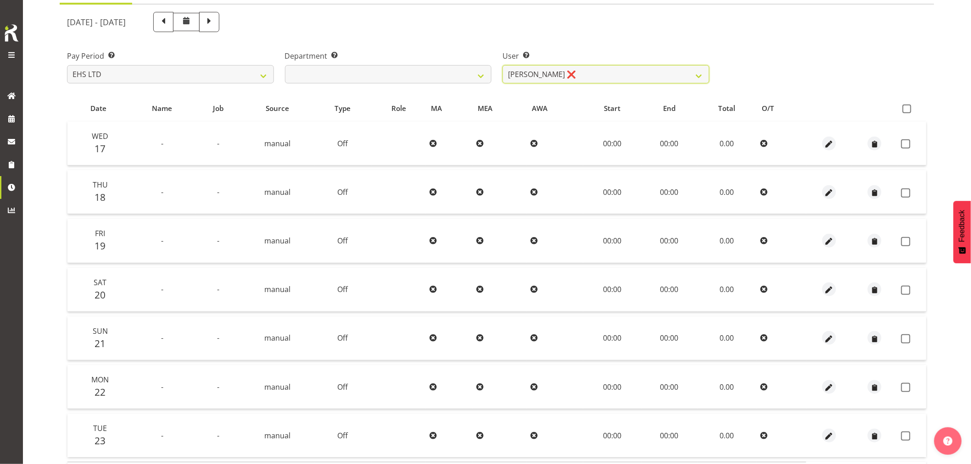
scroll to position [0, 0]
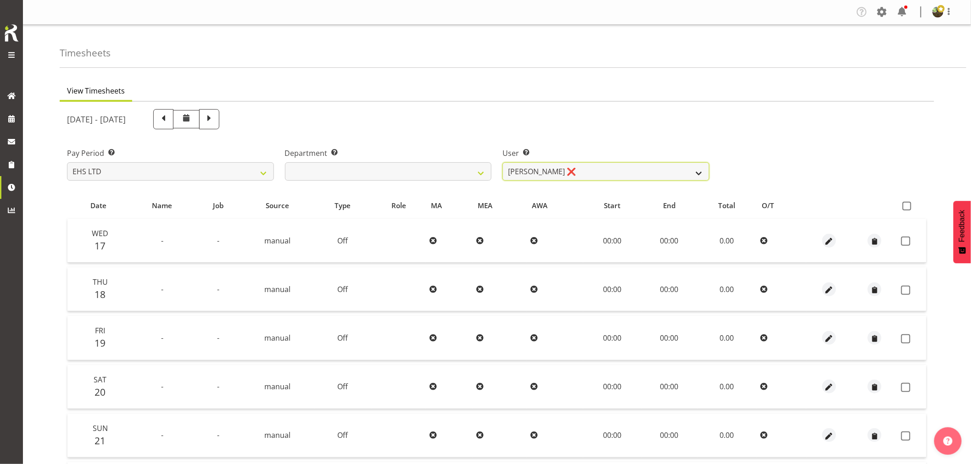
click at [634, 165] on select "[PERSON_NAME] ❌ [PERSON_NAME] ✔ [PERSON_NAME] ✔ [PERSON_NAME] ✔ [PERSON_NAME] ❌…" at bounding box center [605, 171] width 207 height 18
click at [502, 162] on select "[PERSON_NAME] ❌ [PERSON_NAME] ✔ [PERSON_NAME] ✔ [PERSON_NAME] ✔ [PERSON_NAME] ❌…" at bounding box center [605, 171] width 207 height 18
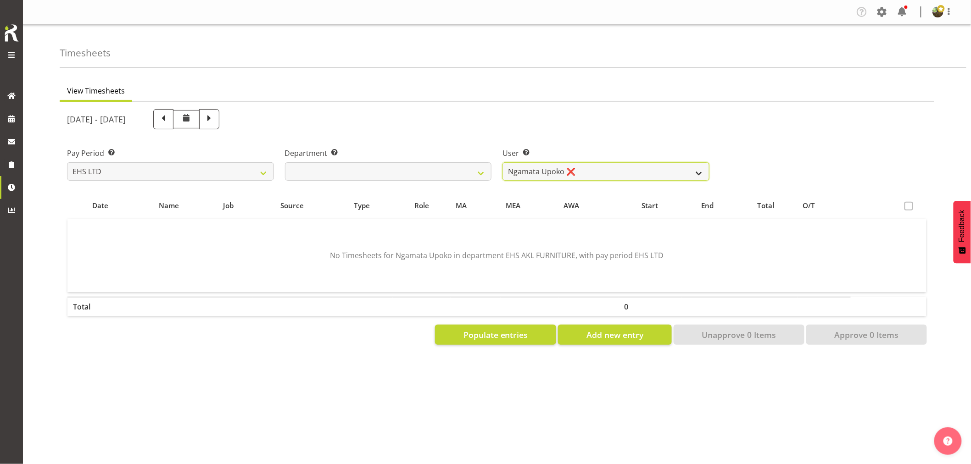
drag, startPoint x: 623, startPoint y: 170, endPoint x: 623, endPoint y: 180, distance: 9.6
click at [623, 170] on select "[PERSON_NAME] ❌ [PERSON_NAME] ✔ [PERSON_NAME] ✔ [PERSON_NAME] ✔ [PERSON_NAME] ❌…" at bounding box center [605, 171] width 207 height 18
select select "8681"
click at [502, 162] on select "[PERSON_NAME] ❌ [PERSON_NAME] ✔ [PERSON_NAME] ✔ [PERSON_NAME] ✔ [PERSON_NAME] ❌…" at bounding box center [605, 171] width 207 height 18
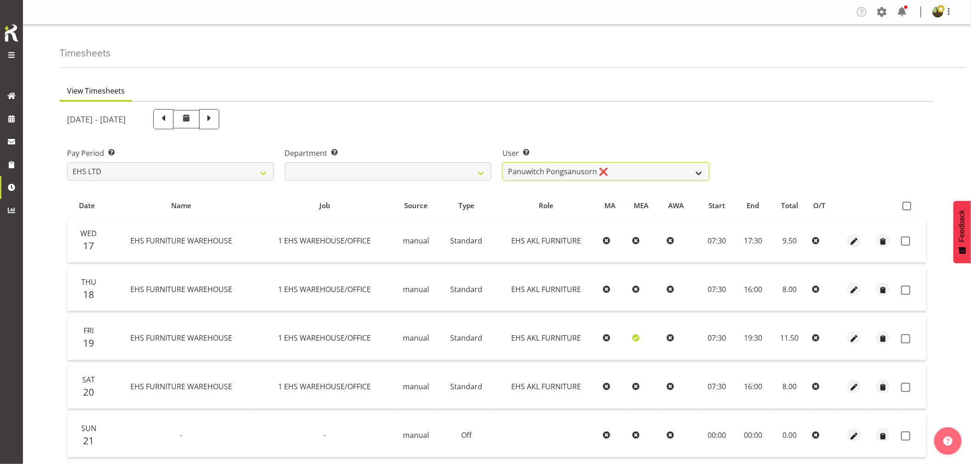
click at [631, 171] on select "[PERSON_NAME] ❌ [PERSON_NAME] ✔ [PERSON_NAME] ✔ [PERSON_NAME] ✔ [PERSON_NAME] ❌…" at bounding box center [605, 171] width 207 height 18
click at [502, 162] on select "[PERSON_NAME] ❌ [PERSON_NAME] ✔ [PERSON_NAME] ✔ [PERSON_NAME] ✔ [PERSON_NAME] ❌…" at bounding box center [605, 171] width 207 height 18
click at [911, 206] on span at bounding box center [907, 206] width 9 height 9
click at [908, 206] on input "checkbox" at bounding box center [906, 206] width 6 height 6
checkbox input "true"
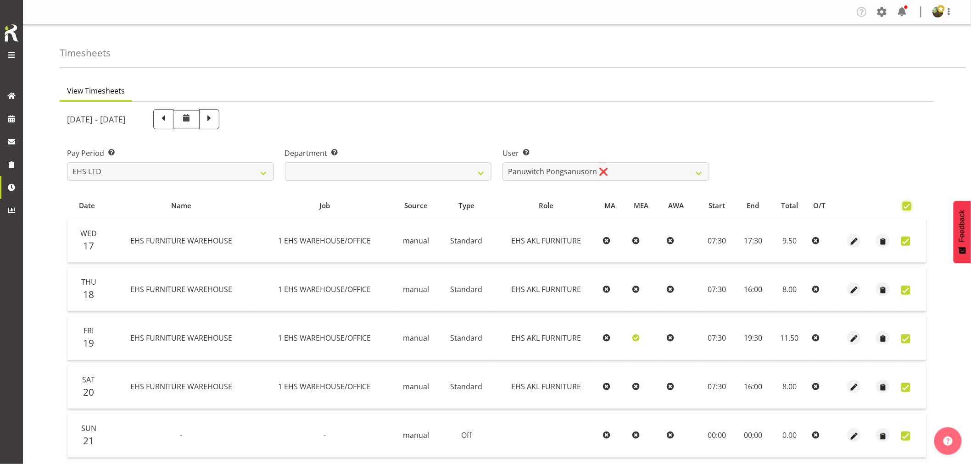
checkbox input "true"
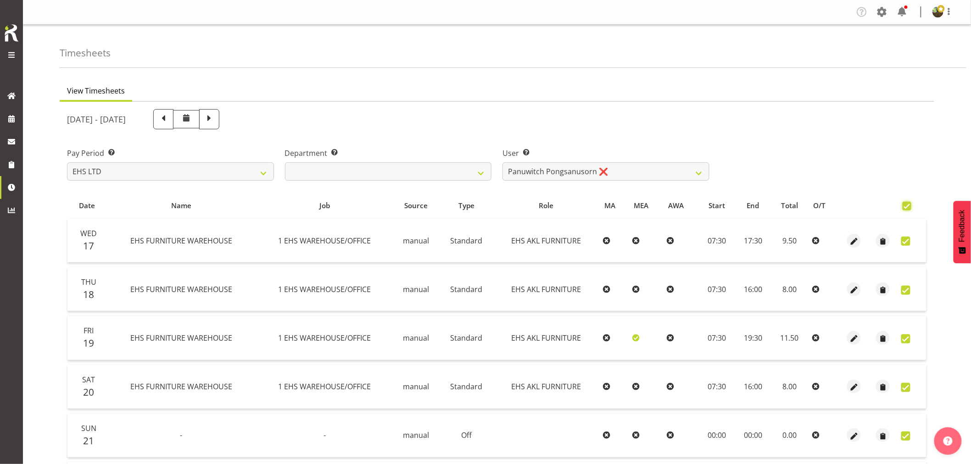
checkbox input "true"
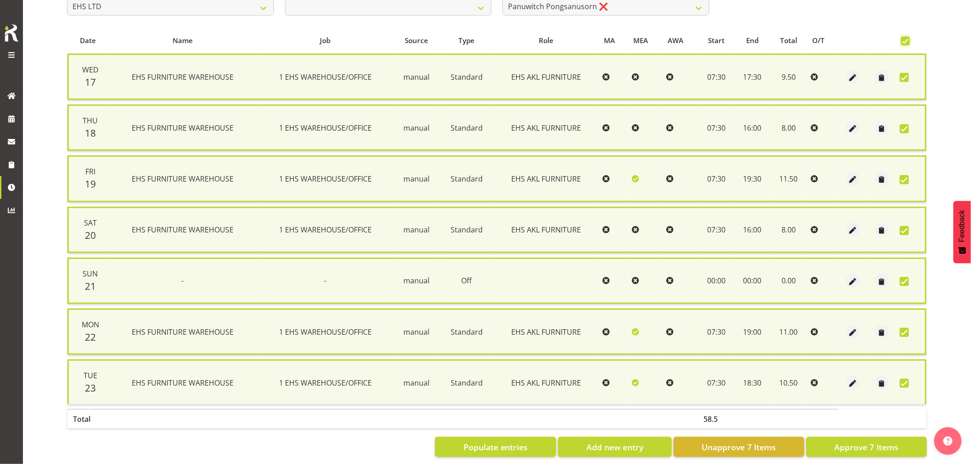
scroll to position [175, 0]
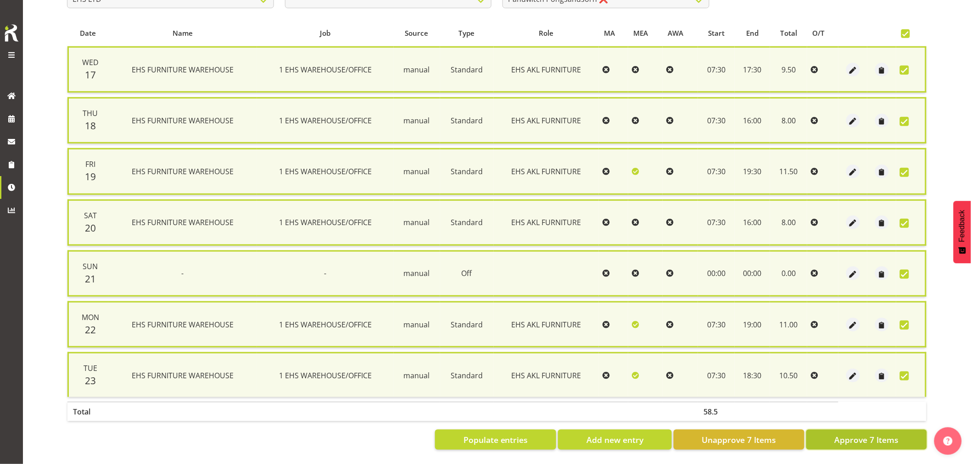
click at [845, 437] on span "Approve 7 Items" at bounding box center [866, 440] width 64 height 12
checkbox input "false"
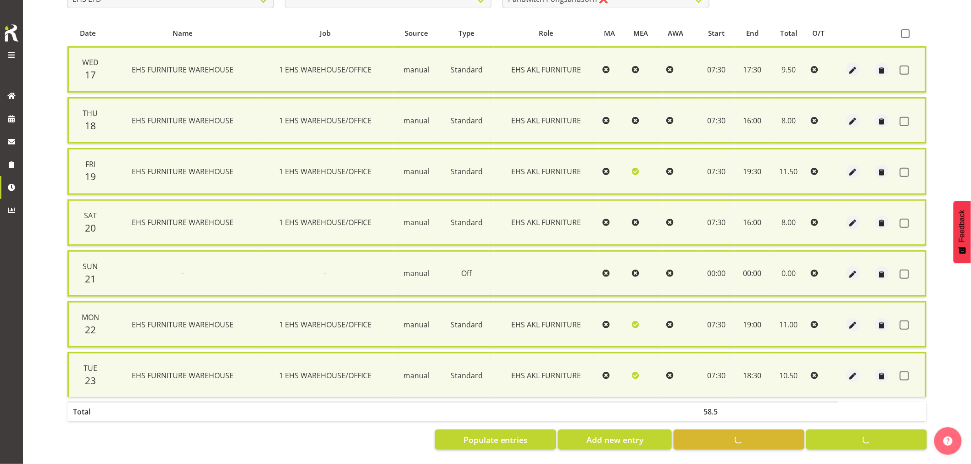
checkbox input "false"
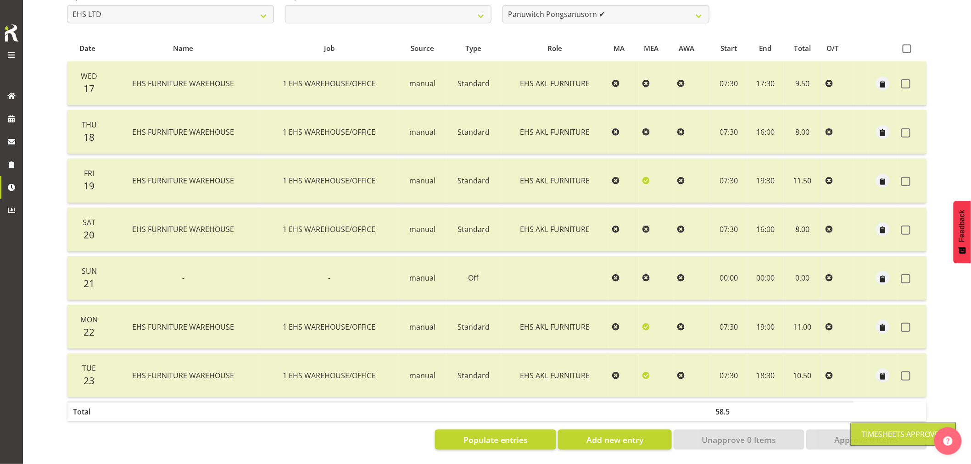
scroll to position [0, 0]
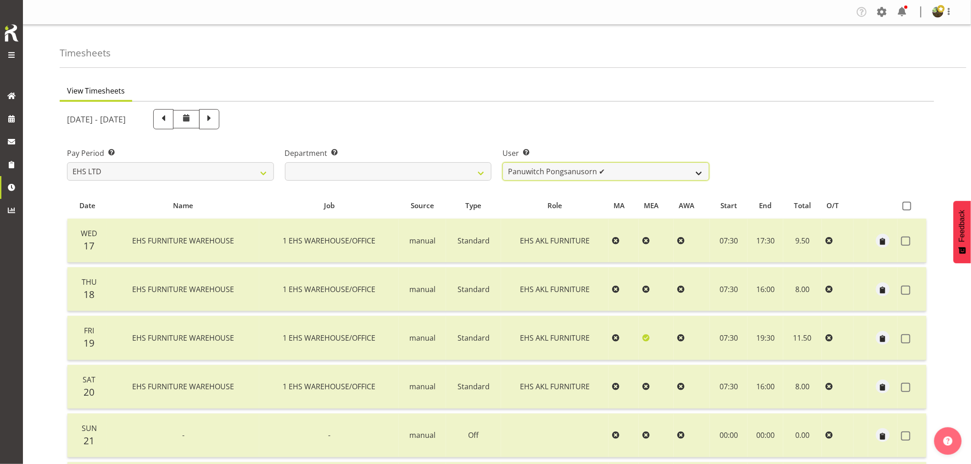
click at [658, 173] on select "[PERSON_NAME] ❌ [PERSON_NAME] ✔ [PERSON_NAME] ✔ [PERSON_NAME] ✔ [PERSON_NAME] ❌…" at bounding box center [605, 171] width 207 height 18
select select "11396"
click at [502, 162] on select "[PERSON_NAME] ❌ [PERSON_NAME] ✔ [PERSON_NAME] ✔ [PERSON_NAME] ✔ [PERSON_NAME] ❌…" at bounding box center [605, 171] width 207 height 18
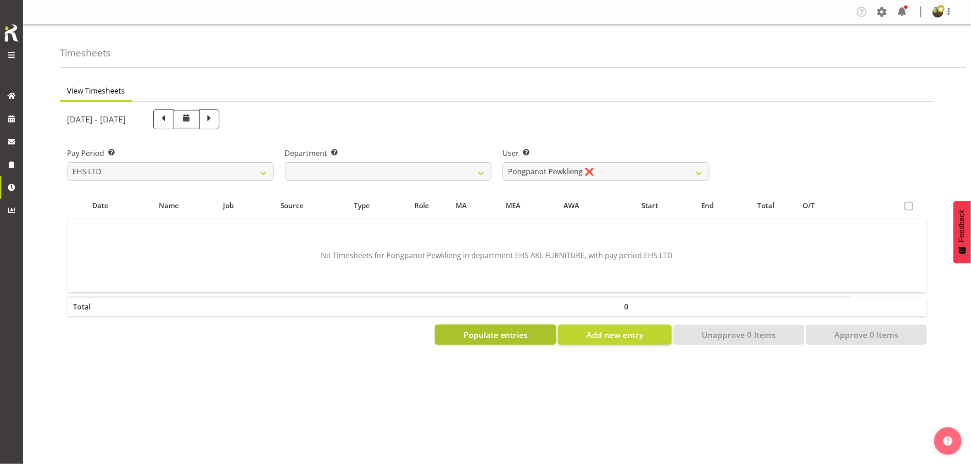
drag, startPoint x: 514, startPoint y: 338, endPoint x: 571, endPoint y: 314, distance: 61.7
click at [514, 337] on span "Populate entries" at bounding box center [495, 335] width 65 height 12
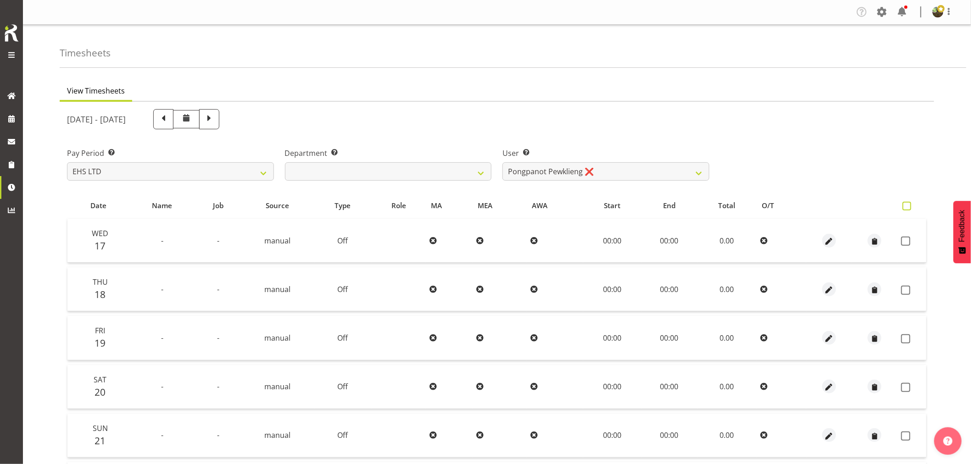
click at [909, 209] on span at bounding box center [907, 206] width 9 height 9
click at [908, 209] on input "checkbox" at bounding box center [906, 206] width 6 height 6
checkbox input "true"
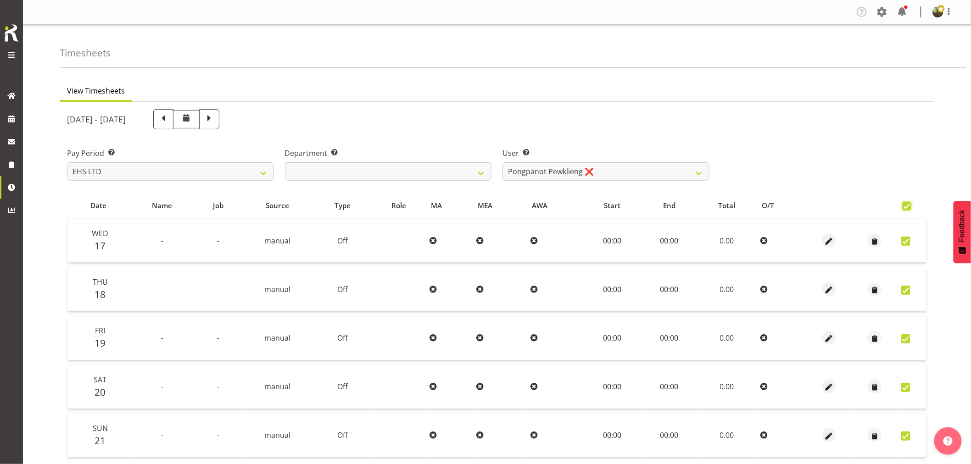
checkbox input "true"
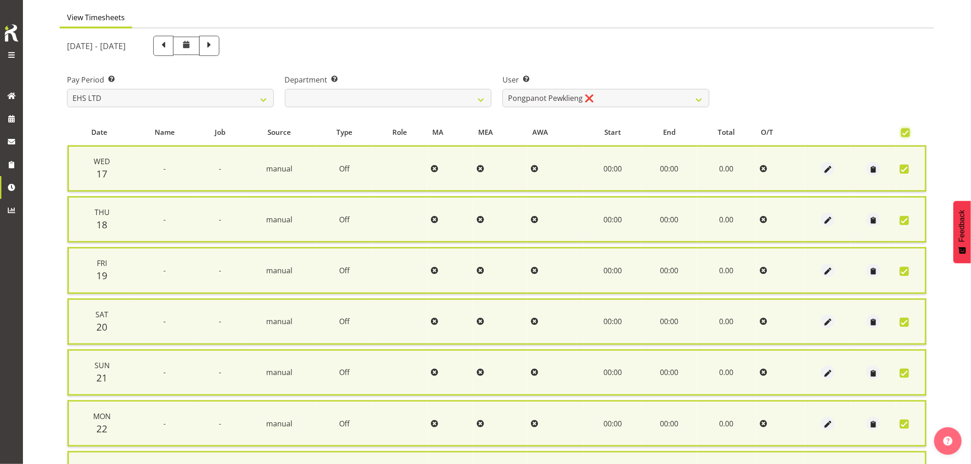
scroll to position [175, 0]
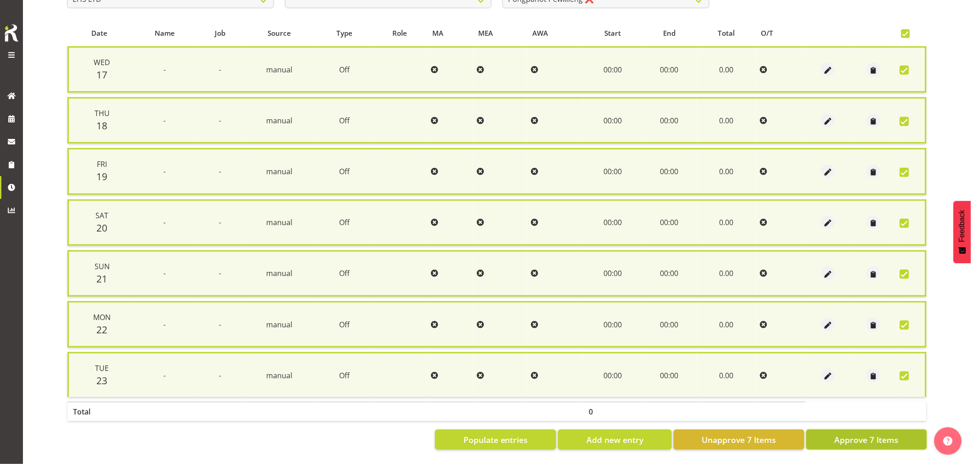
click at [869, 434] on span "Approve 7 Items" at bounding box center [866, 440] width 64 height 12
checkbox input "false"
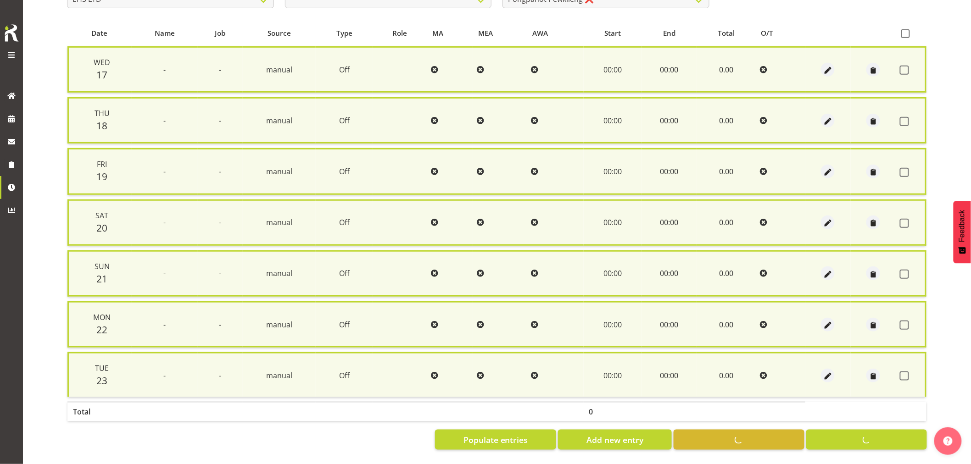
checkbox input "false"
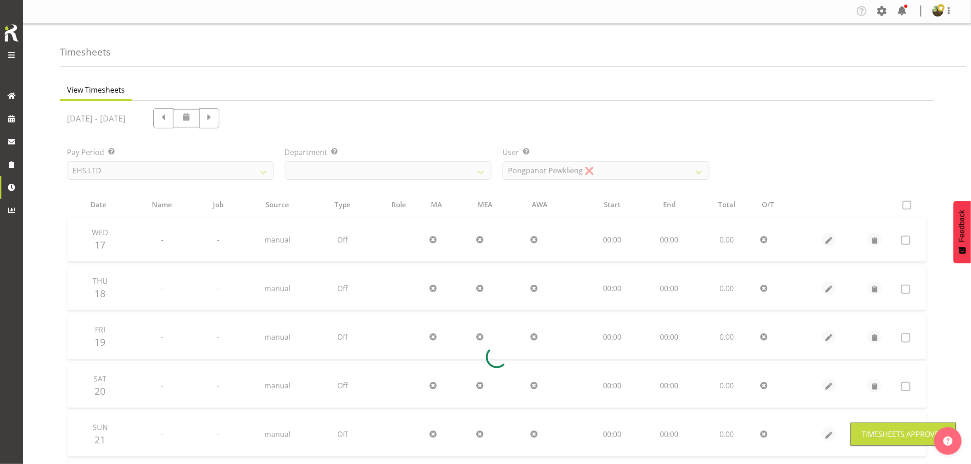
scroll to position [0, 0]
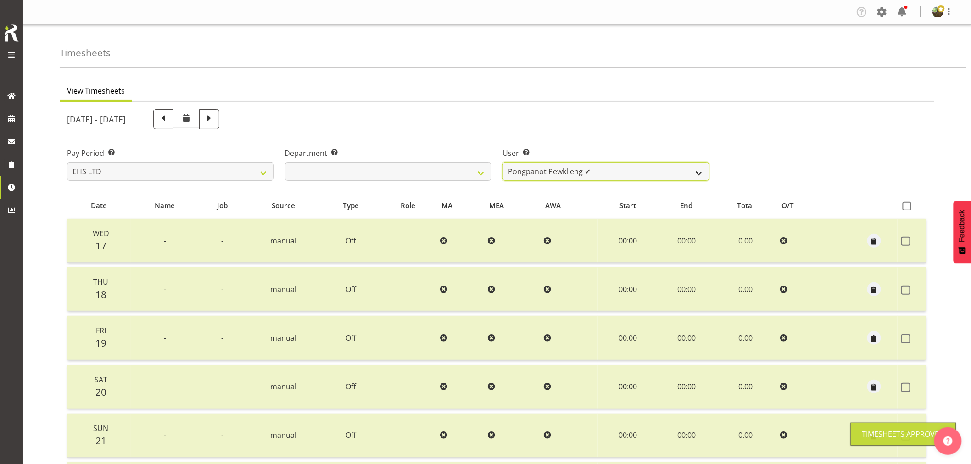
click at [646, 174] on select "[PERSON_NAME] ❌ [PERSON_NAME] ✔ [PERSON_NAME] ✔ [PERSON_NAME] ✔ [PERSON_NAME] ❌…" at bounding box center [605, 171] width 207 height 18
select select "1115"
click at [502, 162] on select "[PERSON_NAME] ❌ [PERSON_NAME] ✔ [PERSON_NAME] ✔ [PERSON_NAME] ✔ [PERSON_NAME] ❌…" at bounding box center [605, 171] width 207 height 18
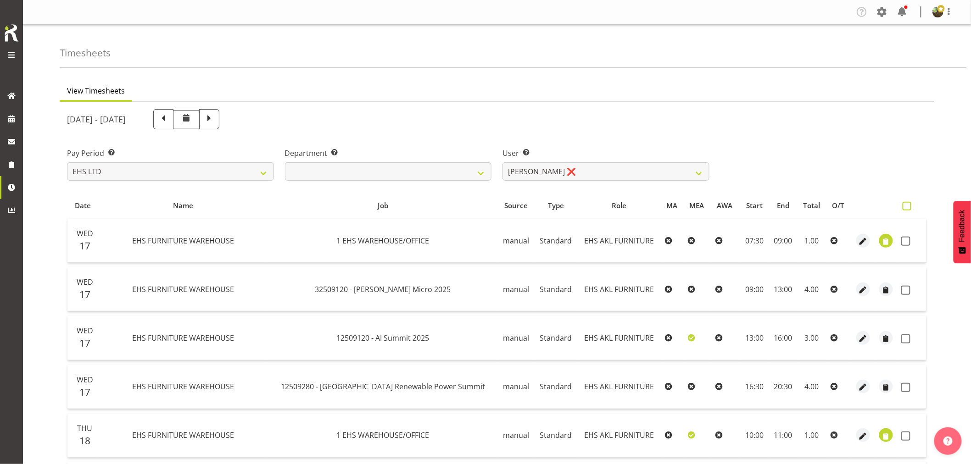
click at [906, 205] on span at bounding box center [907, 206] width 9 height 9
click at [906, 205] on input "checkbox" at bounding box center [906, 206] width 6 height 6
checkbox input "true"
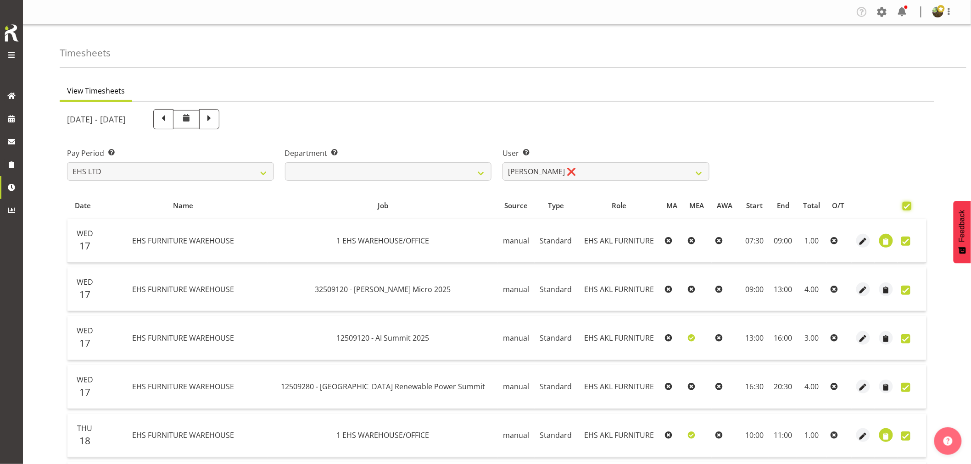
checkbox input "true"
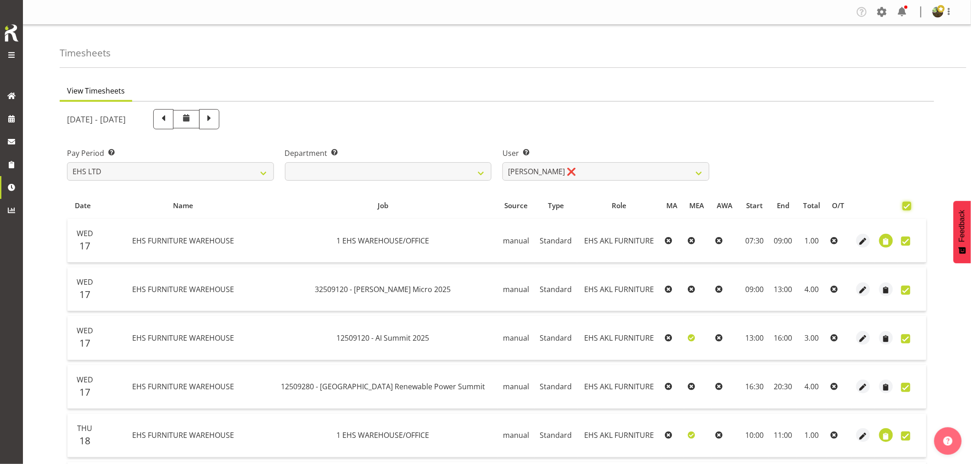
checkbox input "true"
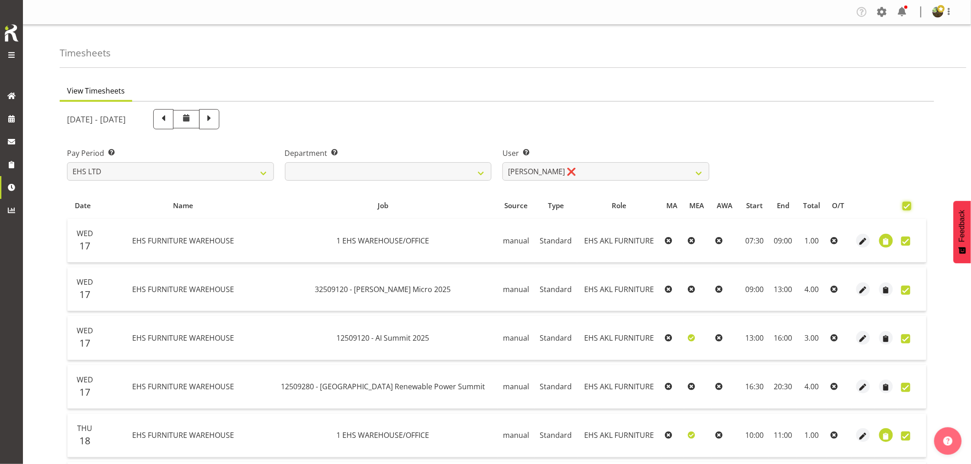
checkbox input "true"
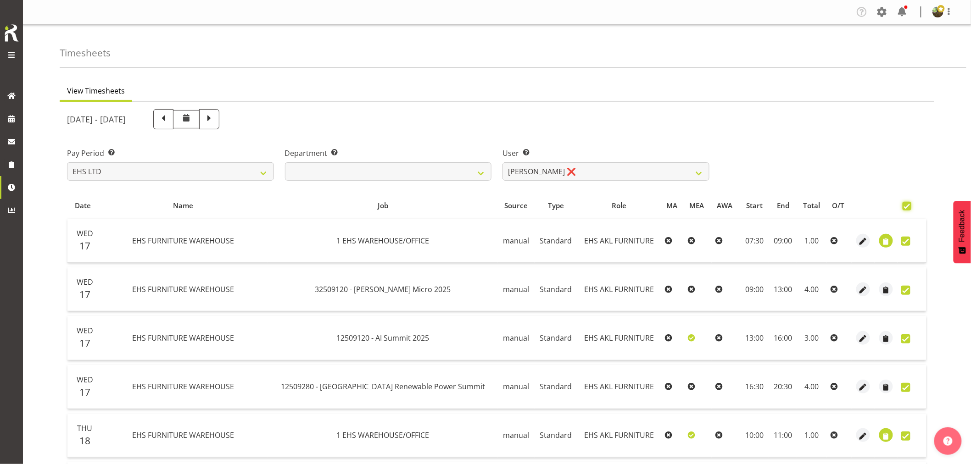
checkbox input "true"
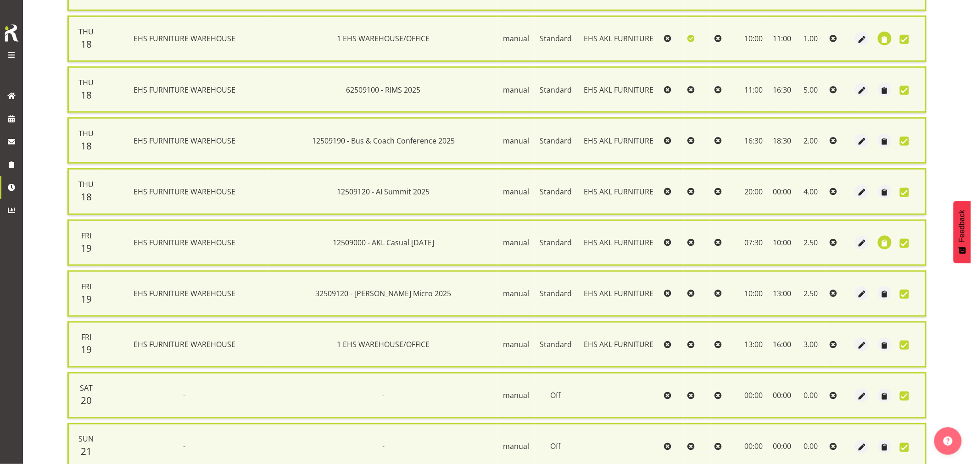
scroll to position [728, 0]
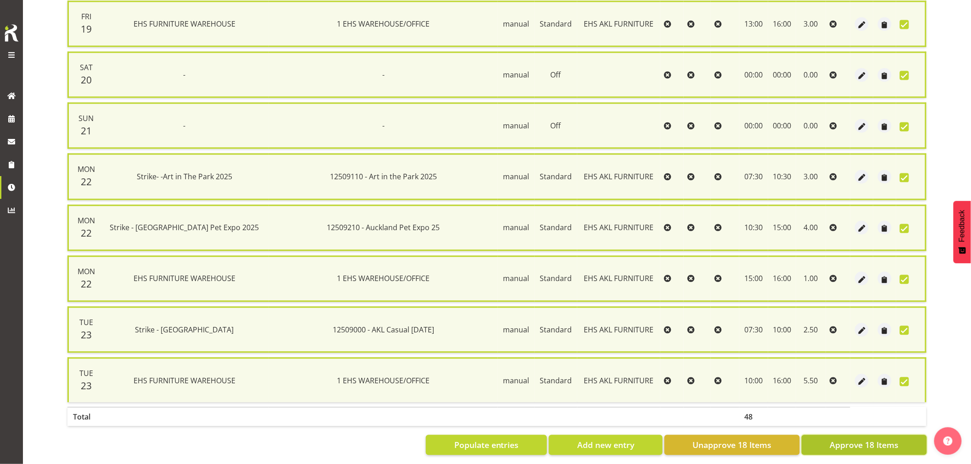
click at [852, 440] on span "Approve 18 Items" at bounding box center [864, 446] width 69 height 12
checkbox input "false"
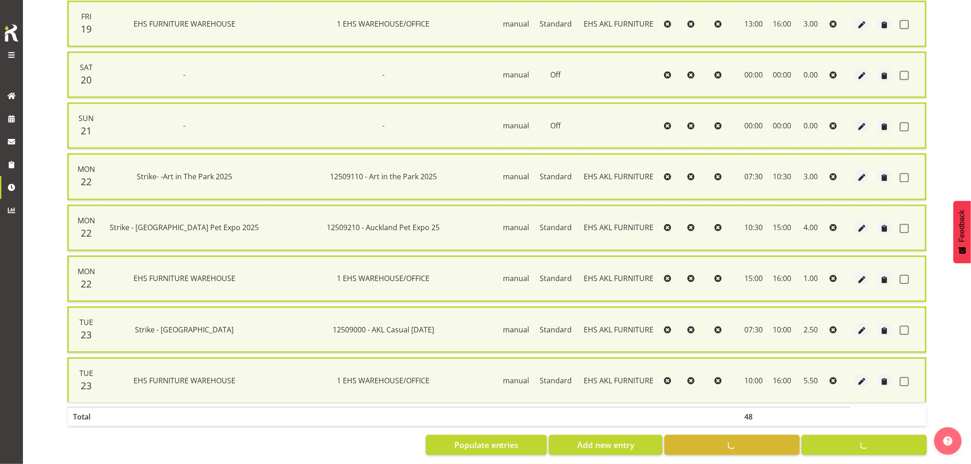
checkbox input "false"
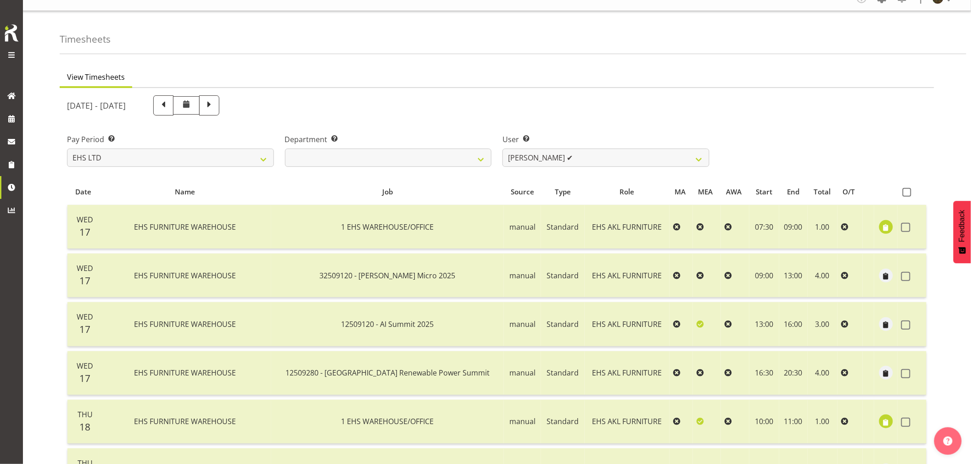
scroll to position [0, 0]
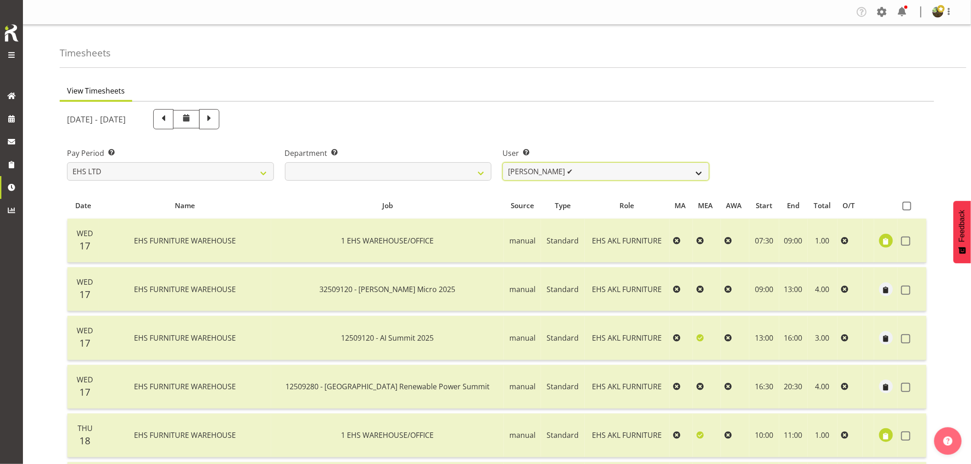
click at [639, 170] on select "[PERSON_NAME] ❌ [PERSON_NAME] ✔ [PERSON_NAME] ✔ [PERSON_NAME] ✔ [PERSON_NAME] ❌…" at bounding box center [605, 171] width 207 height 18
click at [502, 162] on select "[PERSON_NAME] ❌ [PERSON_NAME] ✔ [PERSON_NAME] ✔ [PERSON_NAME] ✔ [PERSON_NAME] ❌…" at bounding box center [605, 171] width 207 height 18
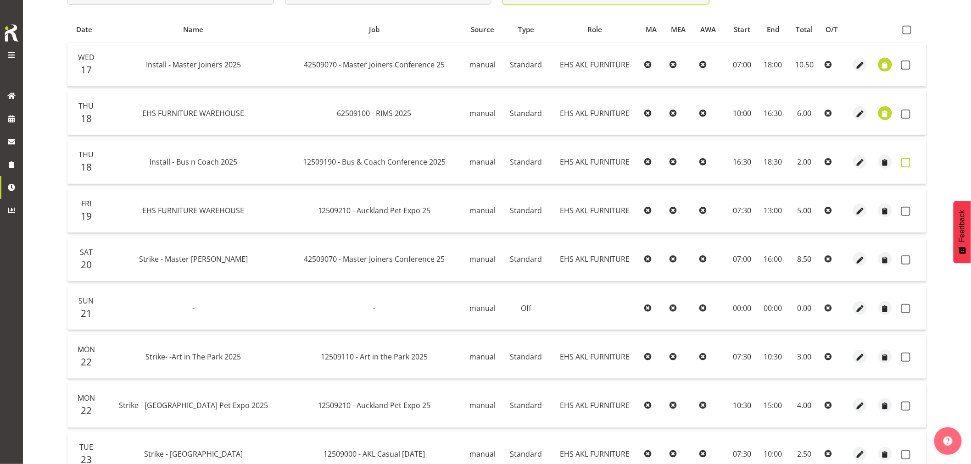
scroll to position [56, 0]
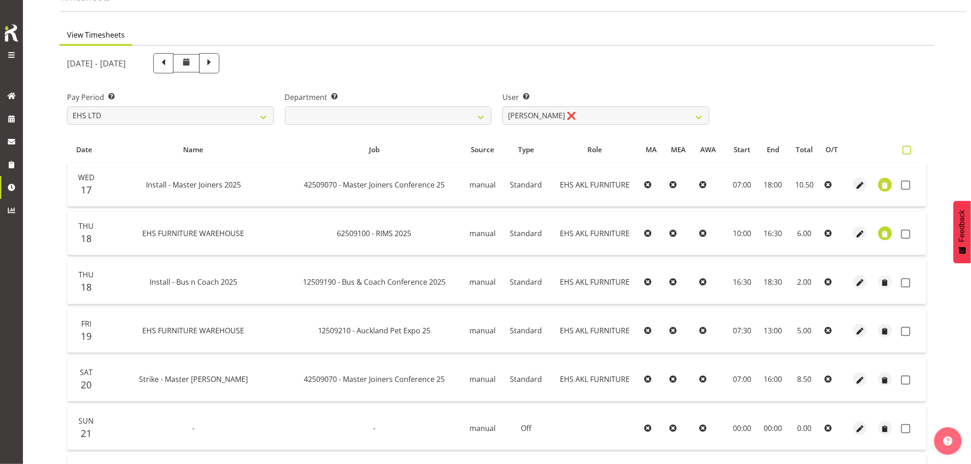
drag, startPoint x: 907, startPoint y: 149, endPoint x: 905, endPoint y: 227, distance: 78.5
click at [907, 149] on span at bounding box center [907, 150] width 9 height 9
click at [907, 149] on input "checkbox" at bounding box center [906, 150] width 6 height 6
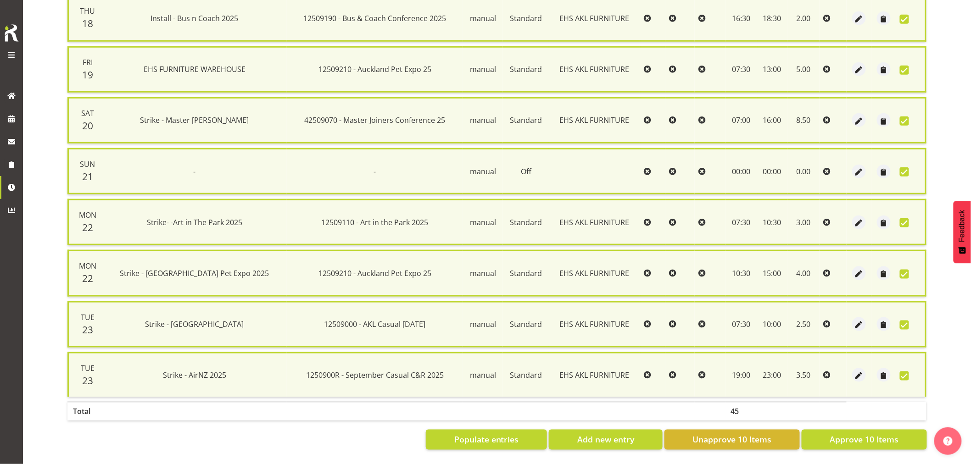
scroll to position [0, 0]
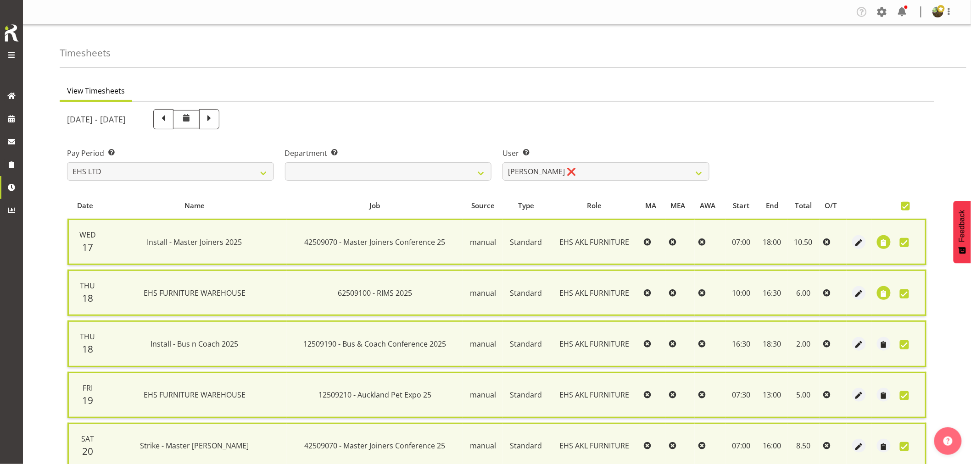
click at [906, 202] on span at bounding box center [905, 206] width 9 height 9
click at [906, 203] on input "checkbox" at bounding box center [904, 206] width 6 height 6
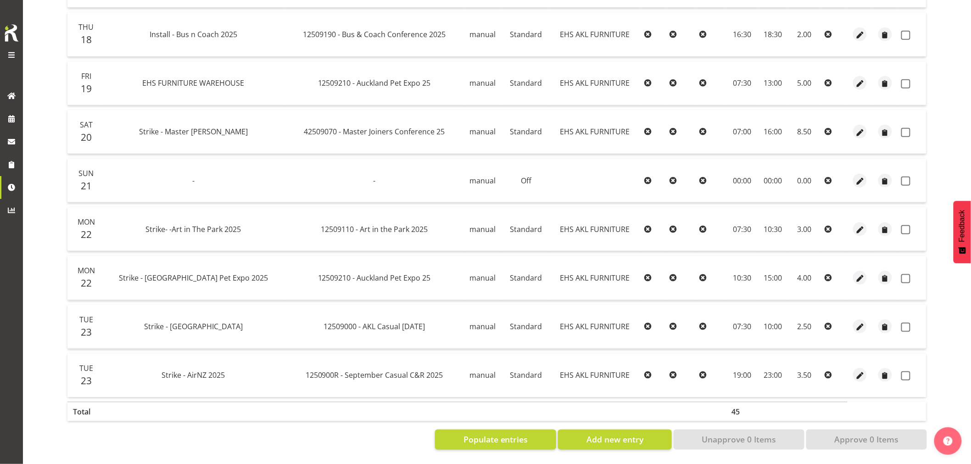
scroll to position [311, 0]
click at [857, 323] on span "button" at bounding box center [860, 328] width 11 height 11
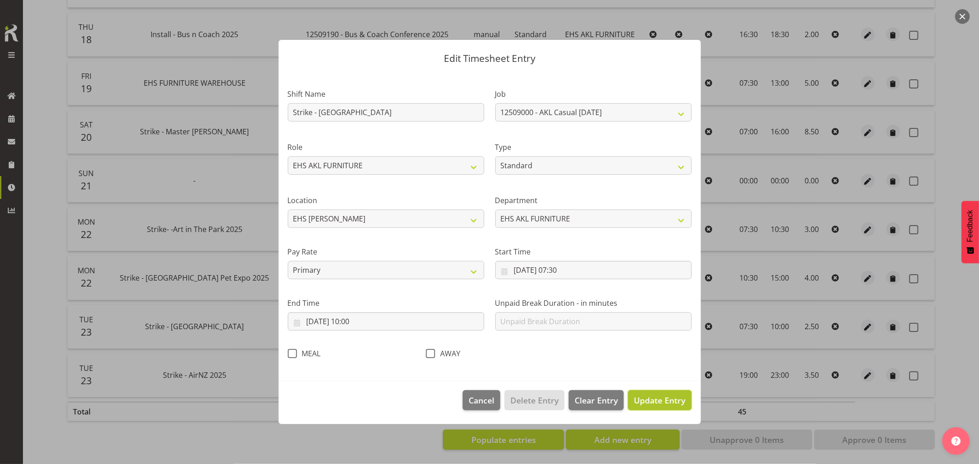
click at [660, 403] on span "Update Entry" at bounding box center [659, 400] width 51 height 11
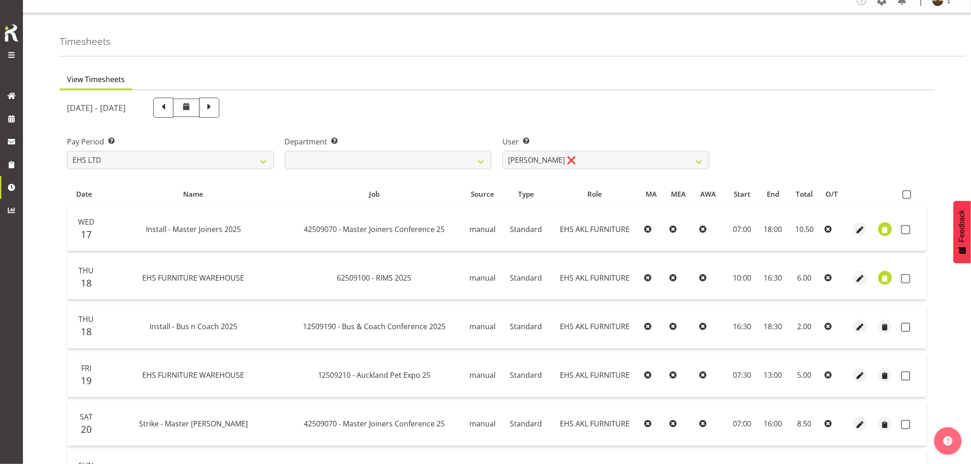
scroll to position [5, 0]
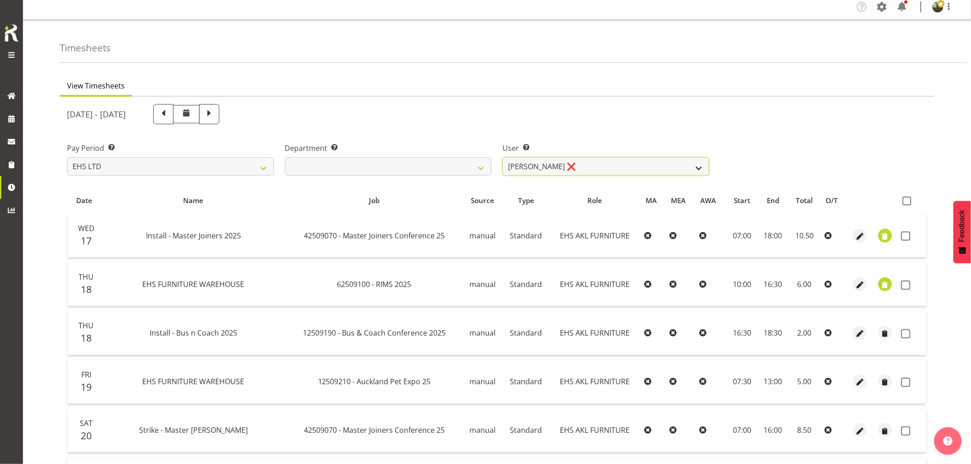
click at [681, 166] on select "[PERSON_NAME] ❌ [PERSON_NAME] ✔ [PERSON_NAME] ✔ [PERSON_NAME] ✔ [PERSON_NAME] ❌…" at bounding box center [605, 166] width 207 height 18
click at [502, 157] on select "[PERSON_NAME] ❌ [PERSON_NAME] ✔ [PERSON_NAME] ✔ [PERSON_NAME] ✔ [PERSON_NAME] ❌…" at bounding box center [605, 166] width 207 height 18
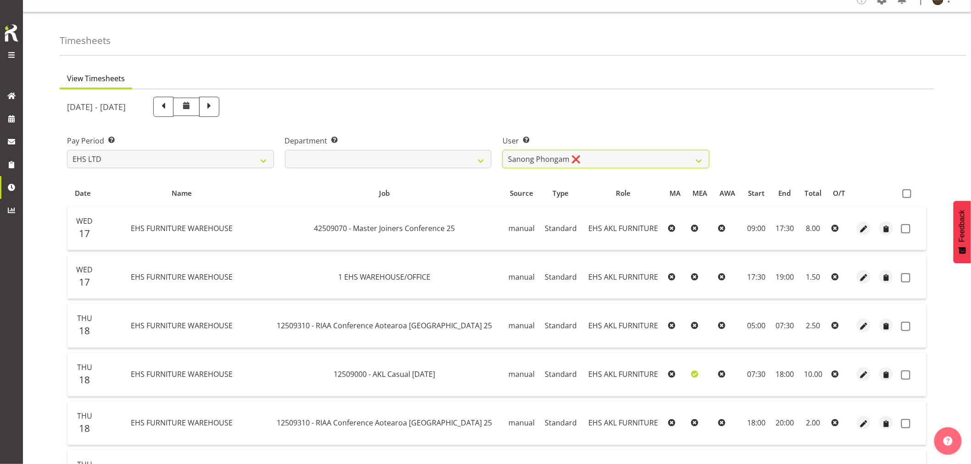
scroll to position [0, 0]
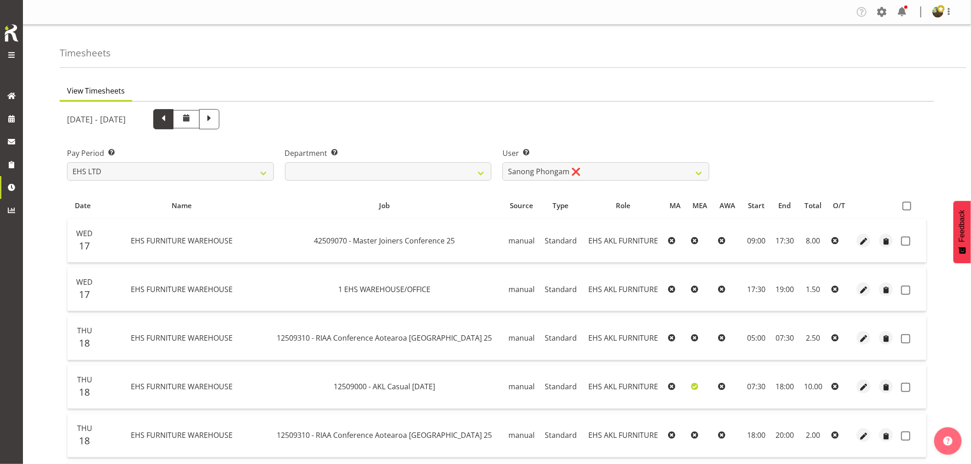
click at [169, 117] on span at bounding box center [163, 118] width 12 height 12
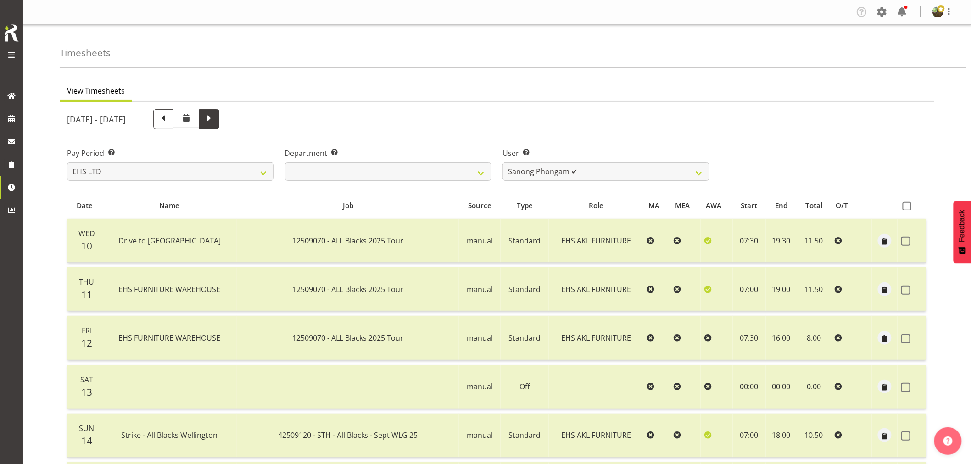
click at [215, 115] on span at bounding box center [209, 118] width 12 height 12
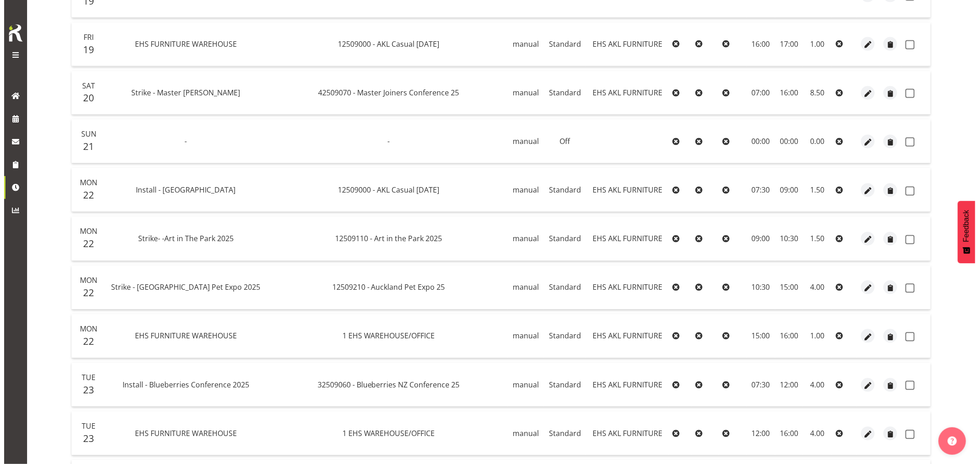
scroll to position [648, 0]
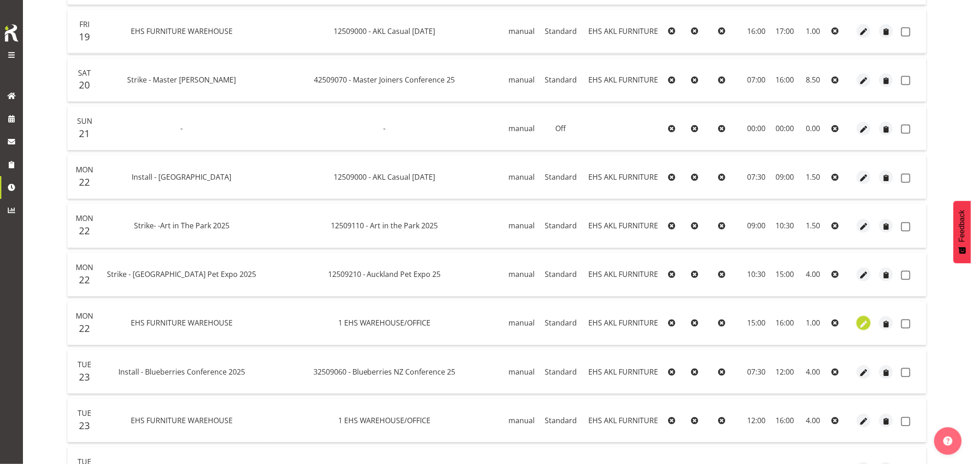
click at [858, 324] on span "button" at bounding box center [863, 324] width 11 height 11
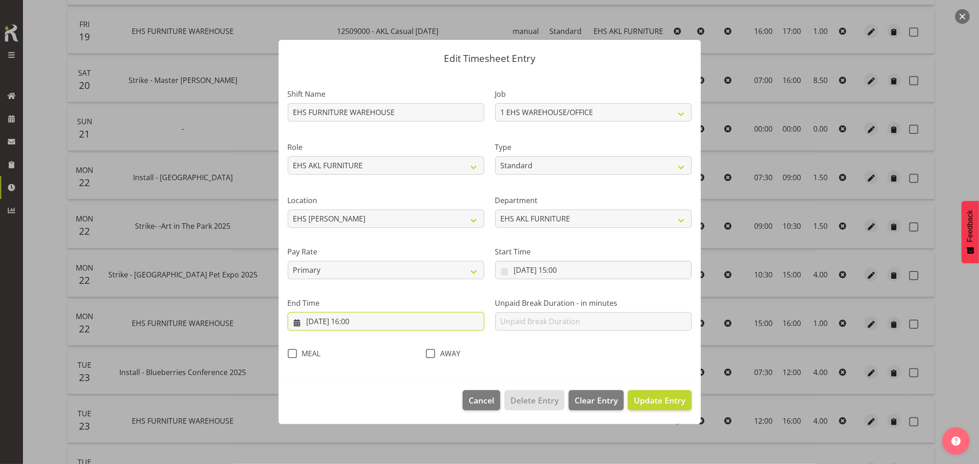
click at [352, 325] on input "[DATE] 16:00" at bounding box center [386, 321] width 196 height 18
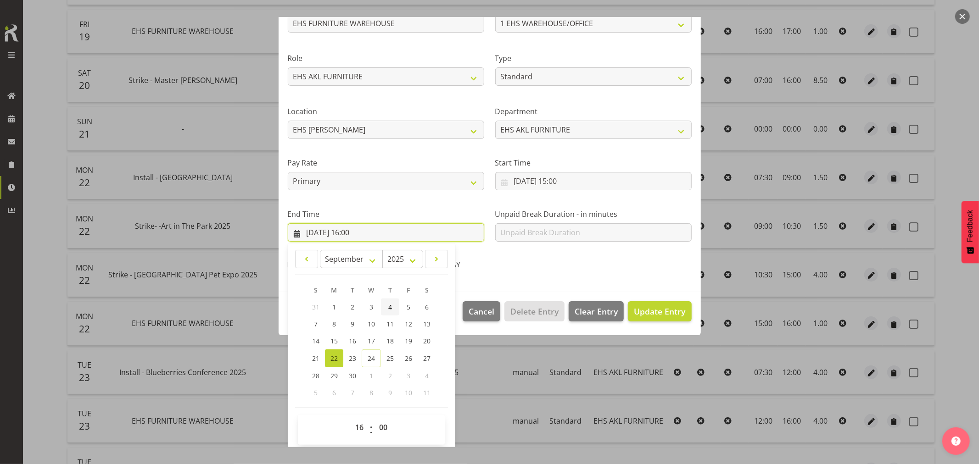
scroll to position [93, 0]
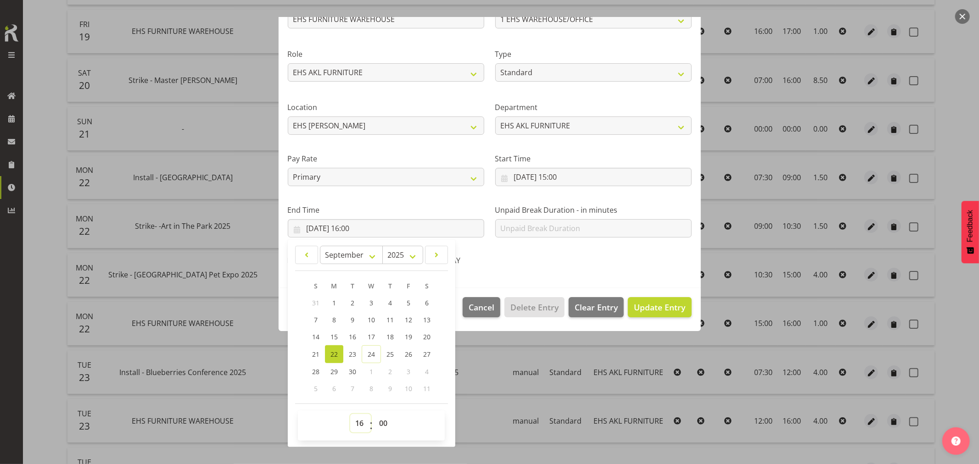
click at [360, 421] on select "00 01 02 03 04 05 06 07 08 09 10 11 12 13 14 15 16 17 18 19 20 21 22 23" at bounding box center [360, 423] width 21 height 18
click at [350, 414] on select "00 01 02 03 04 05 06 07 08 09 10 11 12 13 14 15 16 17 18 19 20 21 22 23" at bounding box center [360, 423] width 21 height 18
click at [661, 309] on span "Update Entry" at bounding box center [659, 307] width 51 height 11
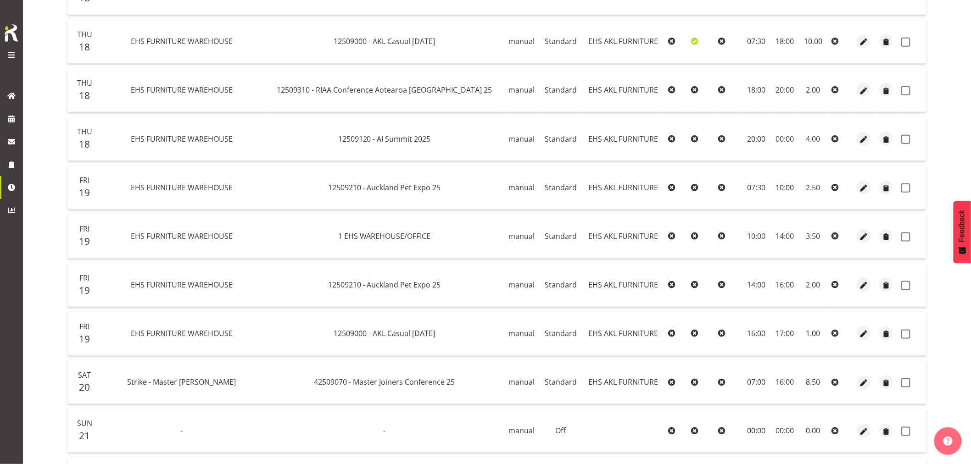
scroll to position [138, 0]
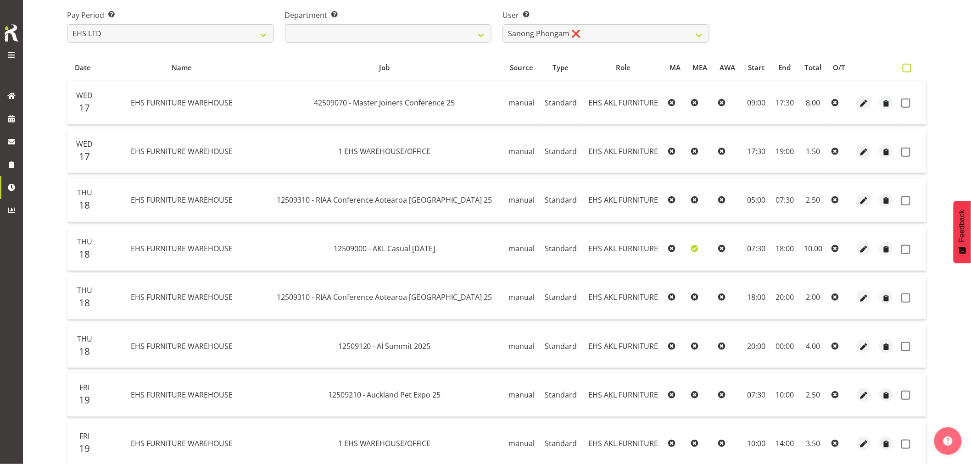
click at [911, 66] on span at bounding box center [907, 68] width 9 height 9
click at [908, 66] on input "checkbox" at bounding box center [906, 68] width 6 height 6
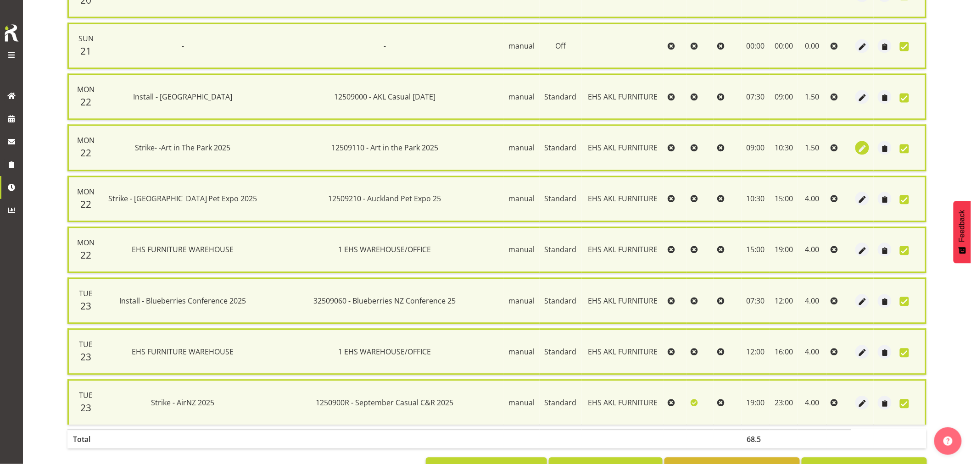
scroll to position [778, 0]
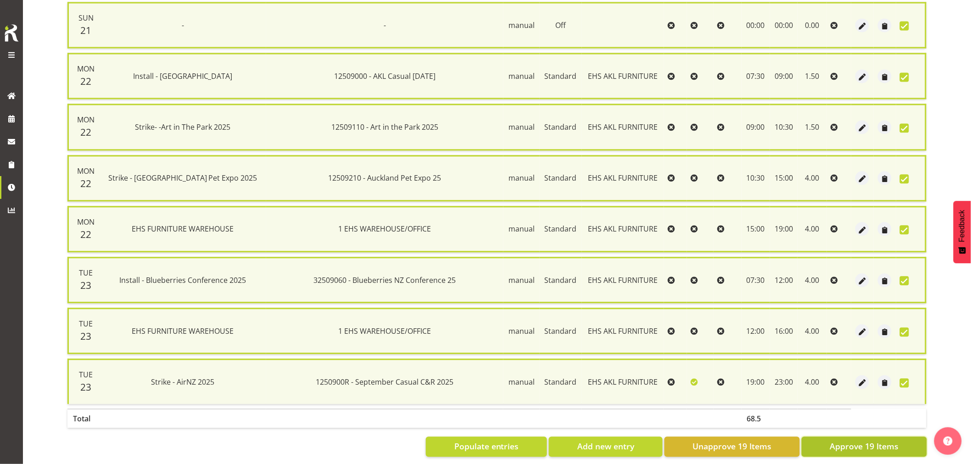
click at [872, 440] on span "Approve 19 Items" at bounding box center [864, 446] width 69 height 12
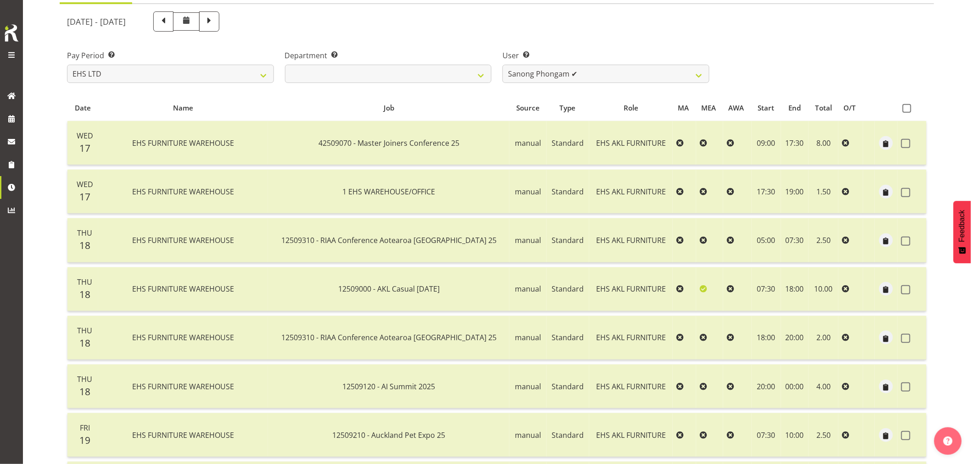
scroll to position [87, 0]
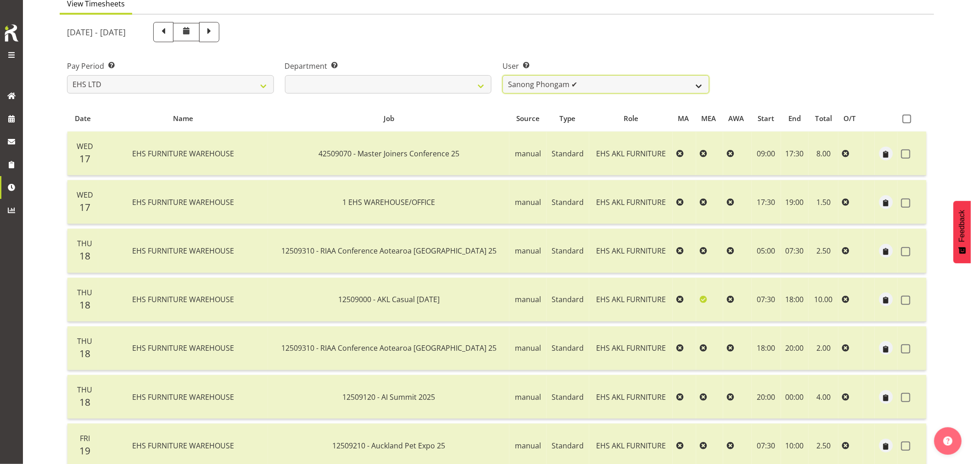
click at [662, 83] on select "[PERSON_NAME] ❌ [PERSON_NAME] ✔ [PERSON_NAME] ✔ [PERSON_NAME] ✔ [PERSON_NAME] ❌…" at bounding box center [605, 84] width 207 height 18
click at [502, 75] on select "[PERSON_NAME] ❌ [PERSON_NAME] ✔ [PERSON_NAME] ✔ [PERSON_NAME] ✔ [PERSON_NAME] ❌…" at bounding box center [605, 84] width 207 height 18
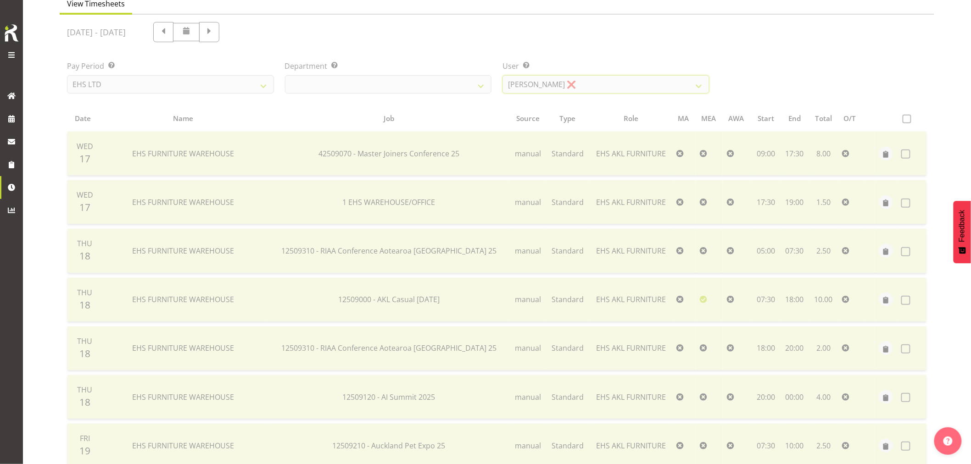
scroll to position [0, 0]
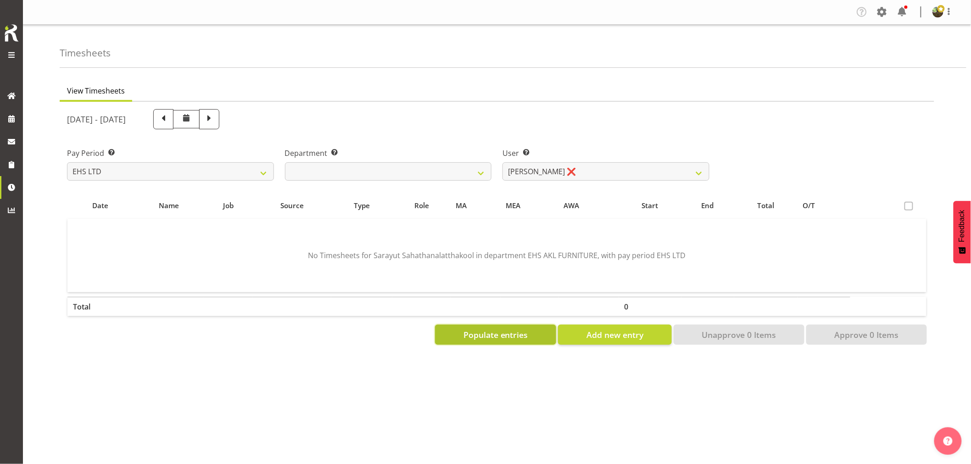
click at [509, 332] on span "Populate entries" at bounding box center [495, 335] width 65 height 12
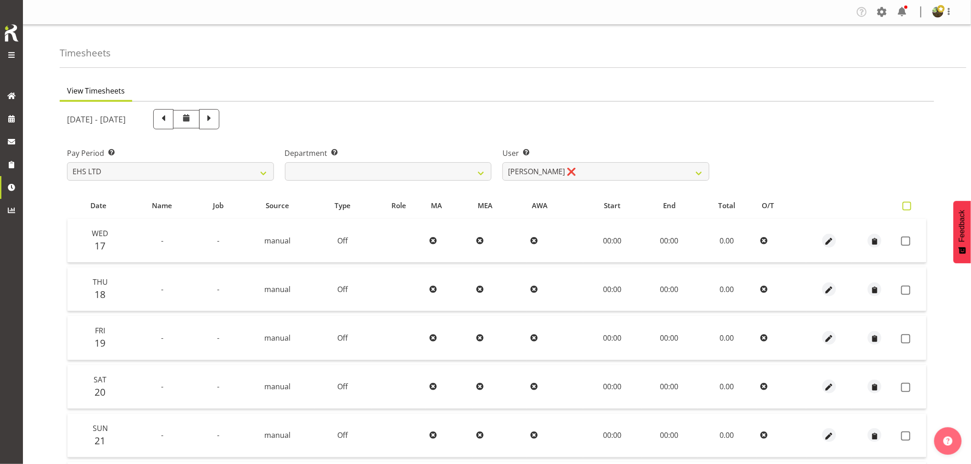
click at [906, 205] on span at bounding box center [907, 206] width 9 height 9
click at [906, 205] on input "checkbox" at bounding box center [906, 206] width 6 height 6
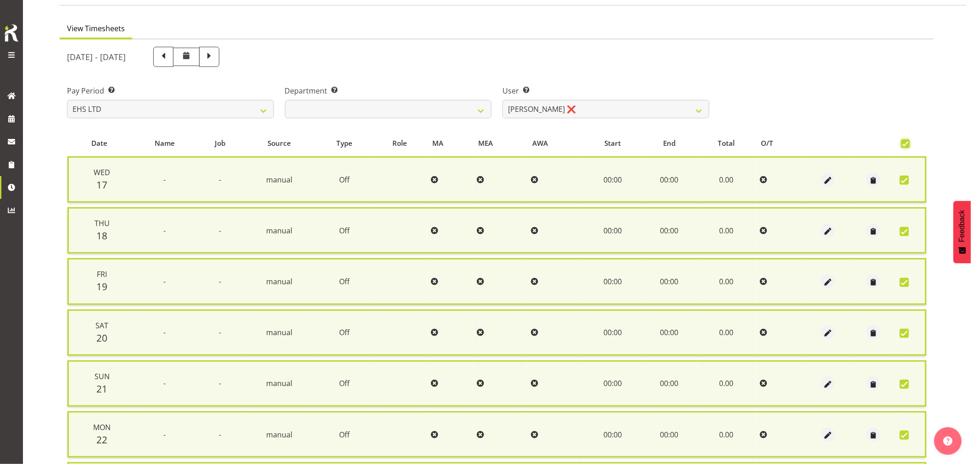
scroll to position [175, 0]
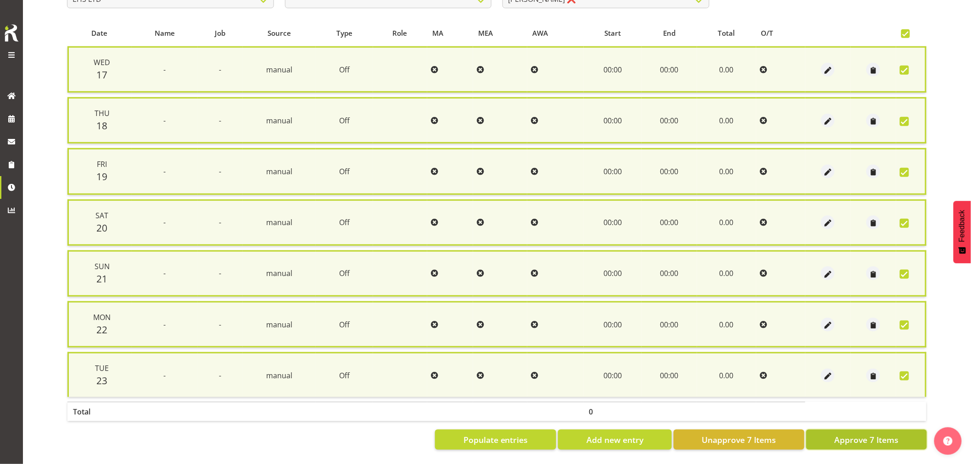
click at [855, 434] on span "Approve 7 Items" at bounding box center [866, 440] width 64 height 12
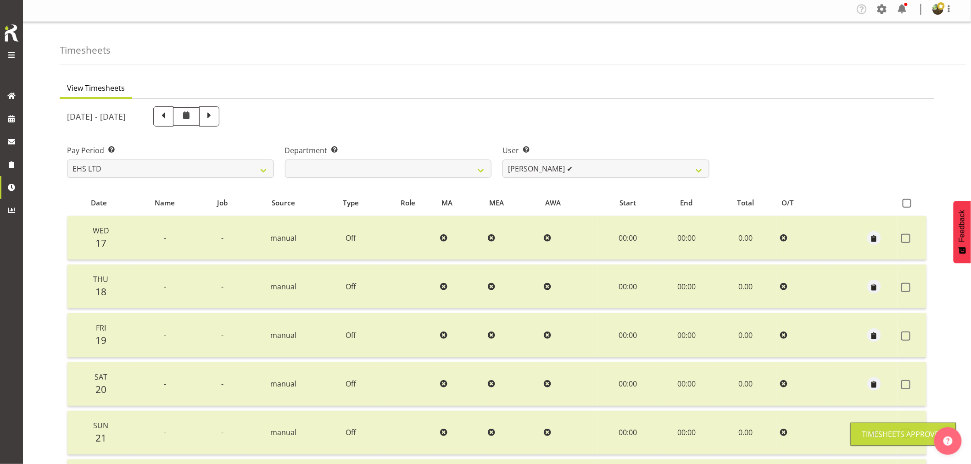
scroll to position [0, 0]
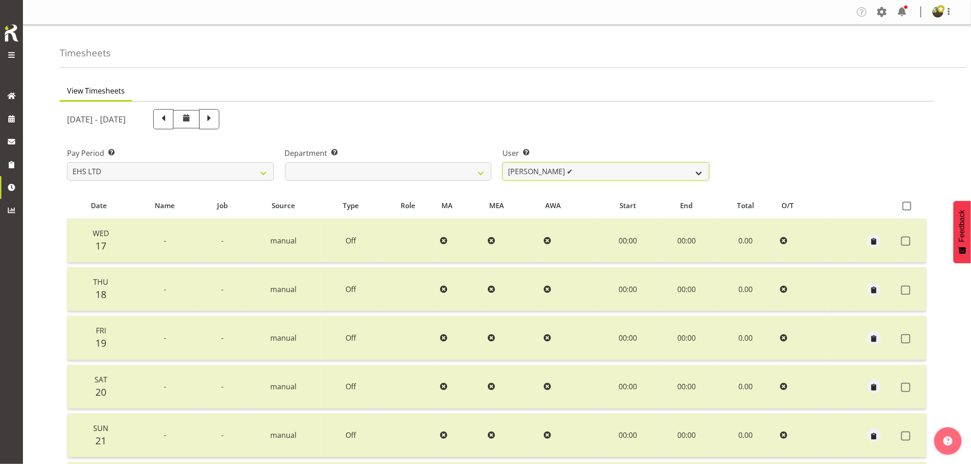
click at [646, 171] on select "[PERSON_NAME] ❌ [PERSON_NAME] ✔ [PERSON_NAME] ✔ [PERSON_NAME] ✔ [PERSON_NAME] ❌…" at bounding box center [605, 171] width 207 height 18
click at [502, 162] on select "[PERSON_NAME] ❌ [PERSON_NAME] ✔ [PERSON_NAME] ✔ [PERSON_NAME] ✔ [PERSON_NAME] ❌…" at bounding box center [605, 171] width 207 height 18
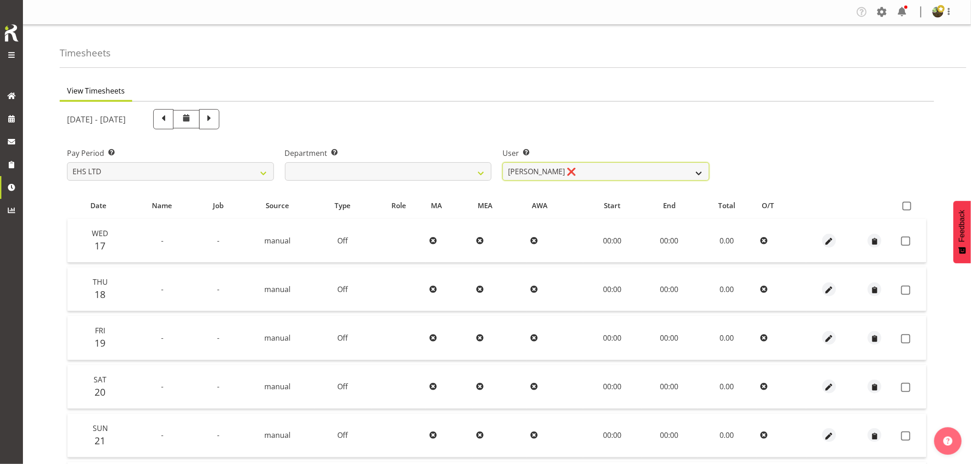
click at [642, 170] on select "[PERSON_NAME] ❌ [PERSON_NAME] ✔ [PERSON_NAME] ✔ [PERSON_NAME] ✔ [PERSON_NAME] ❌…" at bounding box center [605, 171] width 207 height 18
click at [502, 162] on select "[PERSON_NAME] ❌ [PERSON_NAME] ✔ [PERSON_NAME] ✔ [PERSON_NAME] ✔ [PERSON_NAME] ❌…" at bounding box center [605, 171] width 207 height 18
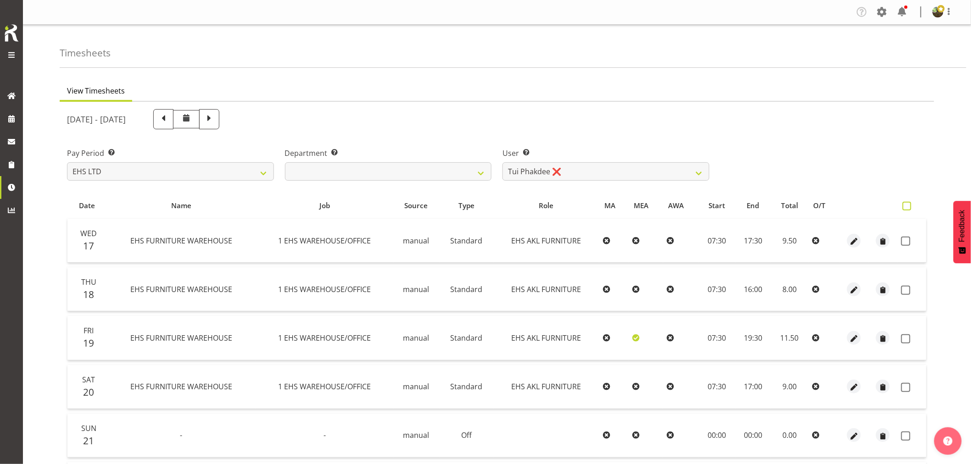
click at [908, 206] on span at bounding box center [907, 206] width 9 height 9
click at [908, 206] on input "checkbox" at bounding box center [906, 206] width 6 height 6
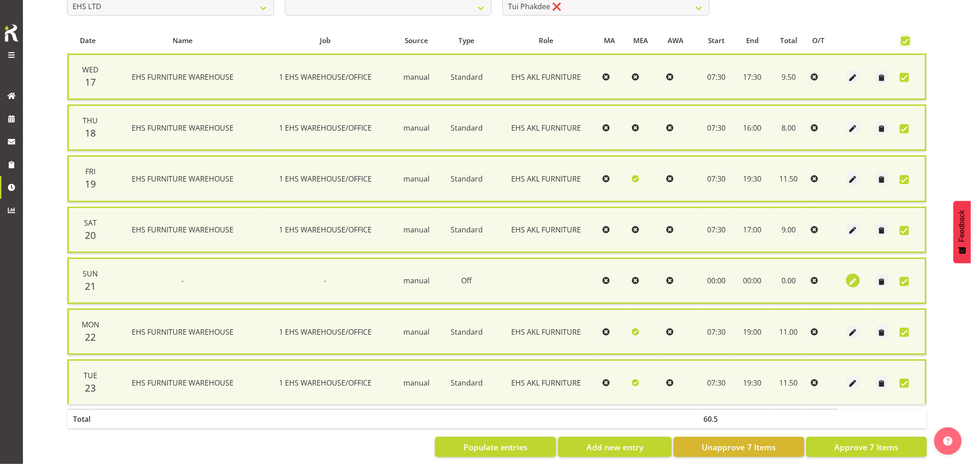
scroll to position [175, 0]
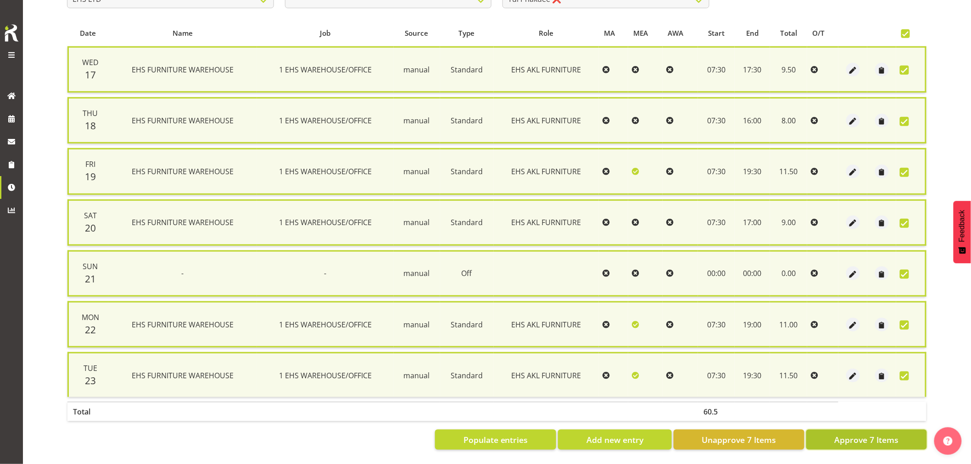
click at [857, 436] on span "Approve 7 Items" at bounding box center [866, 440] width 64 height 12
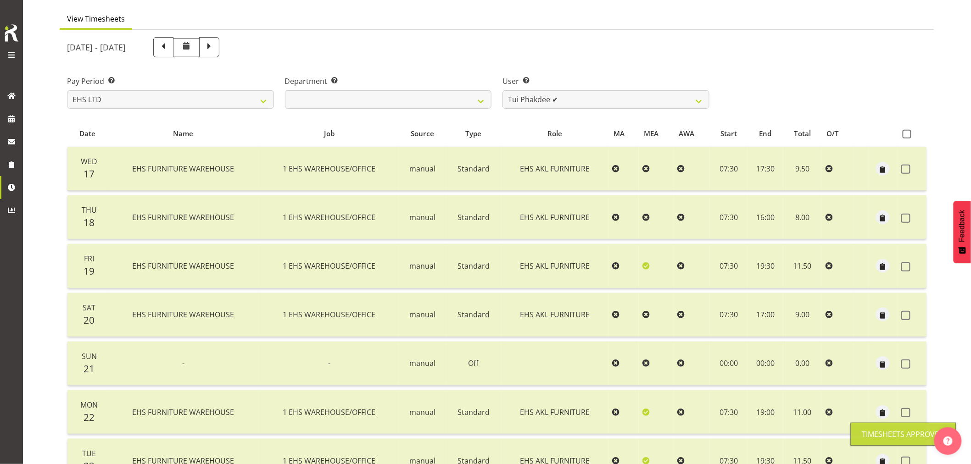
scroll to position [0, 0]
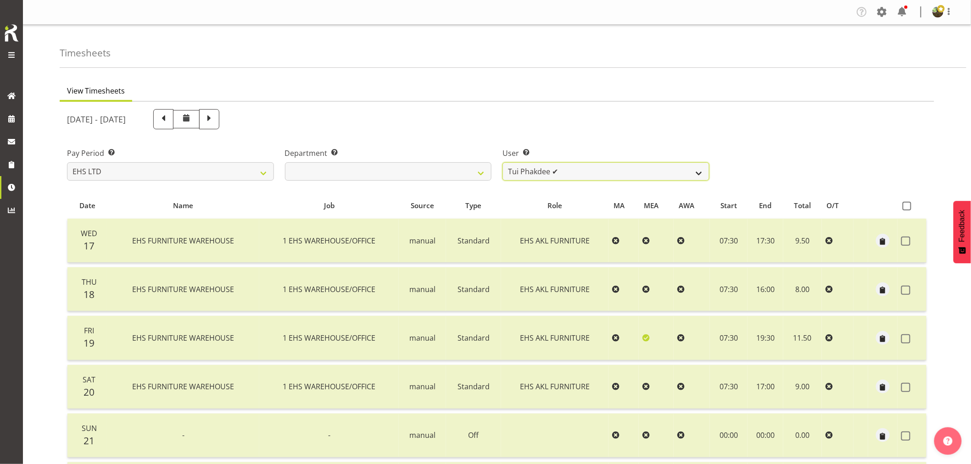
click at [595, 173] on select "[PERSON_NAME] ❌ [PERSON_NAME] ✔ [PERSON_NAME] ✔ [PERSON_NAME] ✔ [PERSON_NAME] ❌…" at bounding box center [605, 171] width 207 height 18
click at [502, 162] on select "[PERSON_NAME] ❌ [PERSON_NAME] ✔ [PERSON_NAME] ✔ [PERSON_NAME] ✔ [PERSON_NAME] ❌…" at bounding box center [605, 171] width 207 height 18
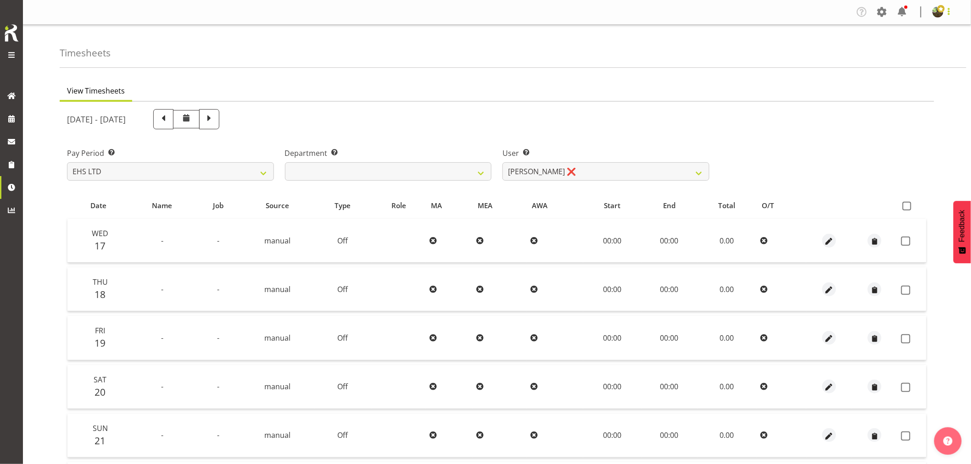
click at [949, 14] on span at bounding box center [948, 11] width 11 height 11
click at [924, 48] on link "Log Out" at bounding box center [910, 48] width 88 height 17
